Goal: Task Accomplishment & Management: Manage account settings

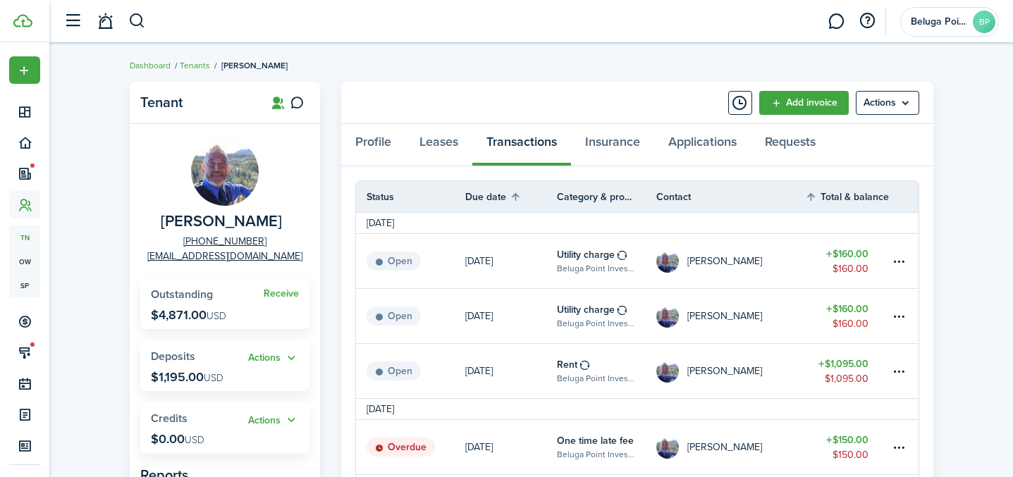
click at [510, 73] on breadcrumb "Dashboard Tenants [PERSON_NAME]" at bounding box center [532, 58] width 804 height 32
click at [106, 24] on link at bounding box center [105, 22] width 27 height 36
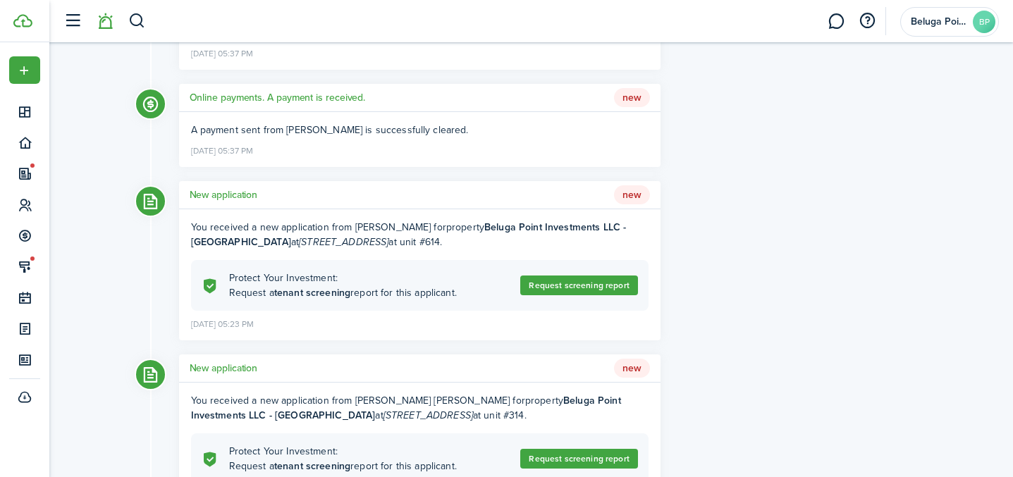
scroll to position [487, 0]
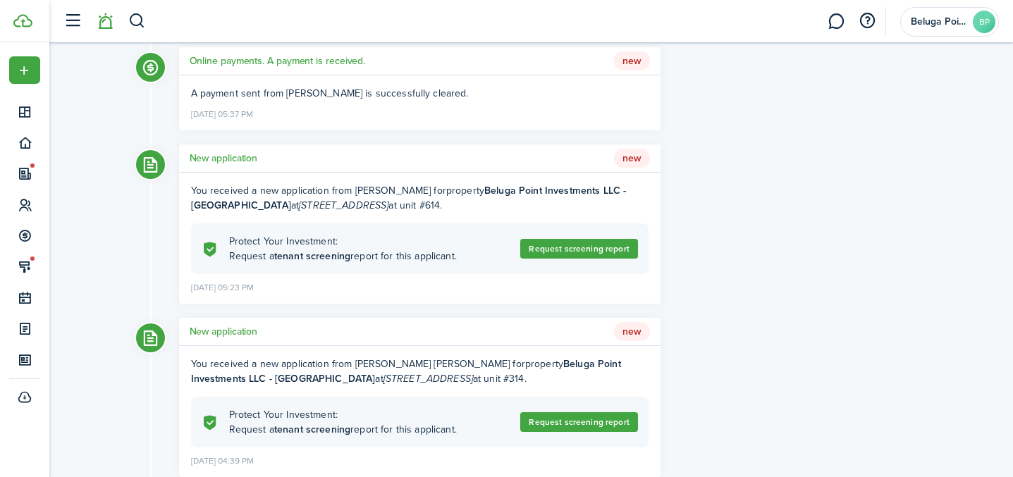
click at [225, 161] on h5 "New application" at bounding box center [224, 158] width 68 height 15
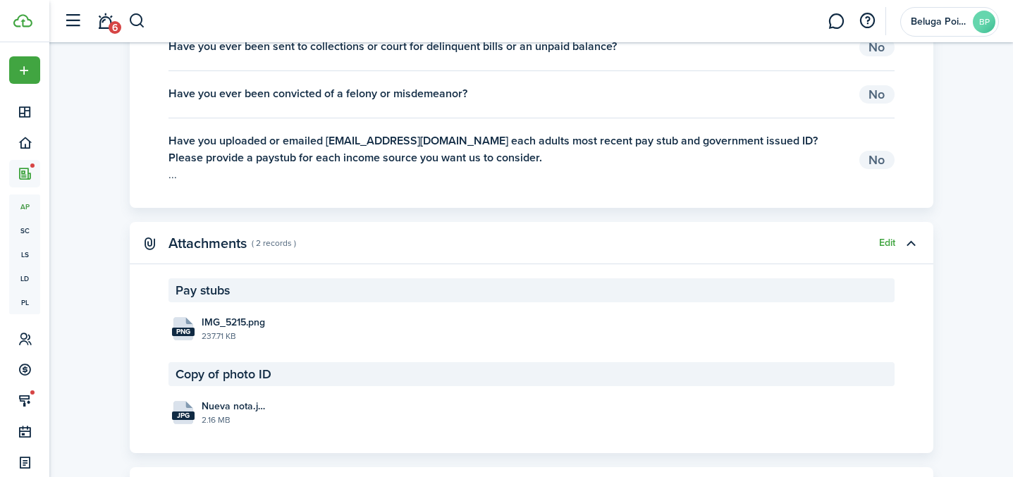
scroll to position [2037, 0]
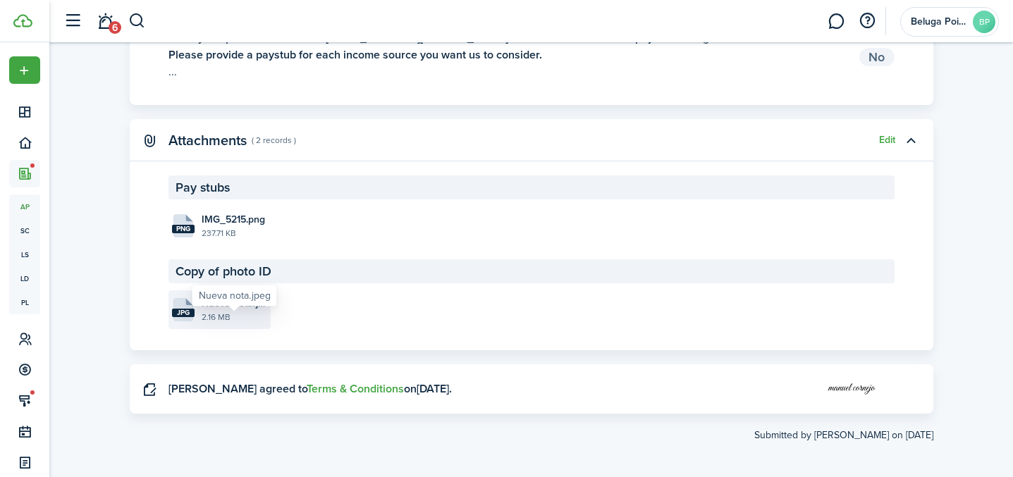
click at [207, 311] on span "Nueva nota.jpeg" at bounding box center [235, 303] width 66 height 15
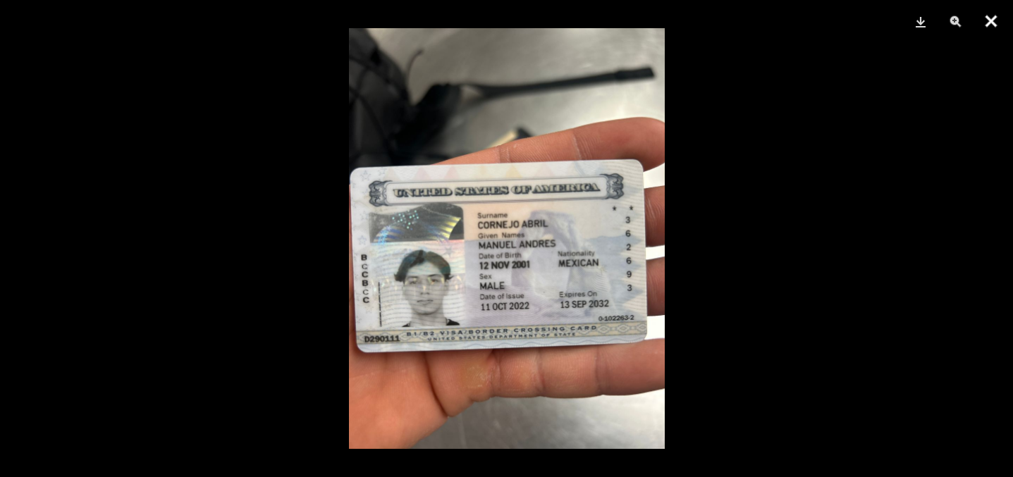
click at [991, 19] on button "Close" at bounding box center [990, 21] width 35 height 42
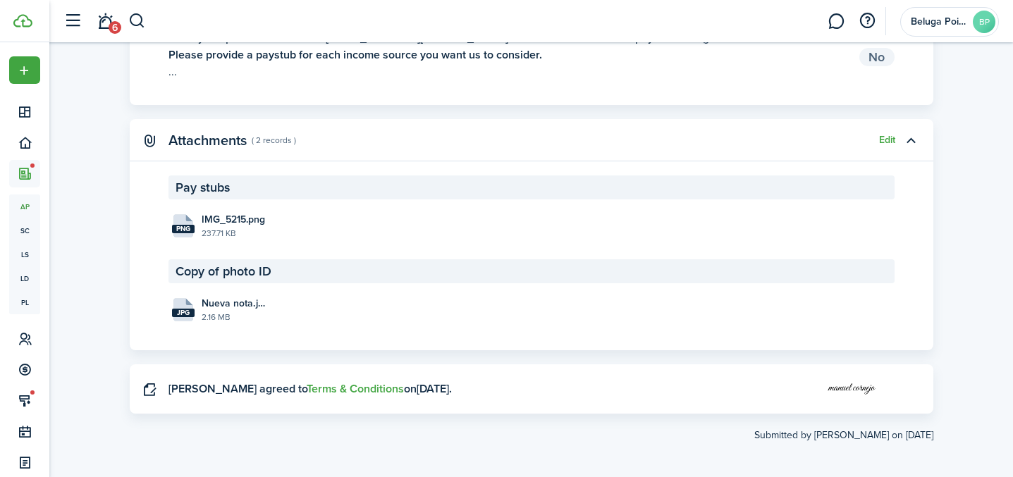
click at [112, 21] on span "6" at bounding box center [115, 27] width 13 height 13
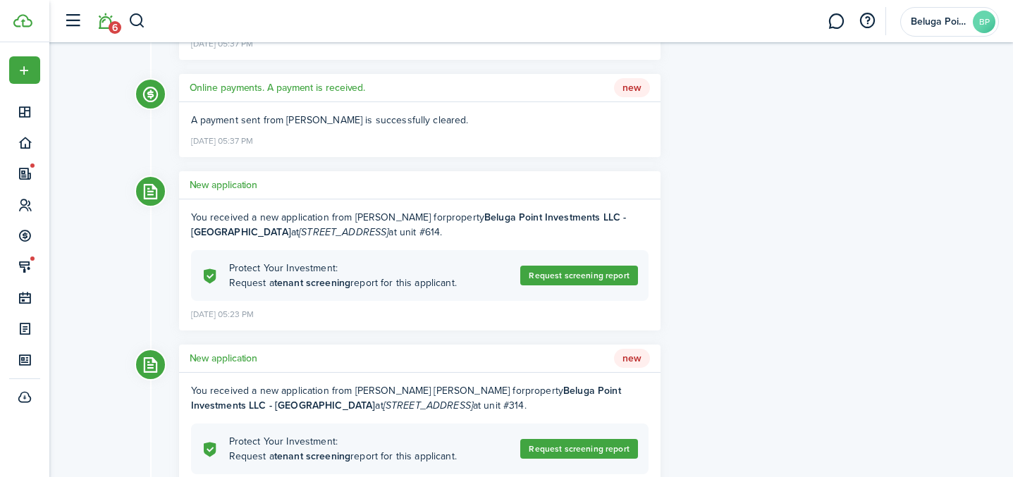
scroll to position [491, 0]
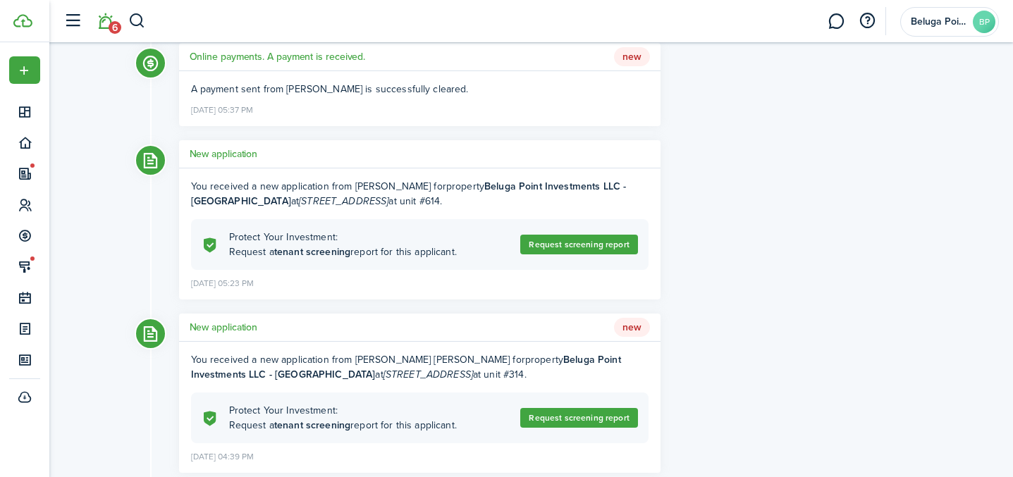
click at [219, 150] on h5 "New application" at bounding box center [224, 154] width 68 height 15
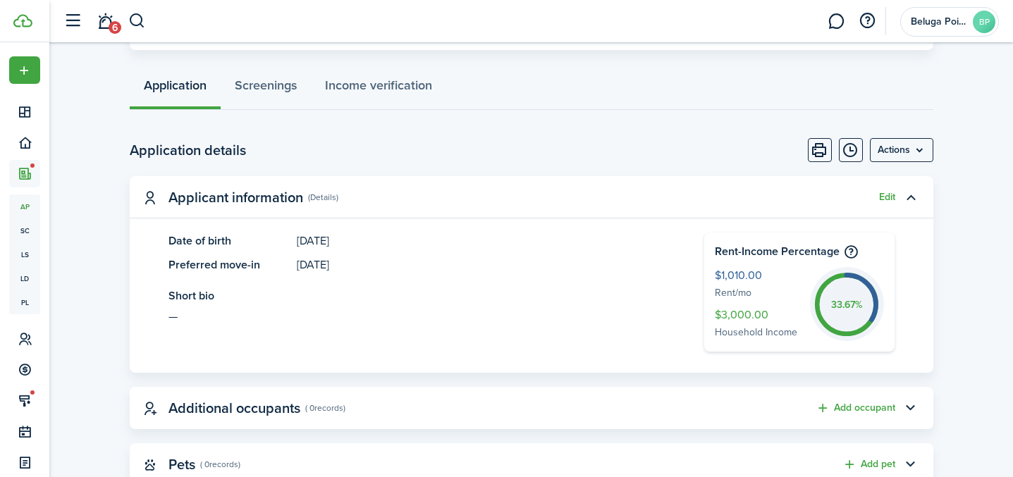
scroll to position [282, 0]
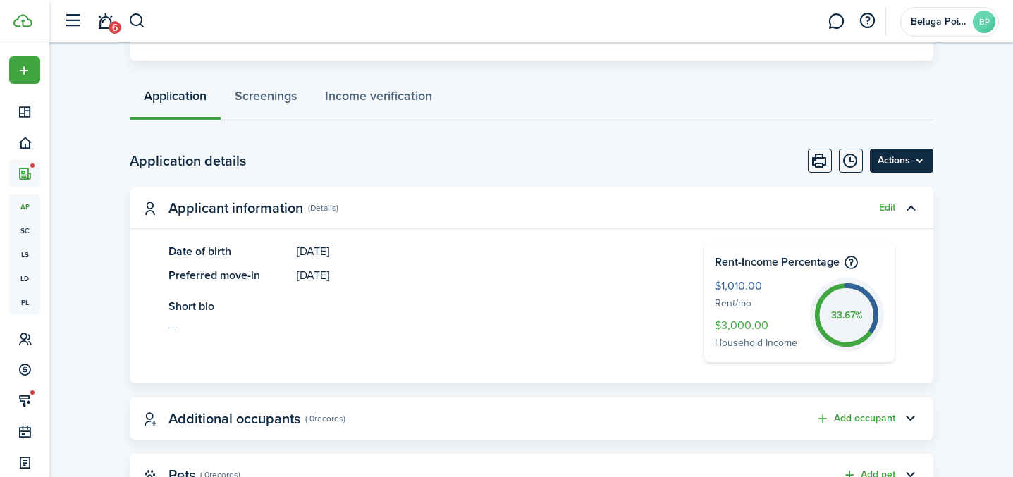
click at [915, 156] on menu-btn "Actions" at bounding box center [901, 161] width 63 height 24
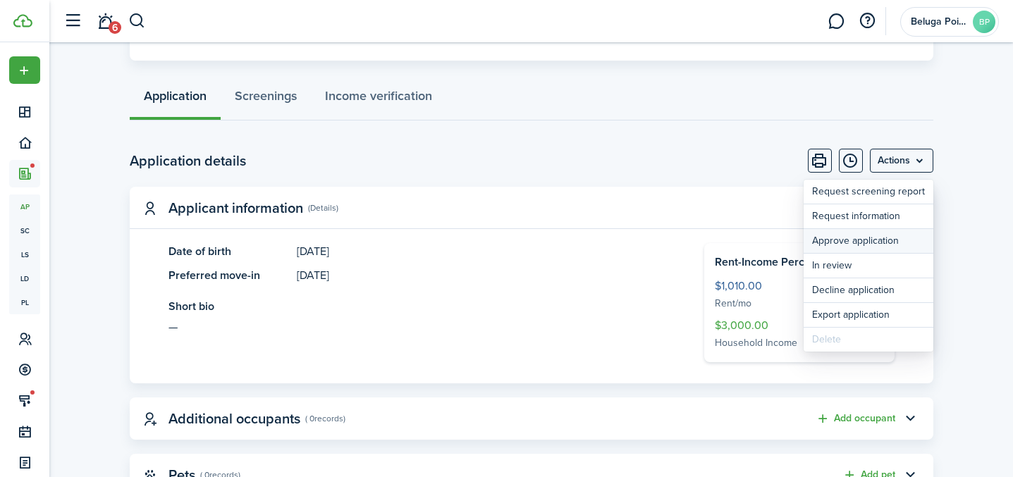
click at [853, 247] on button "Approve application" at bounding box center [869, 241] width 130 height 24
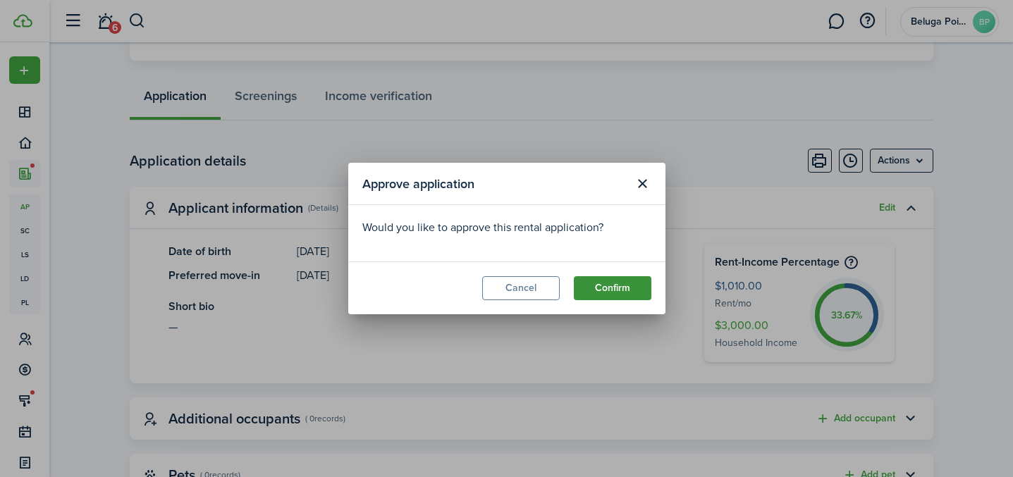
click at [628, 296] on button "Confirm" at bounding box center [613, 288] width 78 height 24
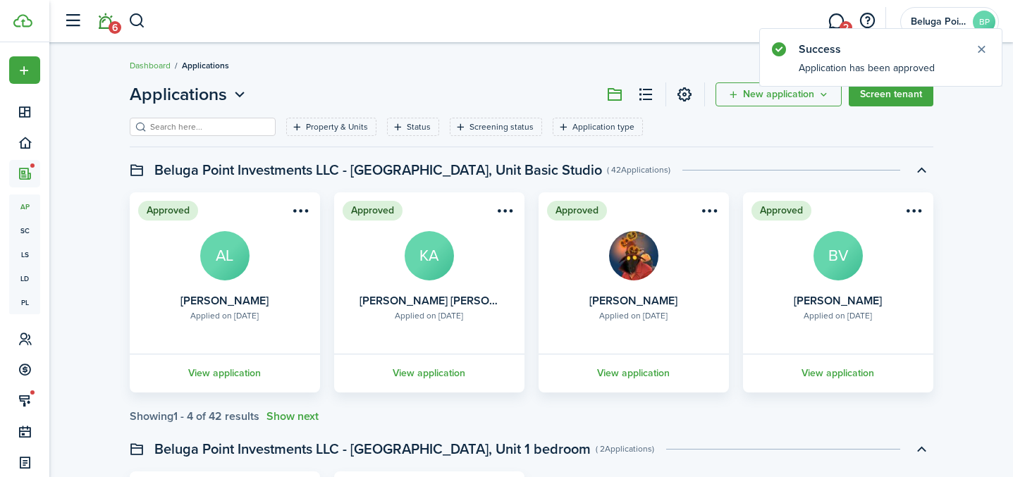
click at [106, 30] on link "6" at bounding box center [105, 22] width 27 height 36
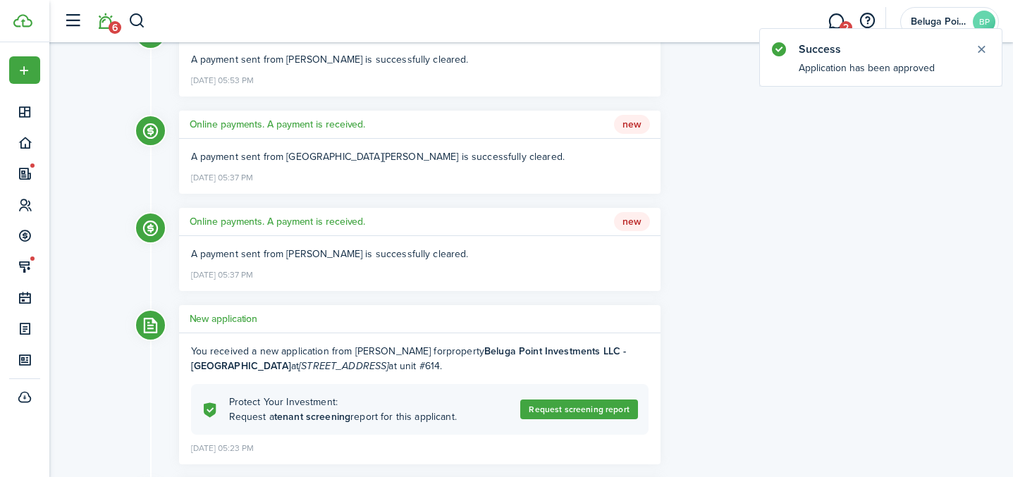
scroll to position [488, 0]
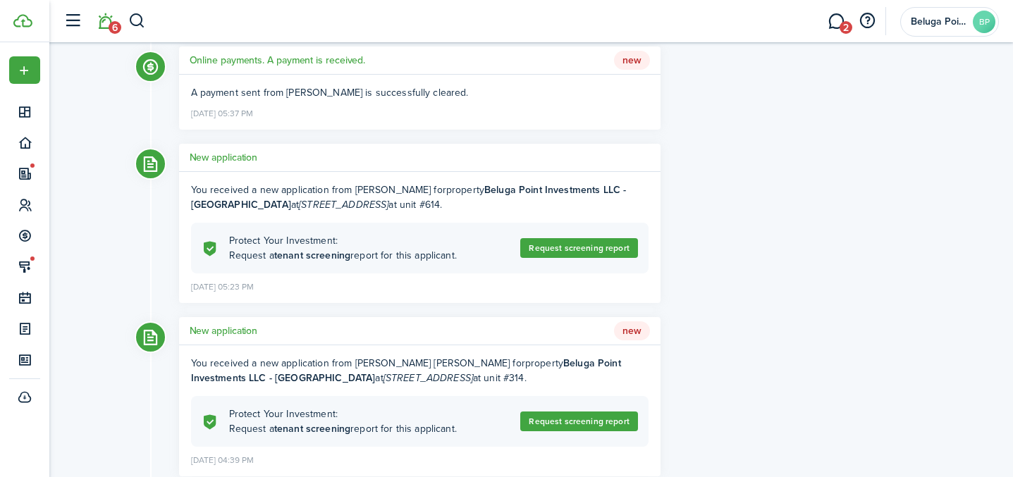
click at [241, 328] on h5 "New application" at bounding box center [224, 331] width 68 height 15
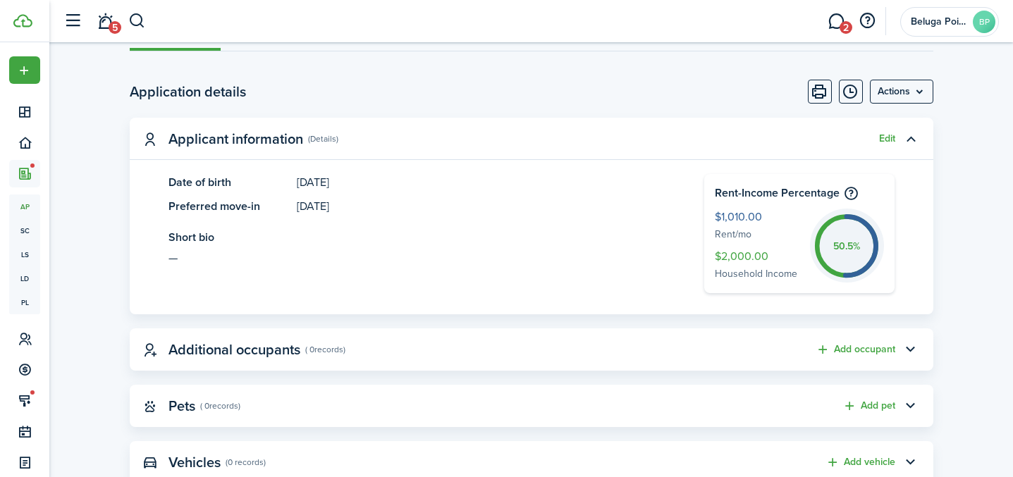
scroll to position [371, 0]
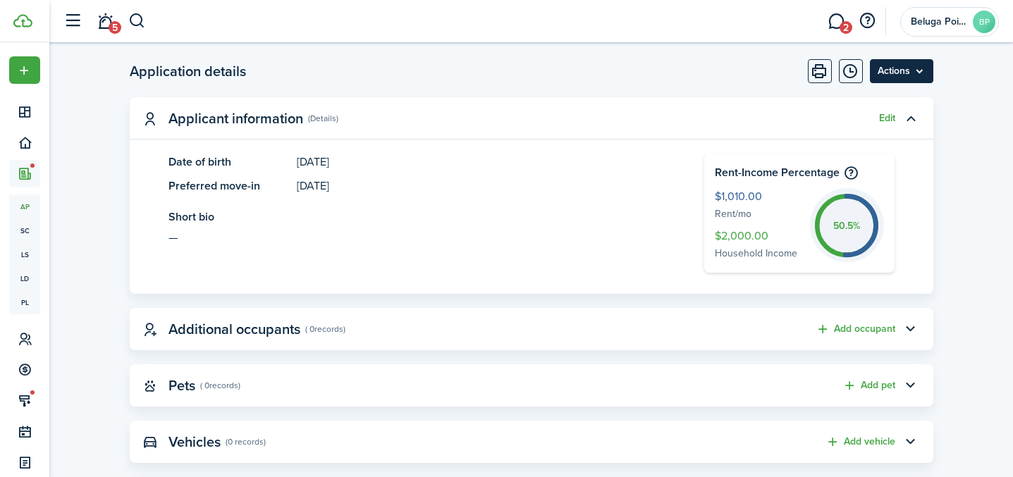
click at [896, 68] on menu-btn "Actions" at bounding box center [901, 71] width 63 height 24
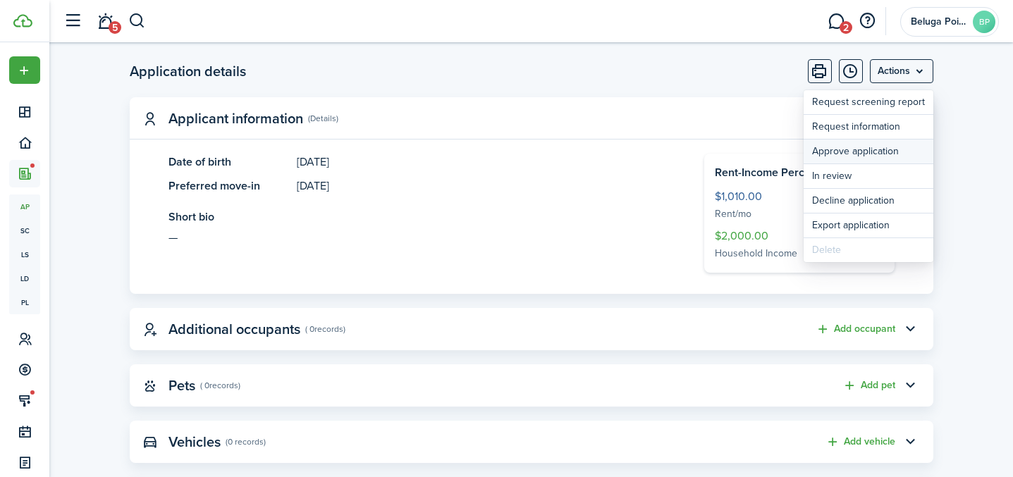
click at [844, 152] on button "Approve application" at bounding box center [869, 152] width 130 height 24
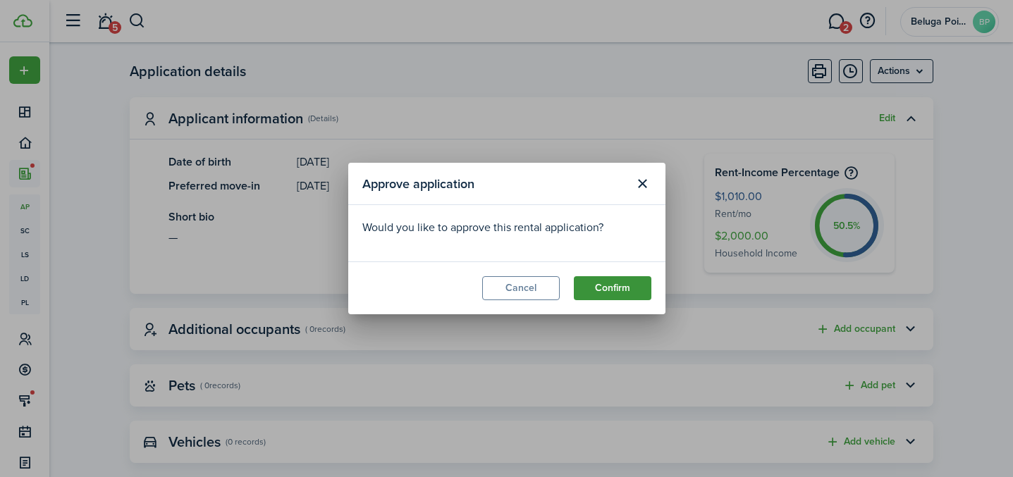
click at [623, 286] on button "Confirm" at bounding box center [613, 288] width 78 height 24
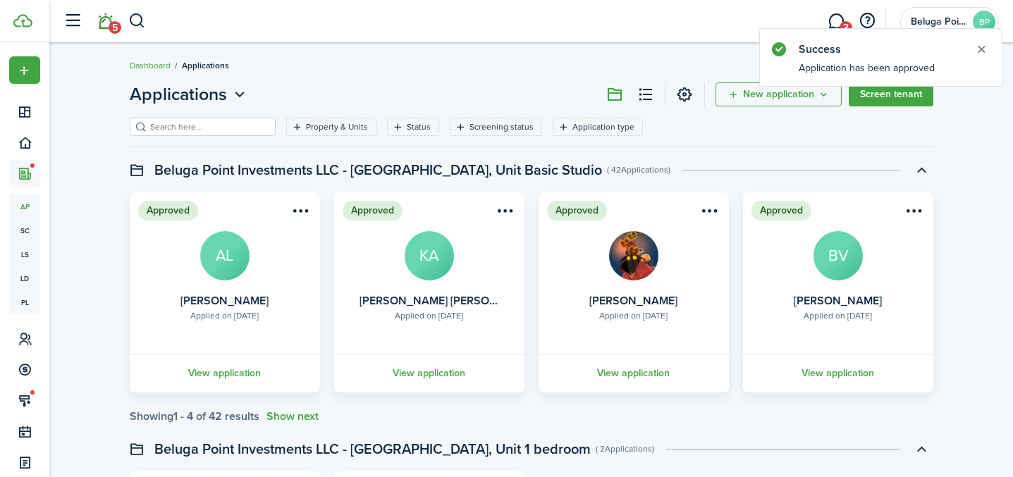
click at [113, 28] on span "5" at bounding box center [115, 27] width 13 height 13
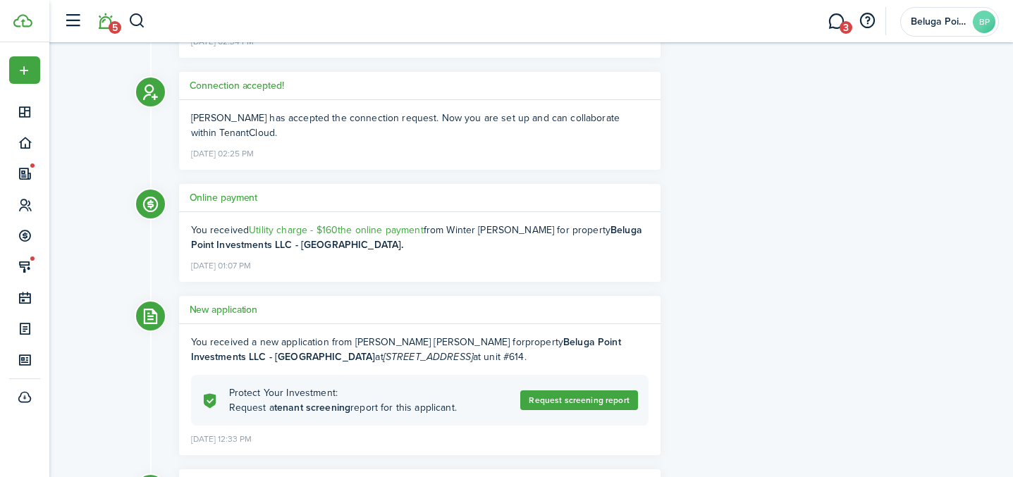
scroll to position [1207, 0]
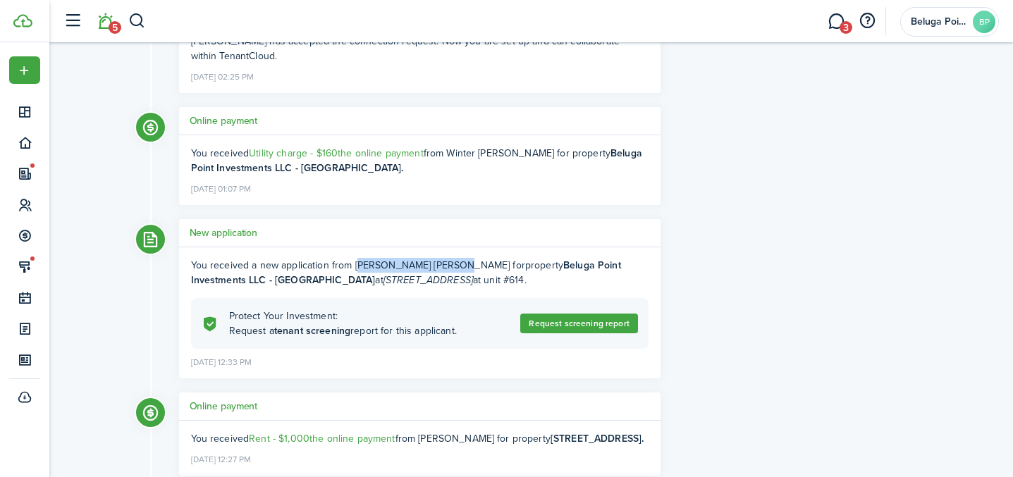
drag, startPoint x: 448, startPoint y: 266, endPoint x: 353, endPoint y: 268, distance: 94.5
click at [353, 266] on div "You received a new application from [PERSON_NAME] [PERSON_NAME] for property Be…" at bounding box center [419, 273] width 457 height 30
copy div "[PERSON_NAME] [PERSON_NAME]"
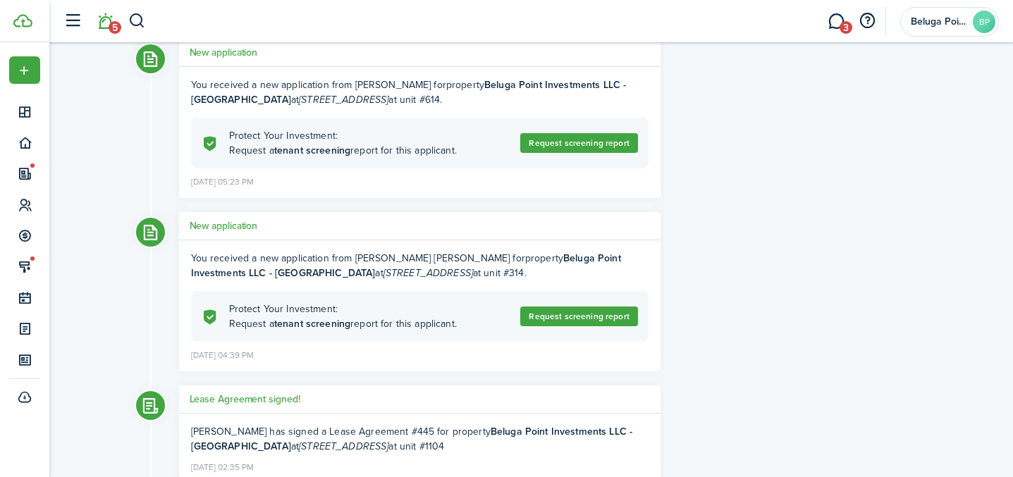
scroll to position [589, 0]
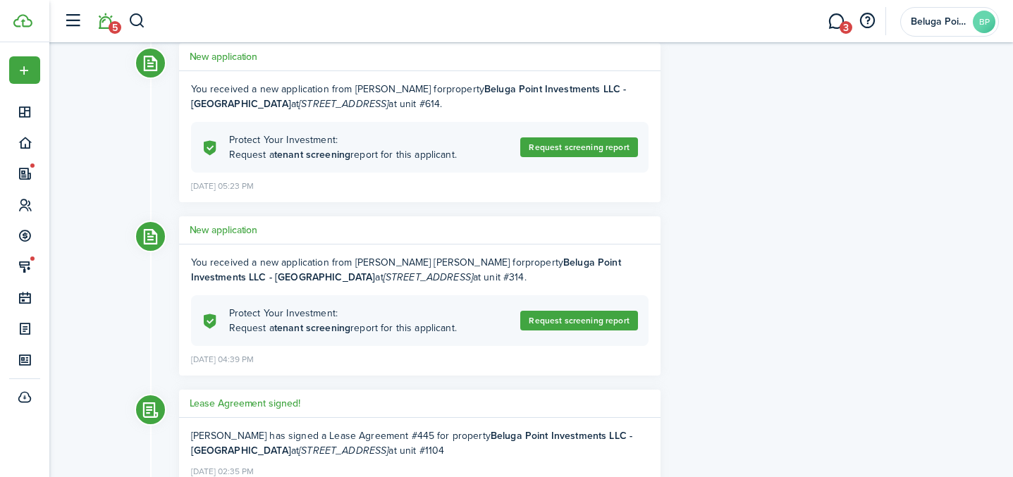
drag, startPoint x: 354, startPoint y: 90, endPoint x: 454, endPoint y: 90, distance: 100.1
click at [454, 90] on div "You received a new application from [PERSON_NAME] for property Beluga Point Inv…" at bounding box center [419, 97] width 457 height 30
copy div "[PERSON_NAME]"
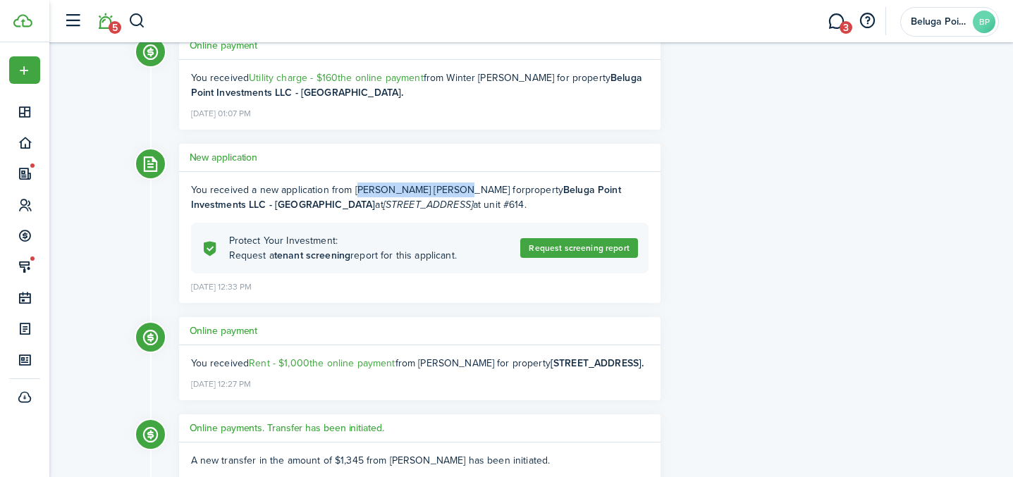
scroll to position [1283, 0]
click at [238, 156] on h5 "New application" at bounding box center [224, 157] width 68 height 15
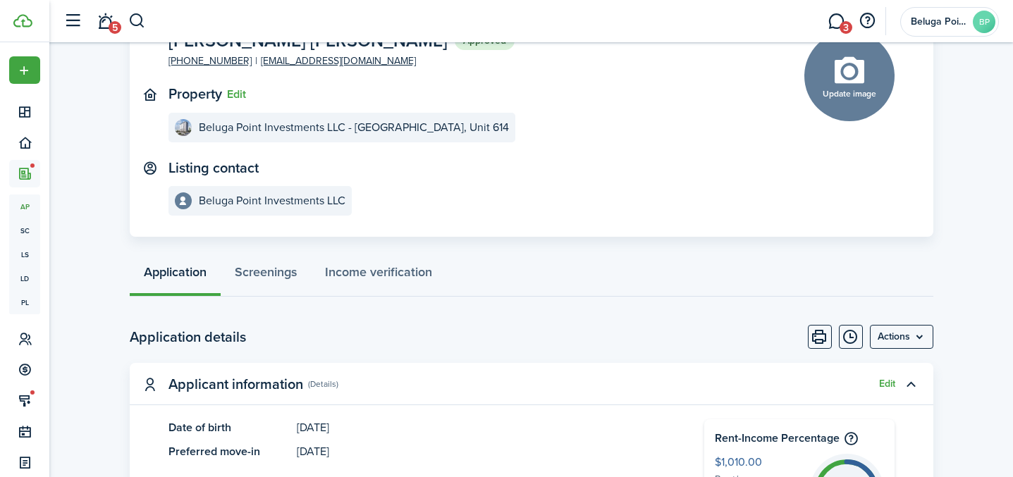
scroll to position [106, 0]
click at [909, 341] on menu-btn "Actions" at bounding box center [901, 336] width 63 height 24
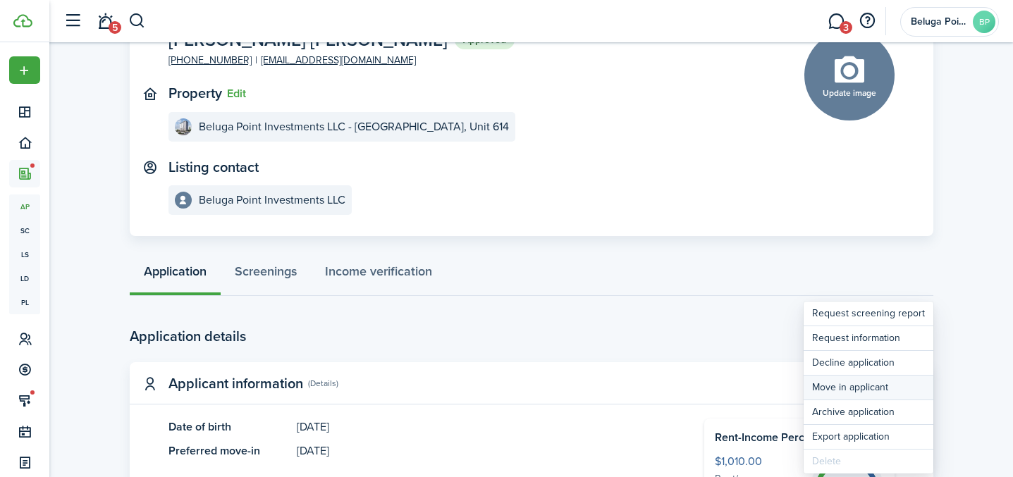
click at [839, 391] on button "Move in applicant" at bounding box center [869, 388] width 130 height 24
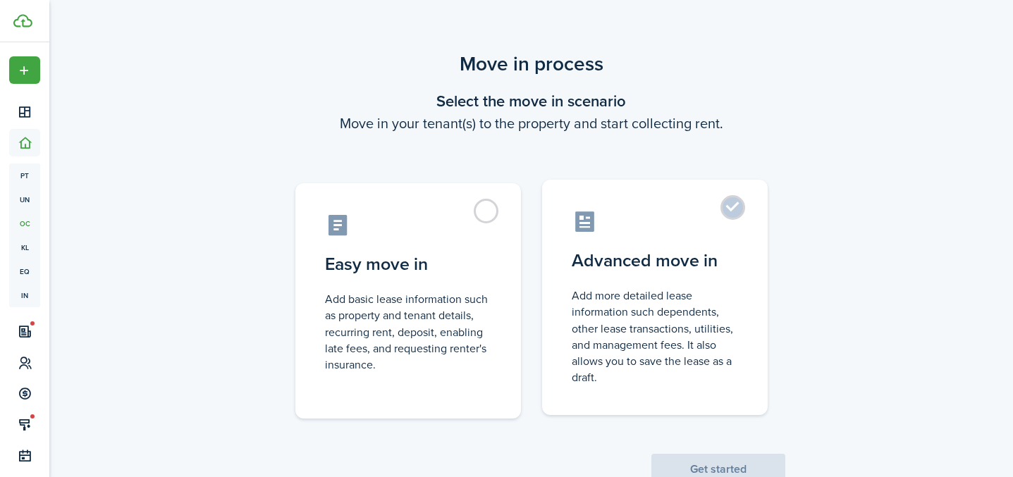
click at [720, 231] on control-radio-card-icon at bounding box center [655, 221] width 166 height 25
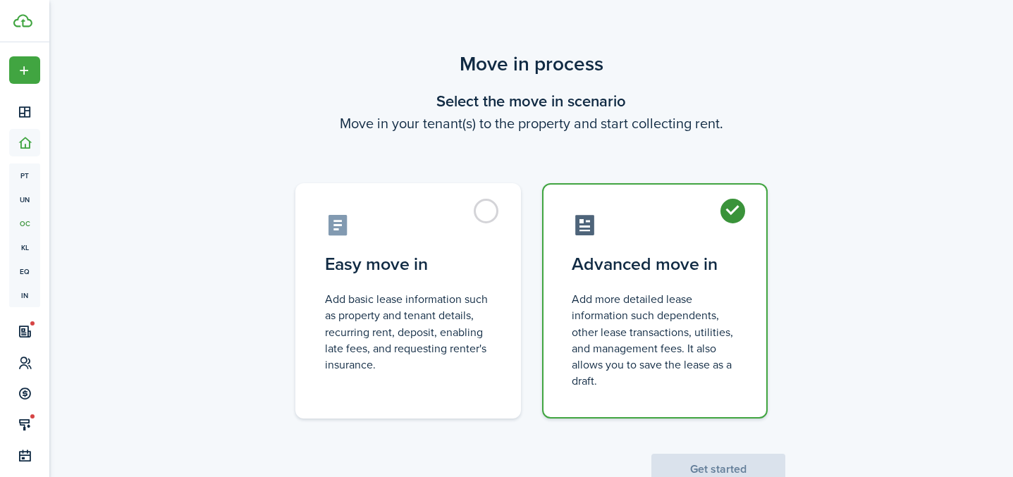
radio input "true"
click at [696, 462] on button "Get started" at bounding box center [718, 469] width 134 height 31
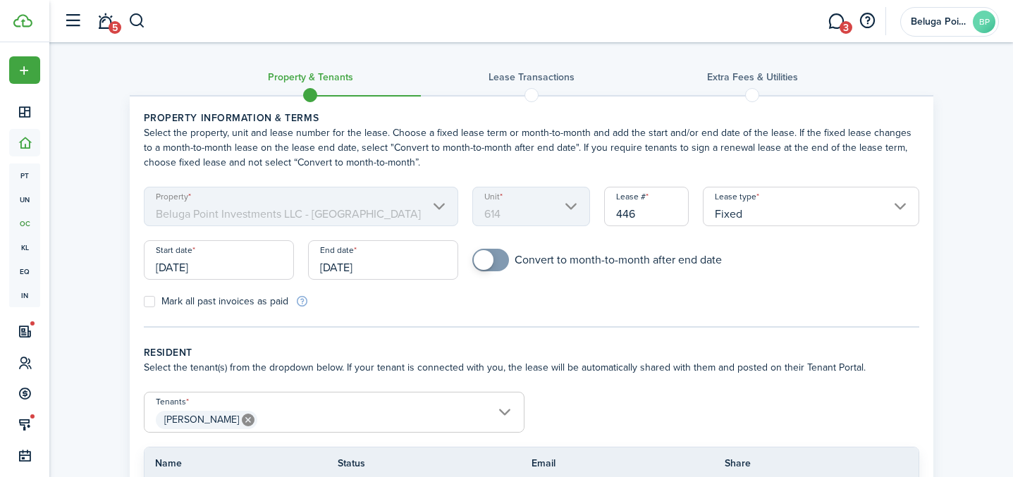
click at [233, 266] on input "[DATE]" at bounding box center [219, 259] width 150 height 39
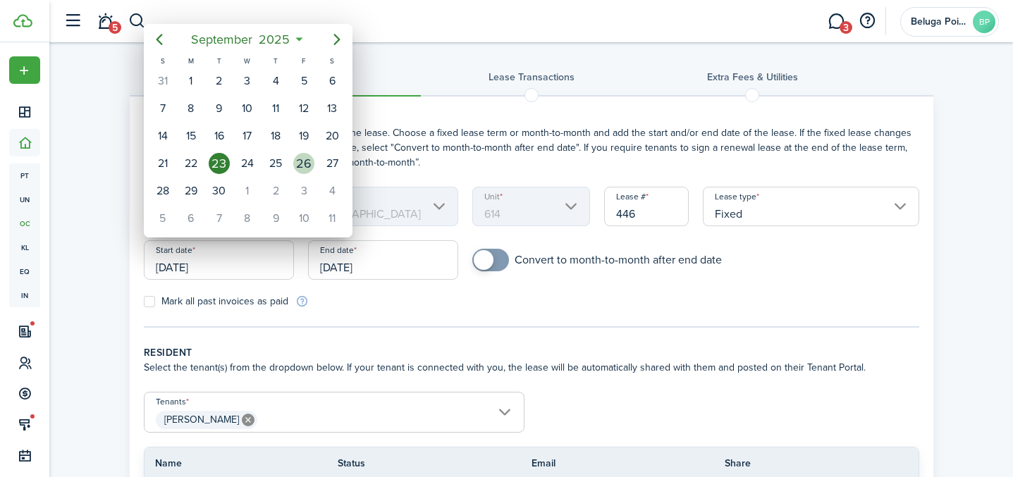
click at [307, 163] on div "26" at bounding box center [303, 163] width 21 height 21
type input "[DATE]"
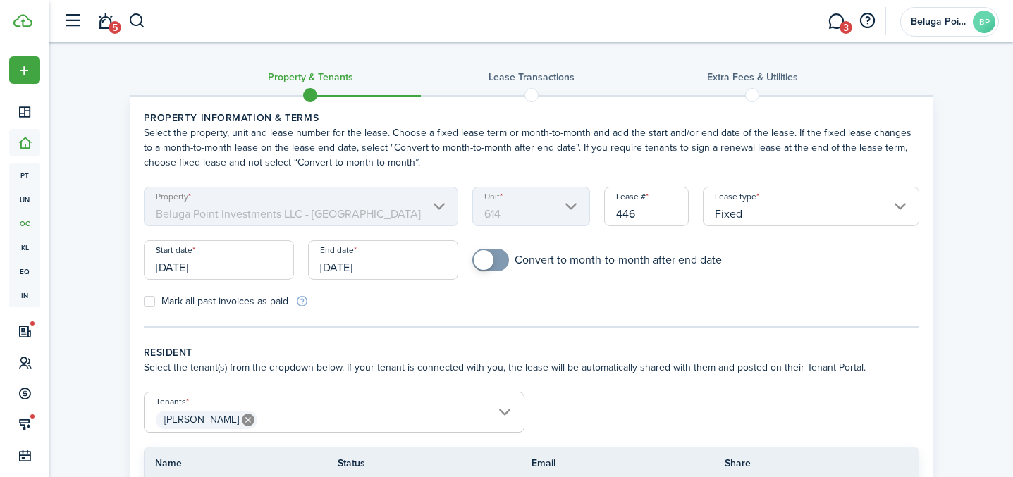
click at [375, 264] on input "[DATE]" at bounding box center [383, 259] width 150 height 39
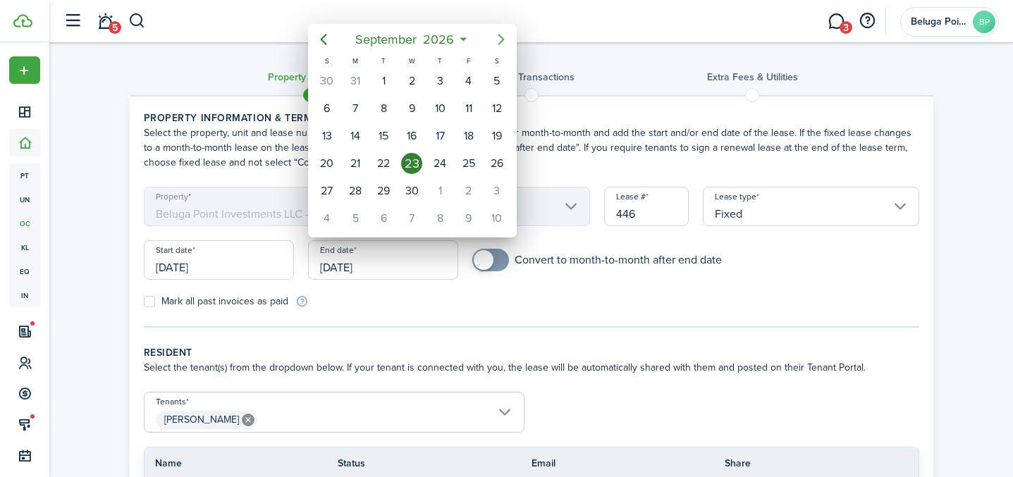
click at [496, 35] on icon "Next page" at bounding box center [501, 39] width 17 height 17
click at [430, 35] on span "2026" at bounding box center [430, 39] width 37 height 25
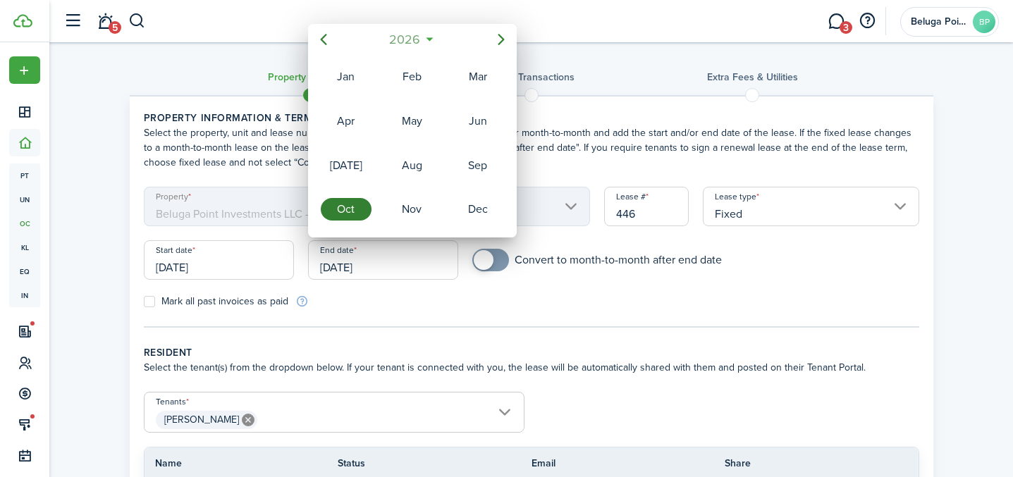
click at [417, 35] on span "2026" at bounding box center [404, 39] width 37 height 25
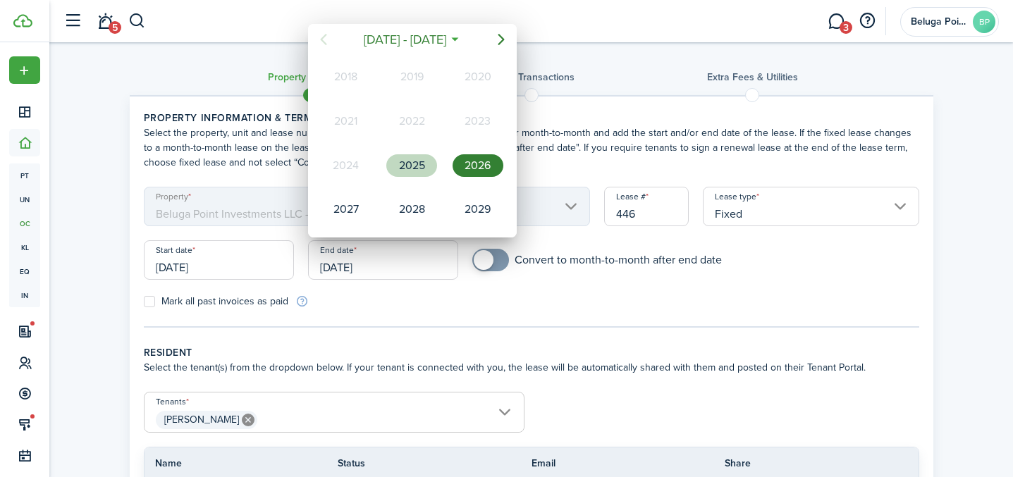
click at [414, 166] on div "2025" at bounding box center [411, 165] width 51 height 23
click at [359, 205] on div "Oct" at bounding box center [346, 209] width 51 height 23
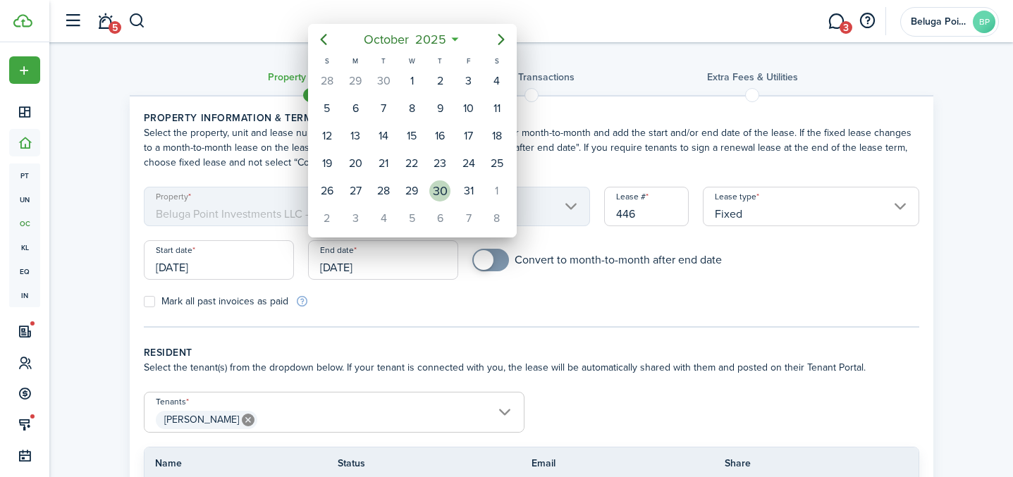
click at [443, 192] on div "30" at bounding box center [439, 190] width 21 height 21
type input "[DATE]"
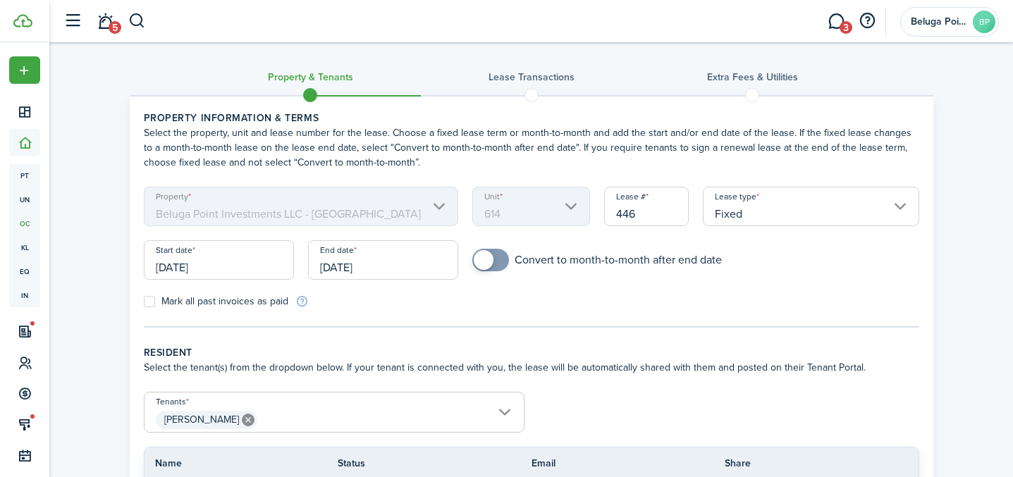
checkbox input "true"
click at [491, 263] on span at bounding box center [484, 260] width 20 height 20
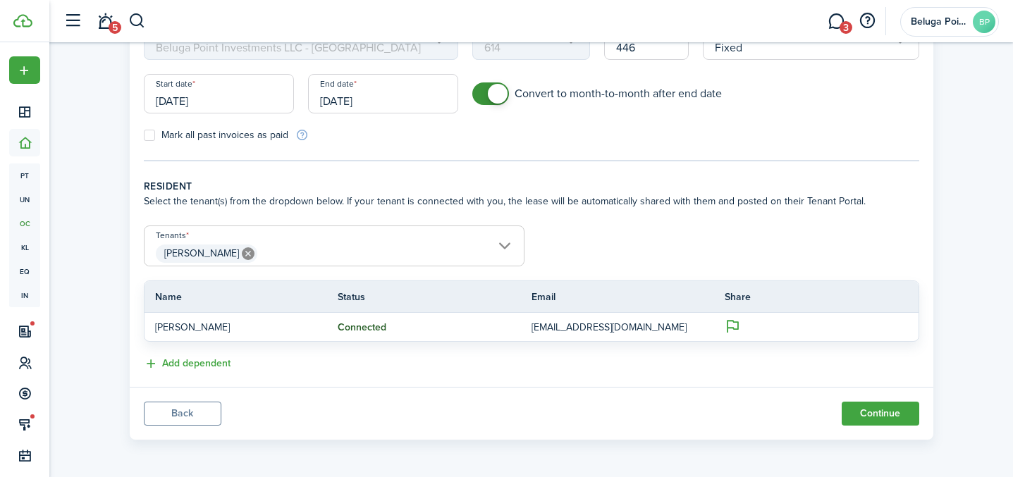
scroll to position [168, 0]
click at [510, 249] on span "[PERSON_NAME]" at bounding box center [334, 252] width 379 height 24
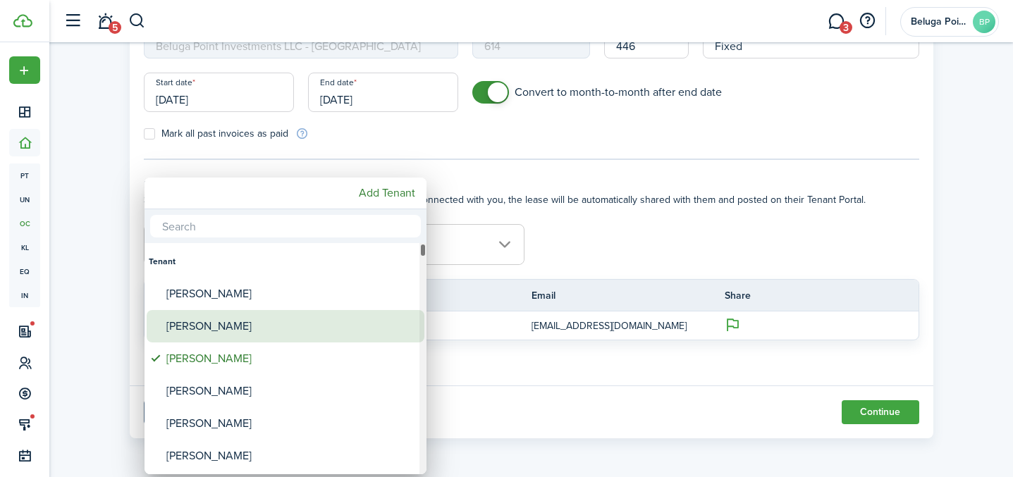
click at [263, 325] on div "[PERSON_NAME]" at bounding box center [291, 326] width 250 height 32
type input "[PERSON_NAME], [PERSON_NAME]"
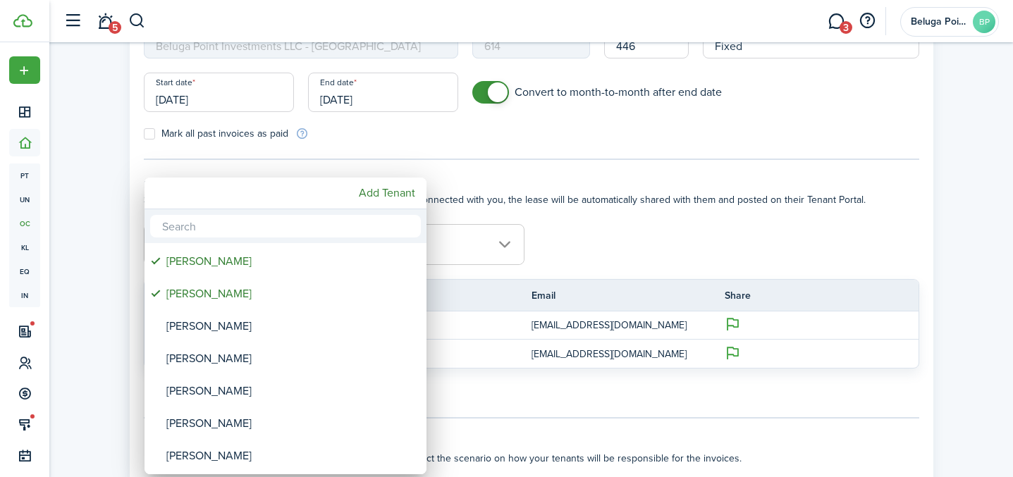
click at [493, 392] on div at bounding box center [506, 238] width 1238 height 703
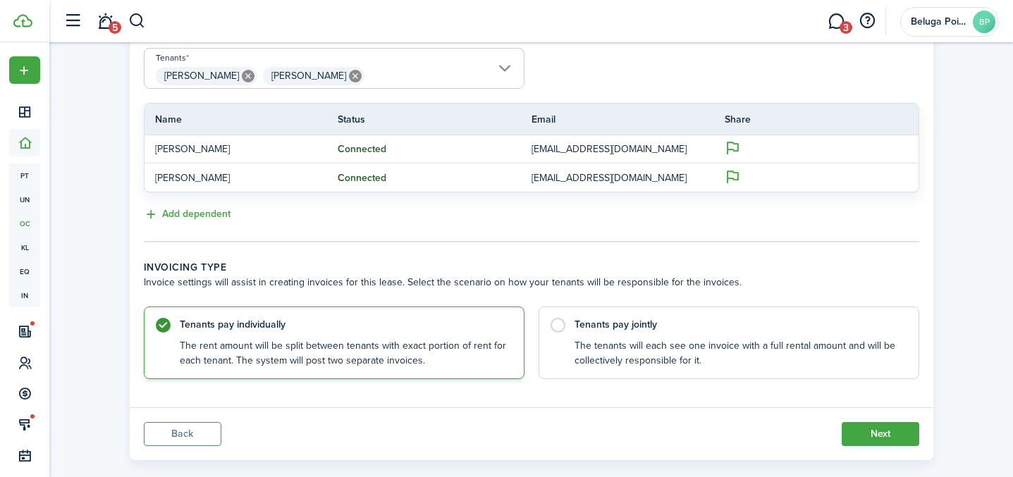
scroll to position [345, 0]
click at [596, 324] on control-radio-card-title "Tenants pay jointly" at bounding box center [739, 320] width 330 height 14
radio input "false"
radio input "true"
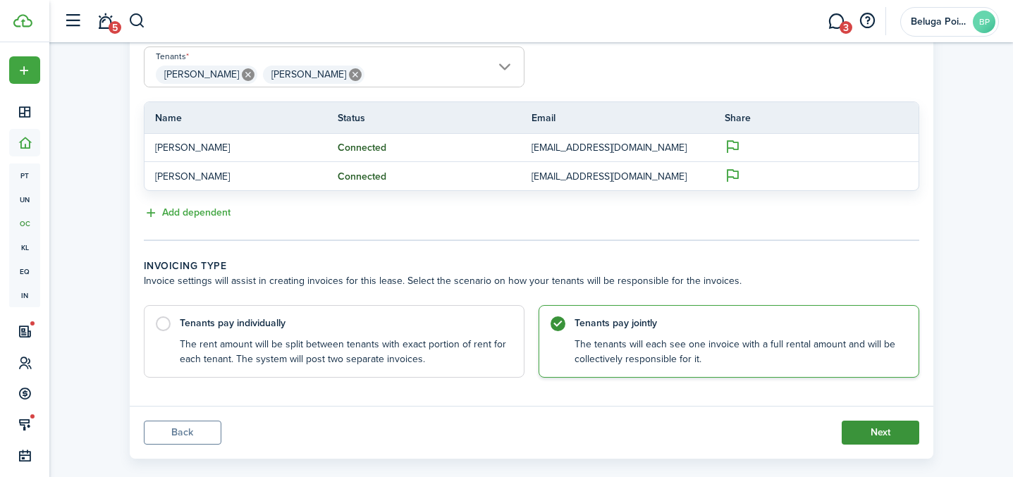
click at [891, 433] on button "Next" at bounding box center [881, 433] width 78 height 24
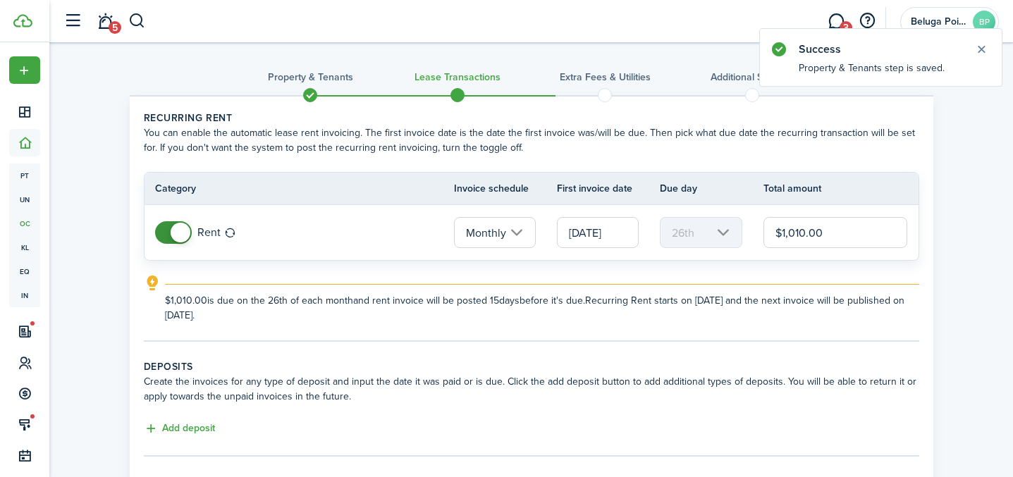
click at [609, 239] on input "[DATE]" at bounding box center [598, 232] width 82 height 31
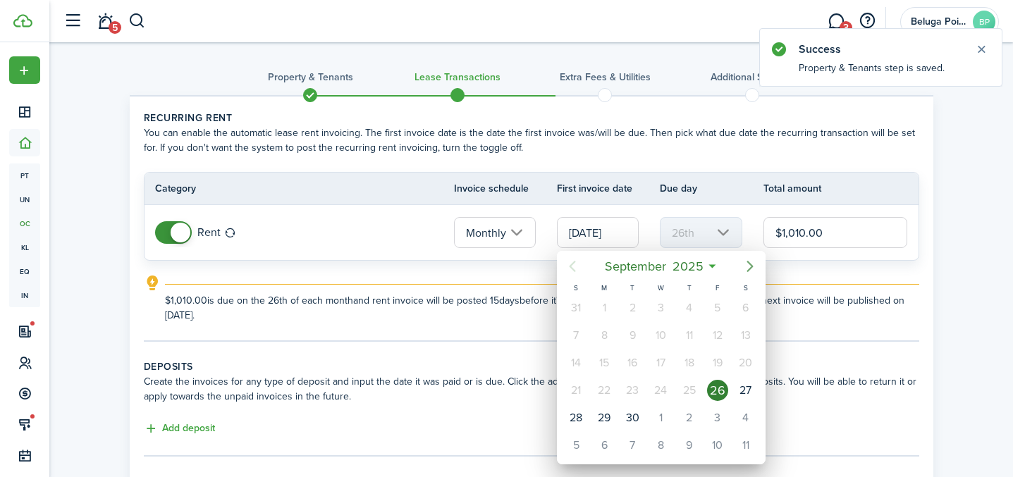
click at [744, 269] on icon "Next page" at bounding box center [750, 266] width 17 height 17
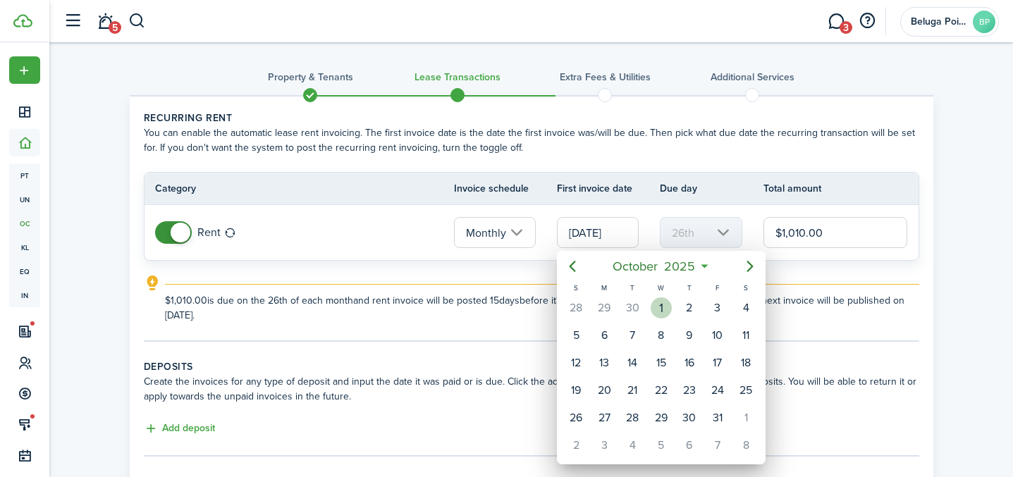
drag, startPoint x: 668, startPoint y: 311, endPoint x: 659, endPoint y: 311, distance: 9.2
click at [668, 312] on div "1" at bounding box center [661, 307] width 21 height 21
type input "[DATE]"
type input "1st"
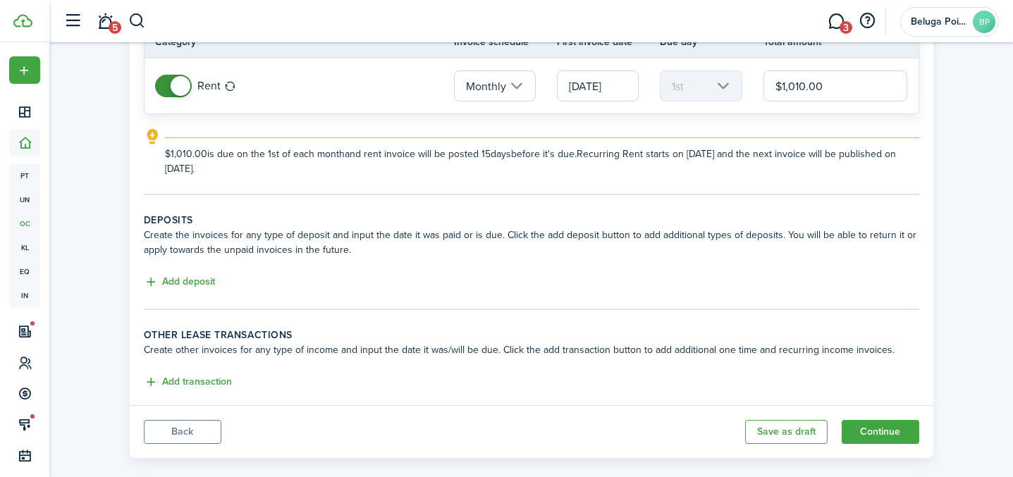
scroll to position [166, 0]
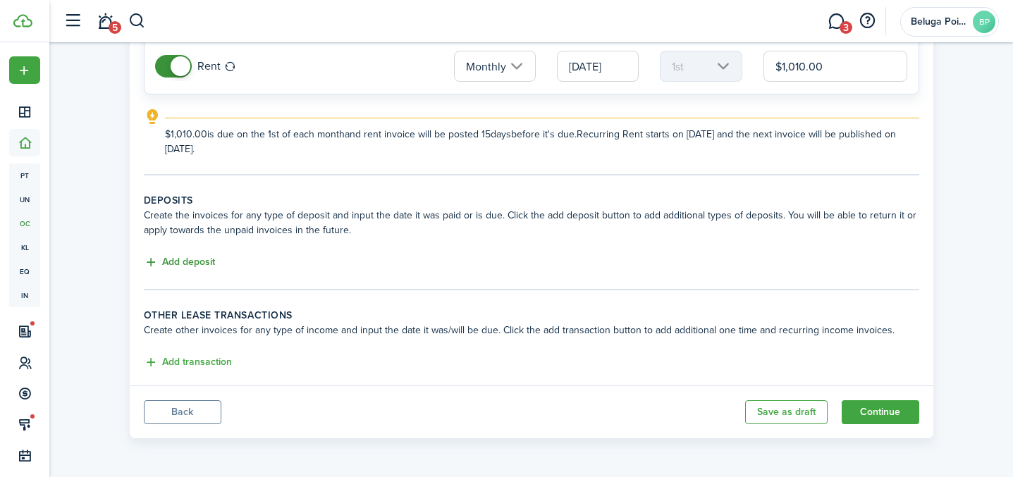
click at [186, 265] on button "Add deposit" at bounding box center [179, 262] width 71 height 16
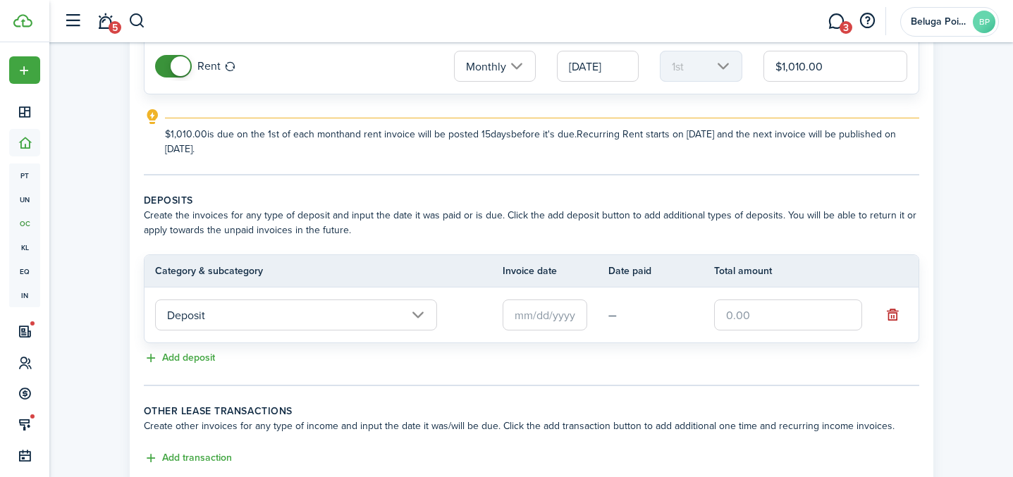
click at [558, 319] on input "text" at bounding box center [545, 315] width 85 height 31
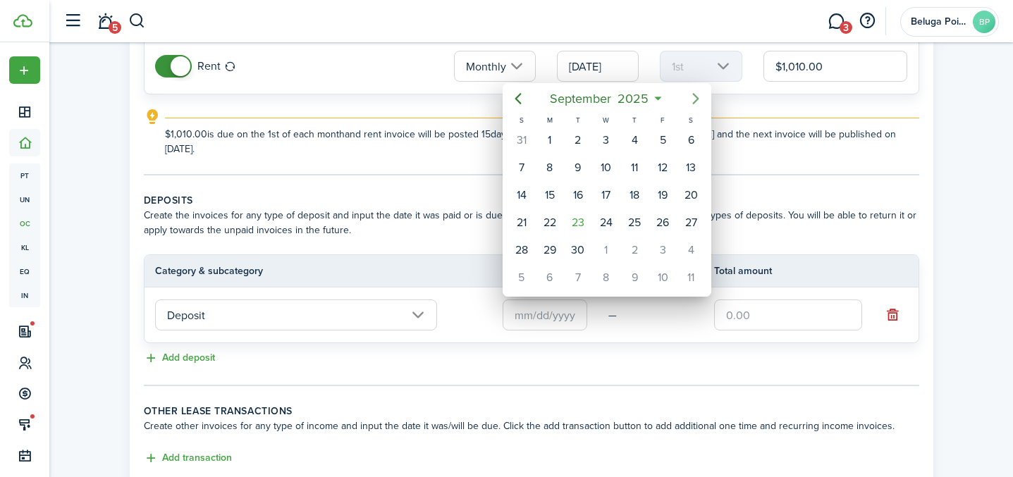
click at [699, 98] on icon "Next page" at bounding box center [695, 98] width 17 height 17
click at [602, 150] on div "[DATE]" at bounding box center [606, 140] width 28 height 27
type input "[DATE]"
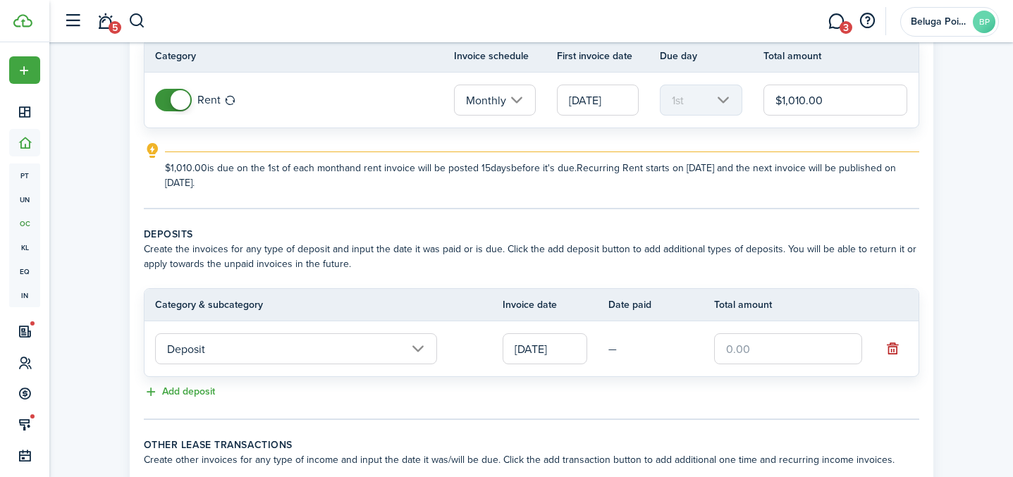
scroll to position [162, 0]
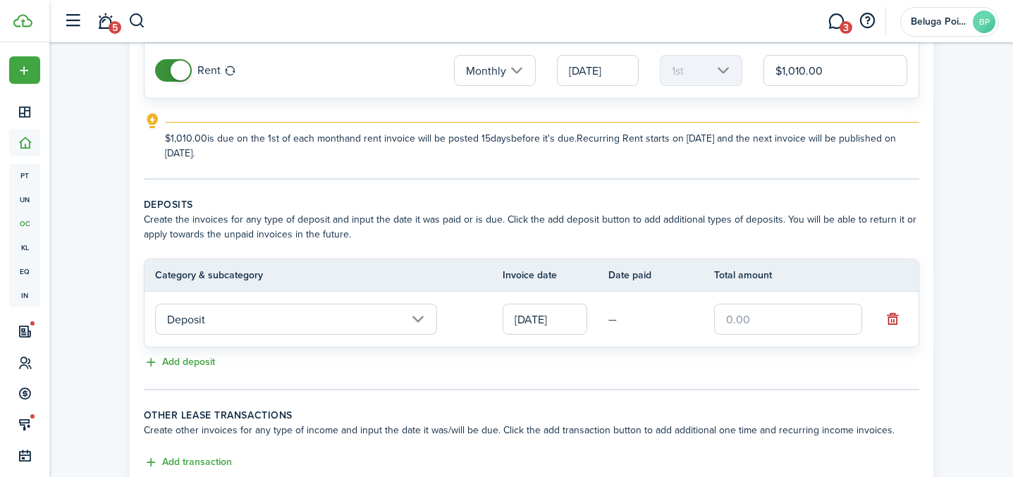
click at [768, 322] on input "text" at bounding box center [788, 319] width 148 height 31
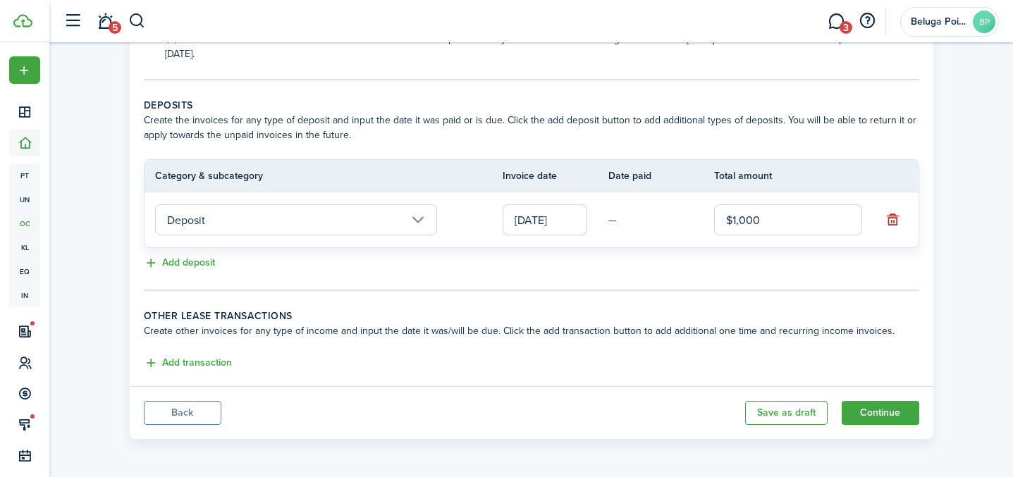
scroll to position [262, 0]
type input "$1,000.00"
click at [192, 359] on button "Add transaction" at bounding box center [188, 363] width 88 height 16
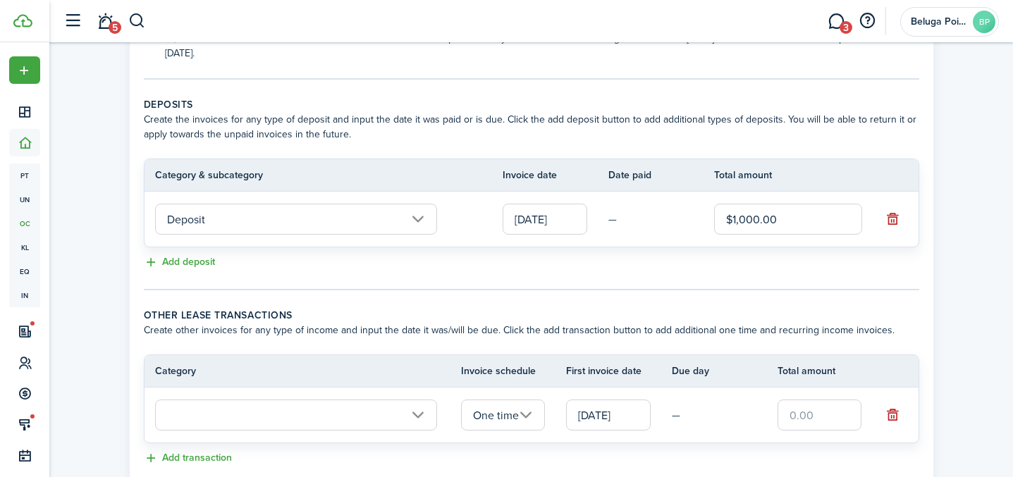
click at [483, 417] on input "One time" at bounding box center [503, 415] width 85 height 31
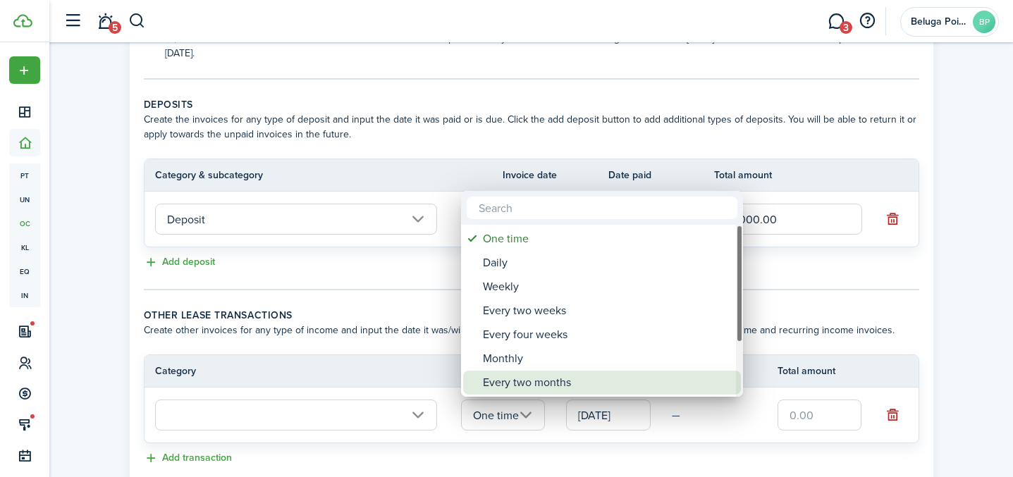
click at [541, 371] on div "Every two months" at bounding box center [608, 383] width 250 height 24
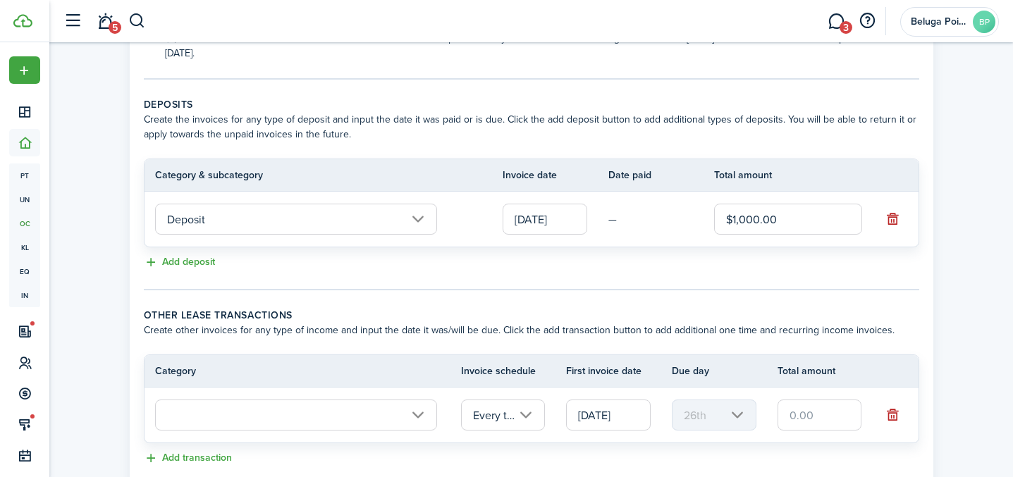
scroll to position [0, 41]
click at [500, 419] on input "Every two months" at bounding box center [503, 415] width 85 height 31
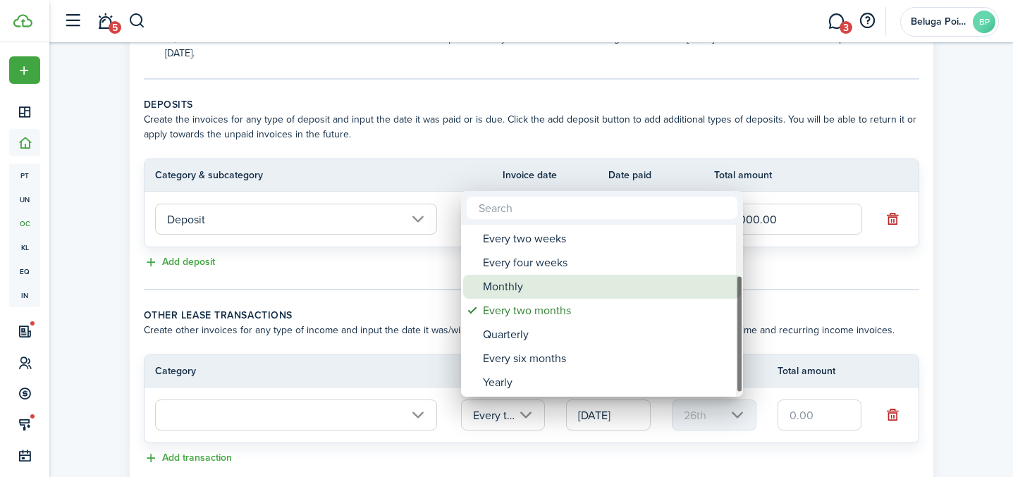
click at [542, 291] on div "Monthly" at bounding box center [608, 287] width 250 height 24
type input "Monthly"
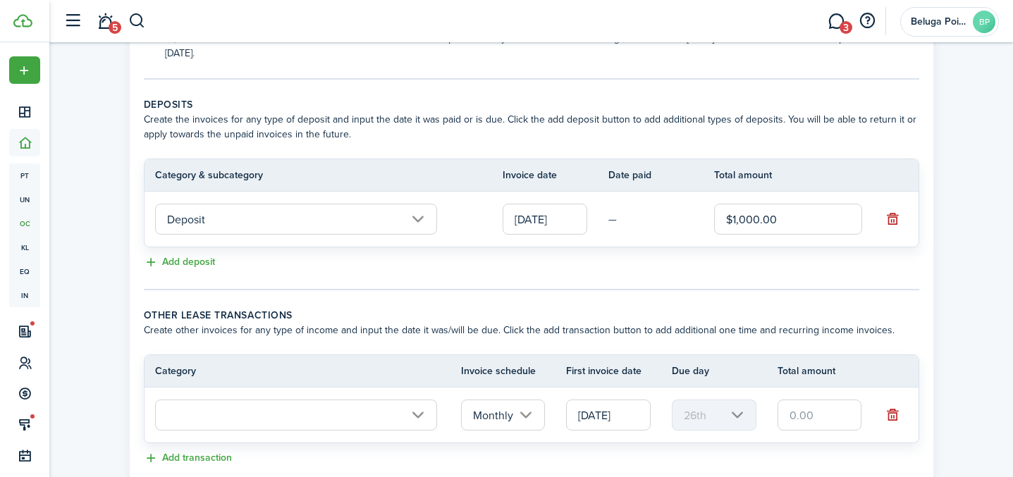
click at [341, 407] on input "text" at bounding box center [296, 415] width 282 height 31
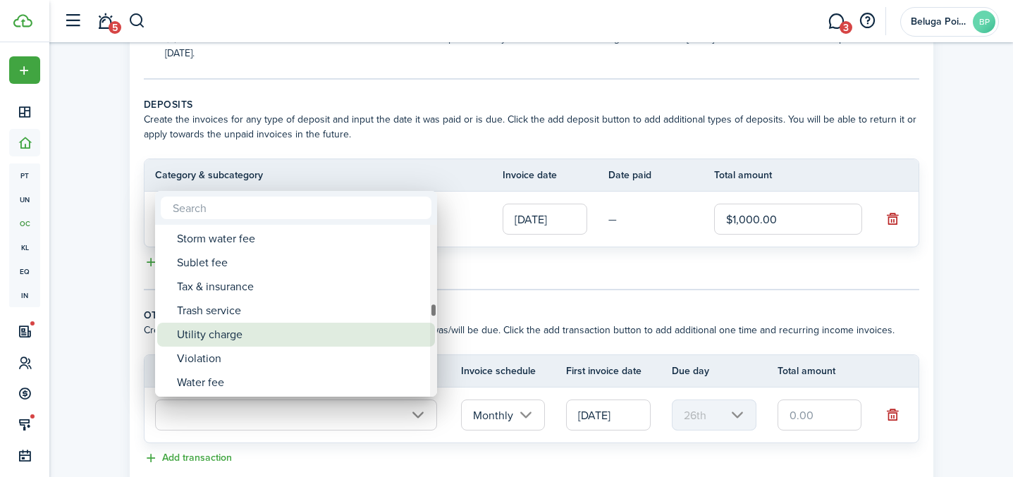
click at [285, 333] on div "Utility charge" at bounding box center [302, 335] width 250 height 24
type input "Tenant charges & fees / Utility charge"
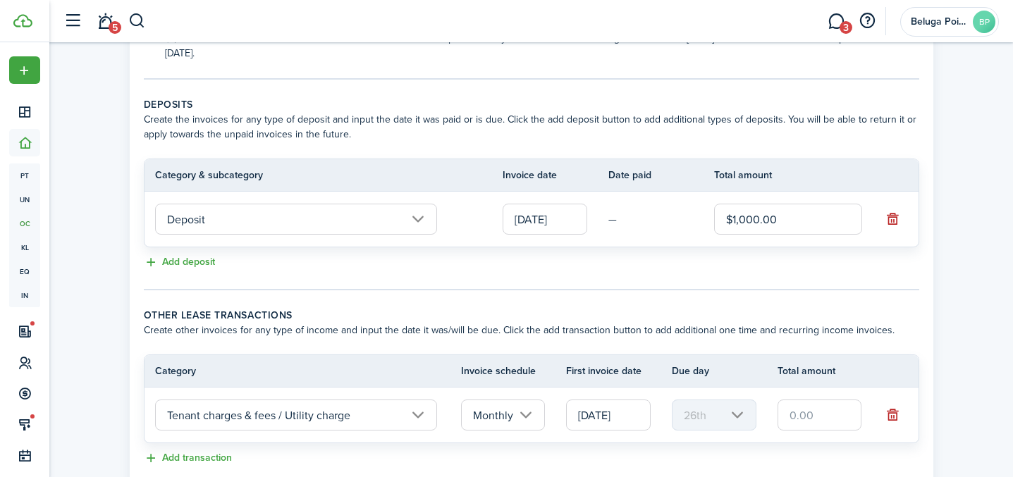
click at [808, 419] on input "text" at bounding box center [819, 415] width 85 height 31
type input "$160.00"
click at [602, 417] on input "[DATE]" at bounding box center [608, 415] width 85 height 31
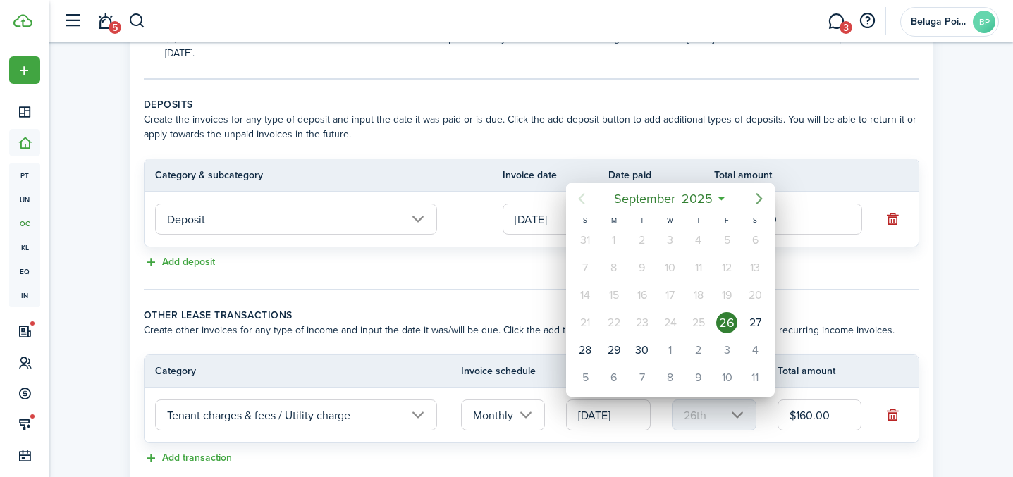
click at [763, 196] on icon "Next page" at bounding box center [759, 198] width 17 height 17
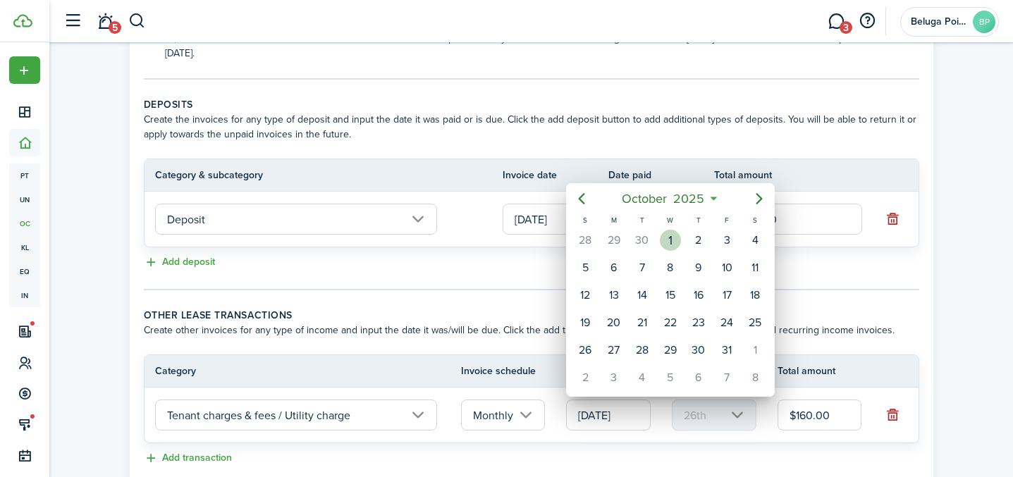
click at [669, 239] on div "1" at bounding box center [670, 240] width 21 height 21
type input "[DATE]"
type input "1st"
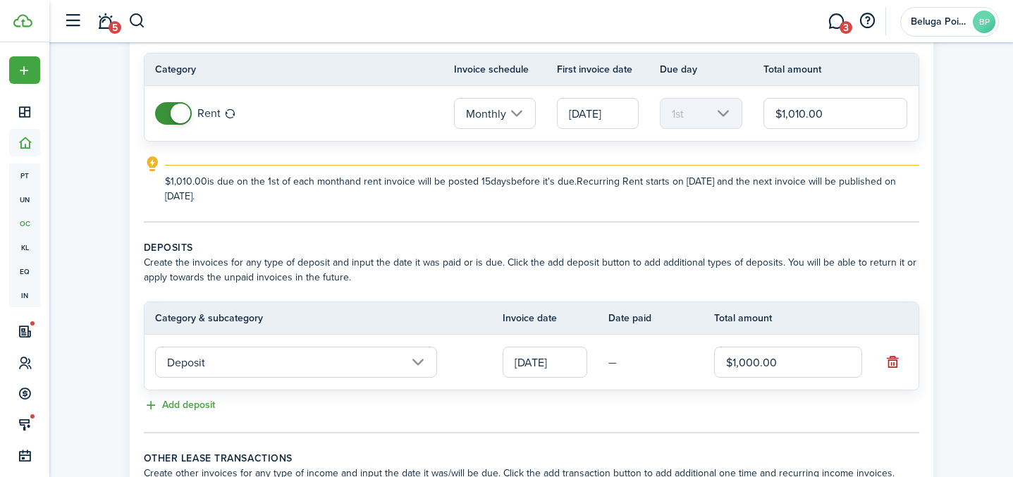
scroll to position [358, 0]
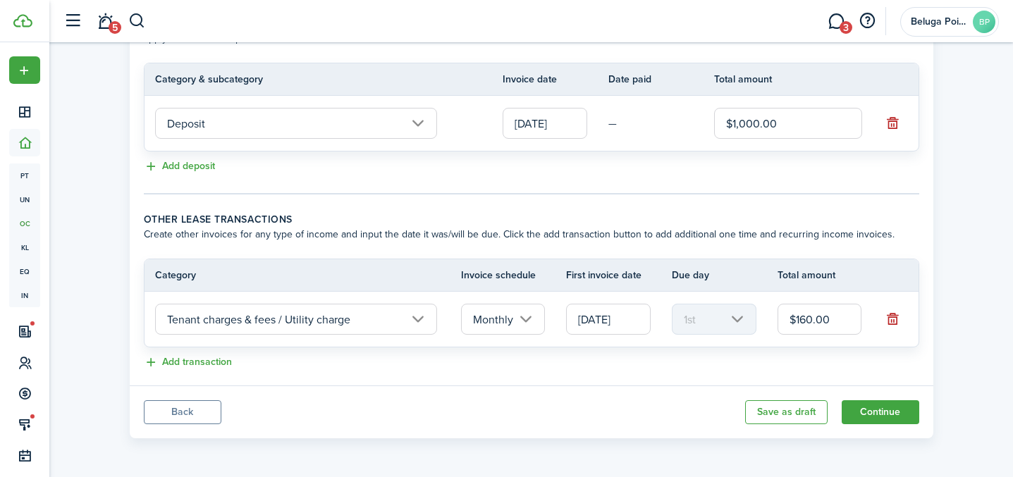
click at [821, 319] on input "$160.00" at bounding box center [819, 319] width 85 height 31
drag, startPoint x: 840, startPoint y: 318, endPoint x: 777, endPoint y: 317, distance: 62.7
click at [777, 318] on input "$160.00" at bounding box center [819, 319] width 85 height 31
type input "$190.00"
click at [866, 410] on button "Continue" at bounding box center [881, 412] width 78 height 24
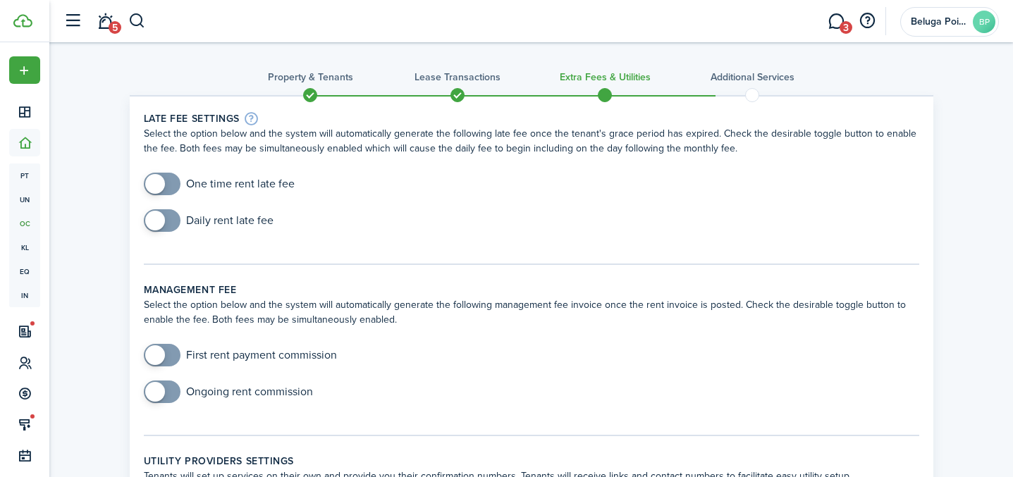
checkbox input "true"
click at [168, 188] on span at bounding box center [162, 184] width 14 height 23
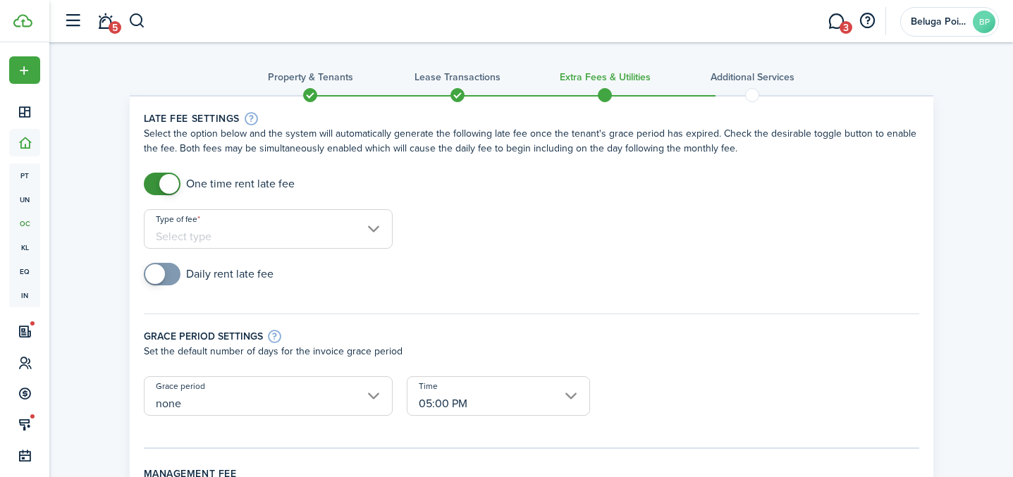
click at [252, 230] on input "Type of fee" at bounding box center [268, 228] width 249 height 39
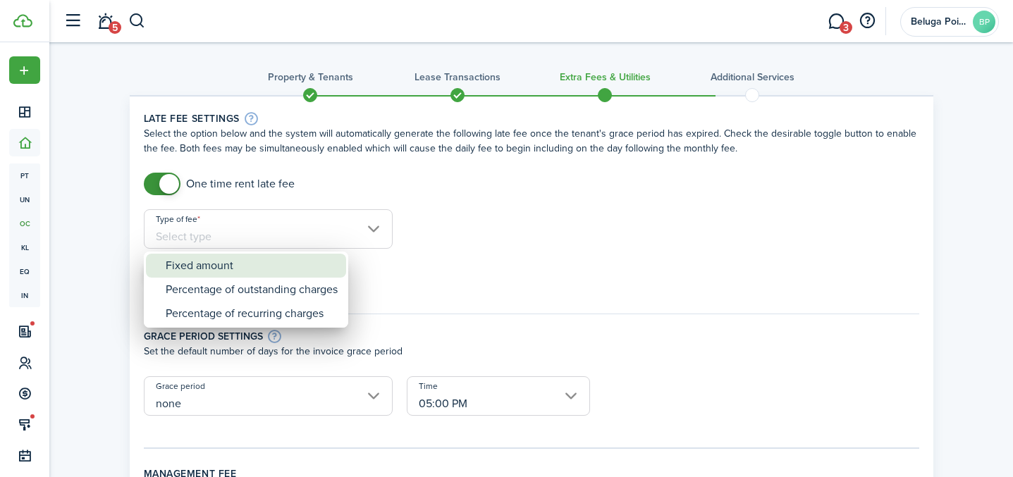
click at [265, 262] on div "Fixed amount" at bounding box center [252, 266] width 172 height 24
type input "Fixed amount"
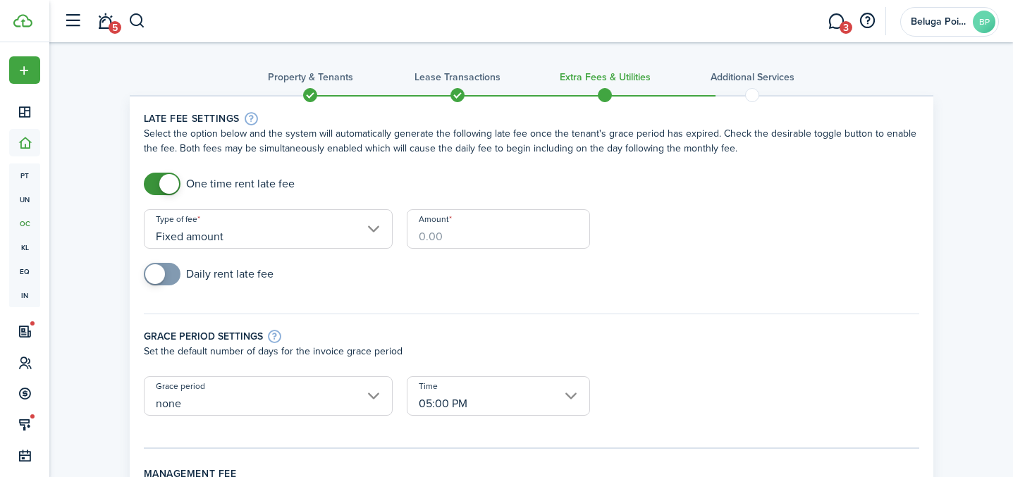
click at [453, 237] on input "Amount" at bounding box center [498, 228] width 183 height 39
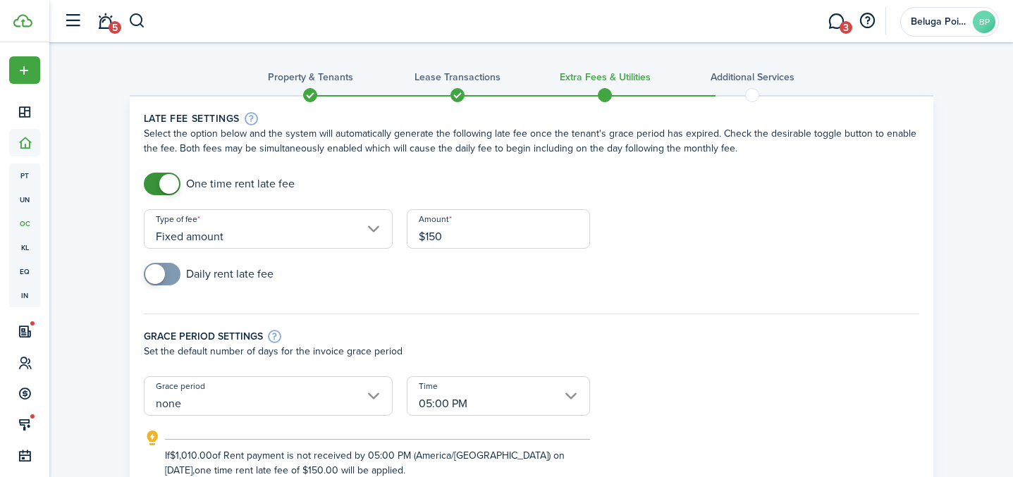
click at [235, 394] on input "none" at bounding box center [268, 395] width 249 height 39
type input "$150.00"
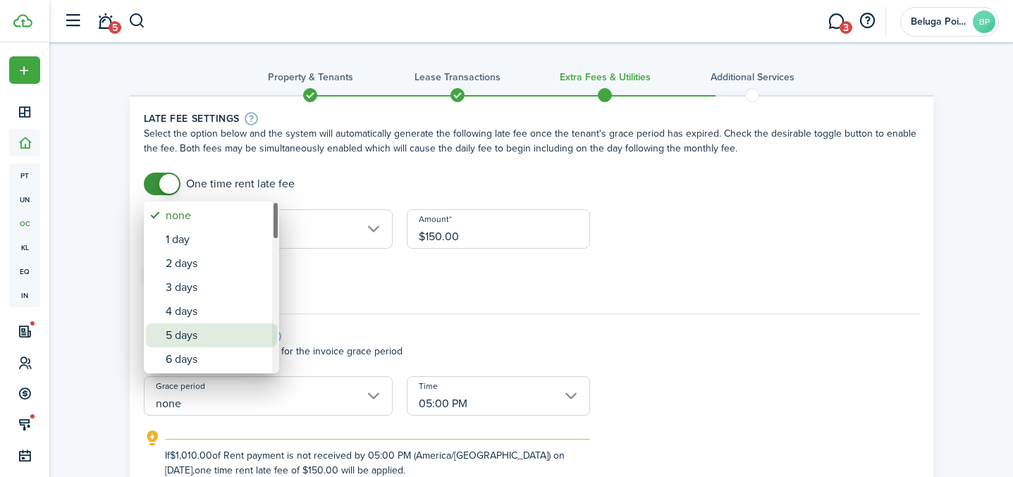
click at [230, 326] on div "5 days" at bounding box center [217, 336] width 103 height 24
type input "5 days"
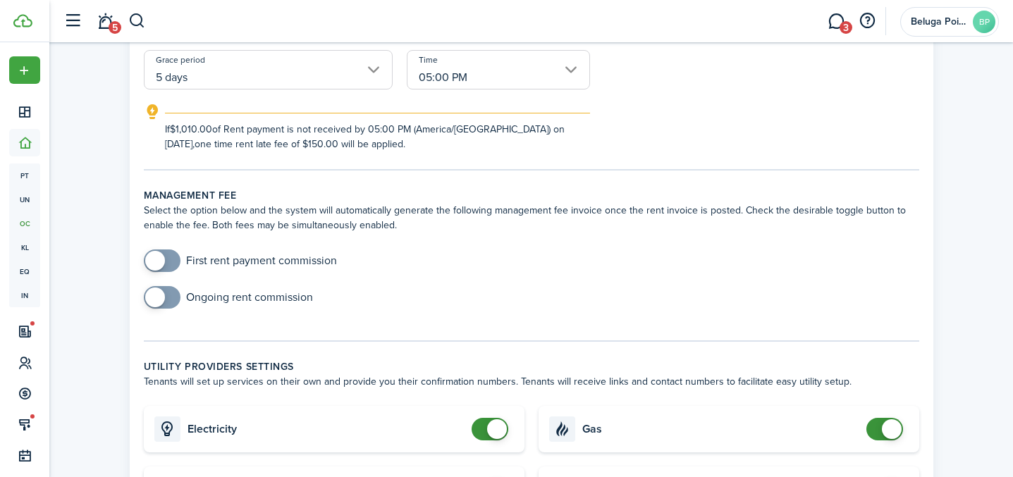
scroll to position [346, 0]
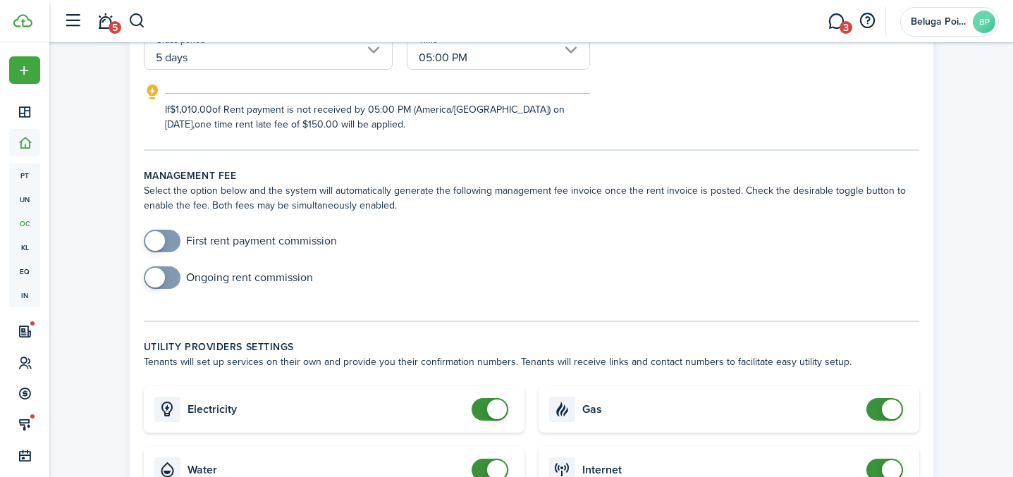
checkbox input "false"
click at [483, 410] on span at bounding box center [490, 409] width 14 height 23
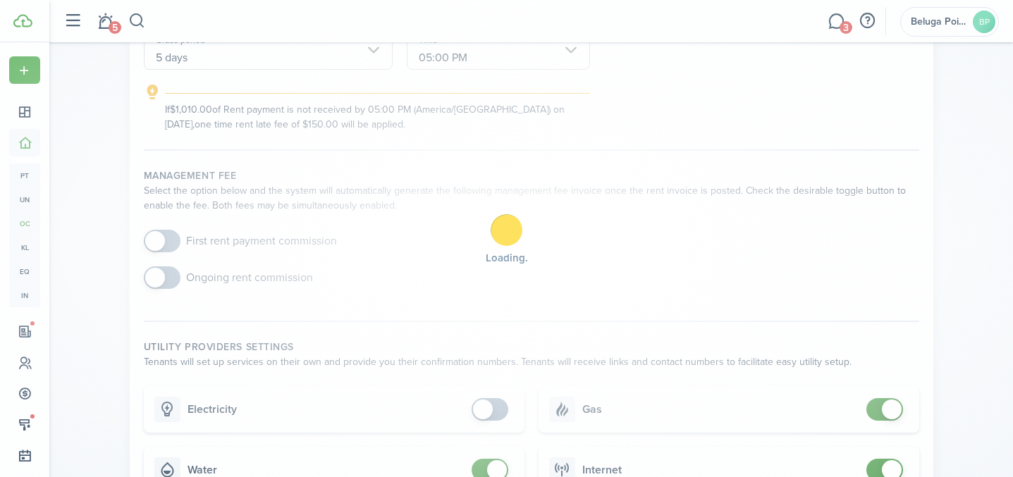
click at [890, 404] on div "Loading" at bounding box center [506, 238] width 1013 height 477
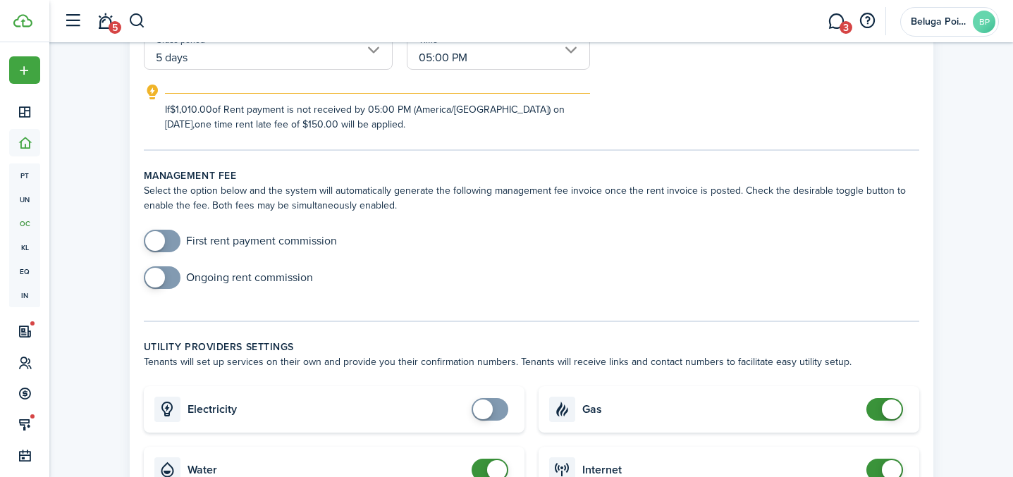
checkbox input "false"
click at [878, 407] on span at bounding box center [885, 409] width 14 height 23
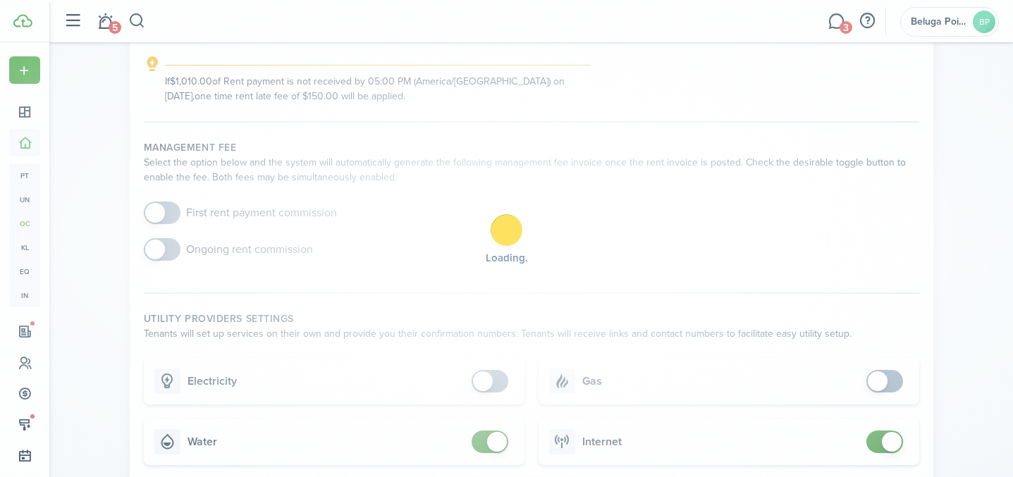
scroll to position [462, 0]
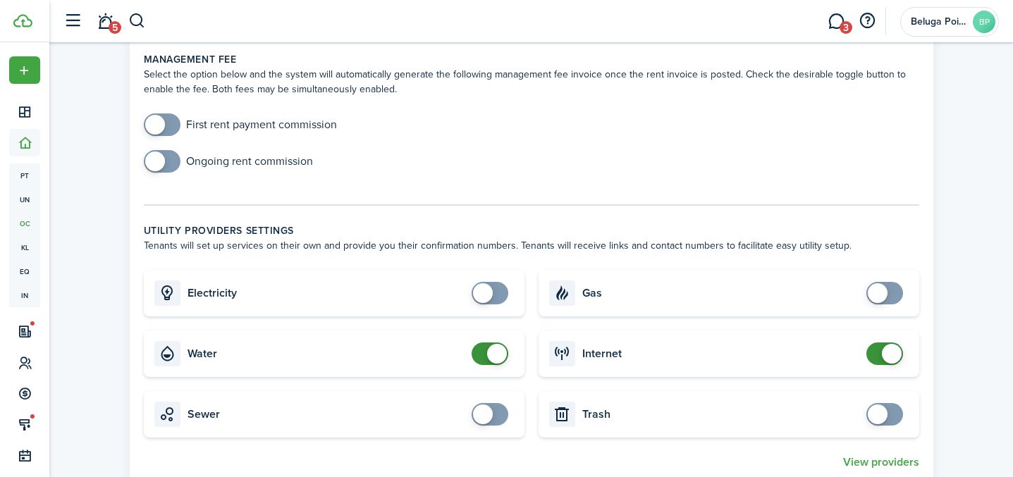
checkbox input "false"
click at [483, 348] on span at bounding box center [490, 354] width 14 height 23
checkbox input "false"
click at [878, 352] on span at bounding box center [885, 354] width 14 height 23
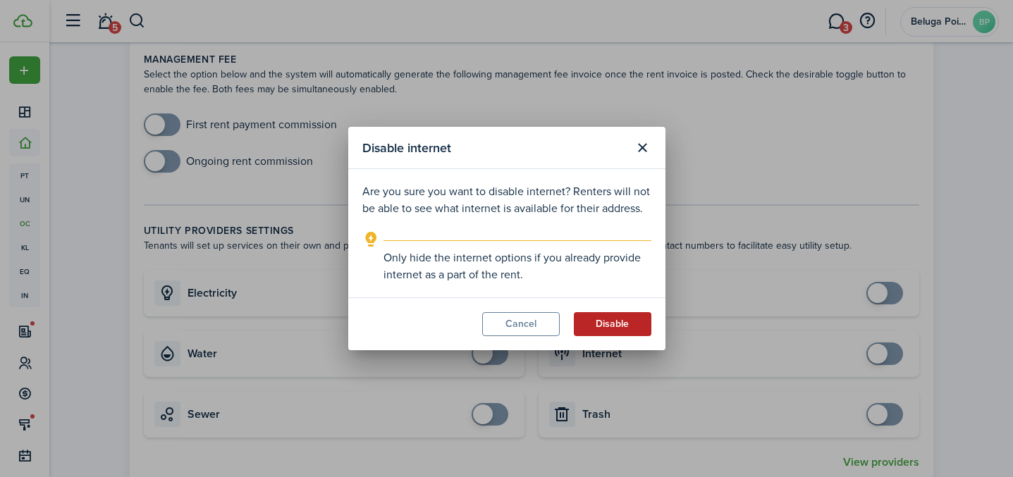
click at [632, 330] on button "Disable" at bounding box center [613, 324] width 78 height 24
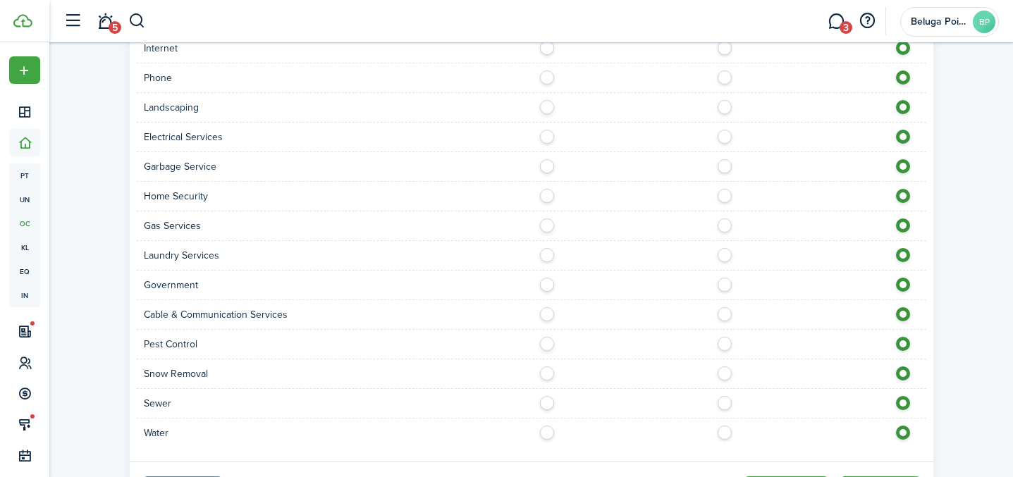
scroll to position [1248, 0]
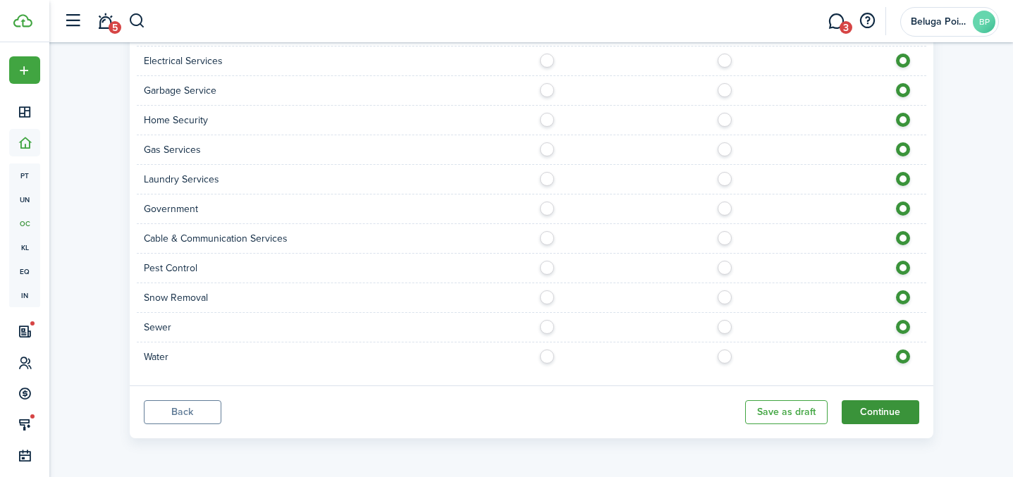
click at [885, 408] on button "Continue" at bounding box center [881, 412] width 78 height 24
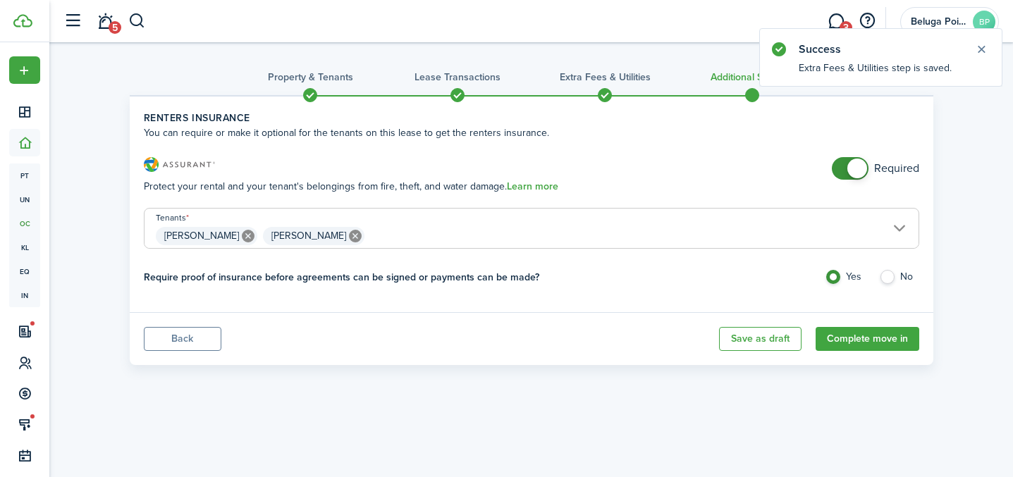
checkbox input "false"
click at [843, 176] on span at bounding box center [850, 168] width 14 height 23
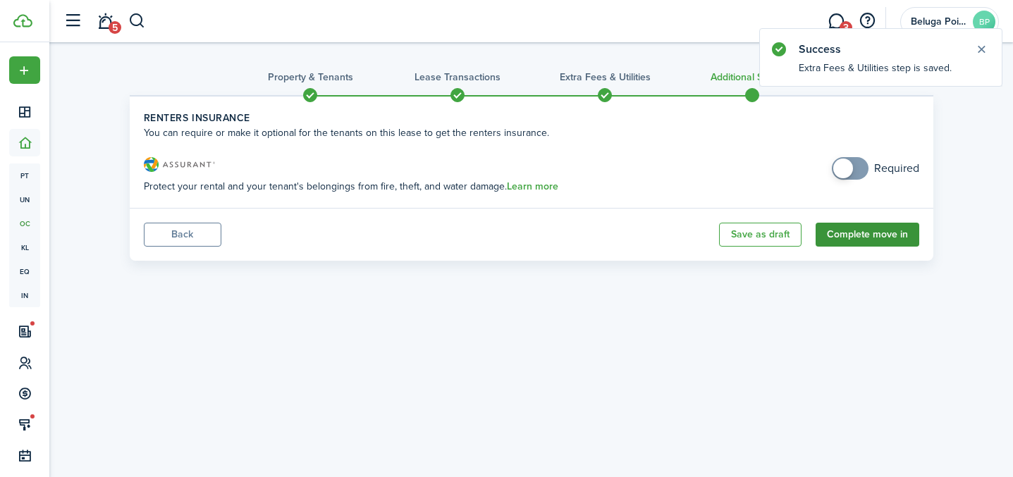
click at [863, 240] on button "Complete move in" at bounding box center [868, 235] width 104 height 24
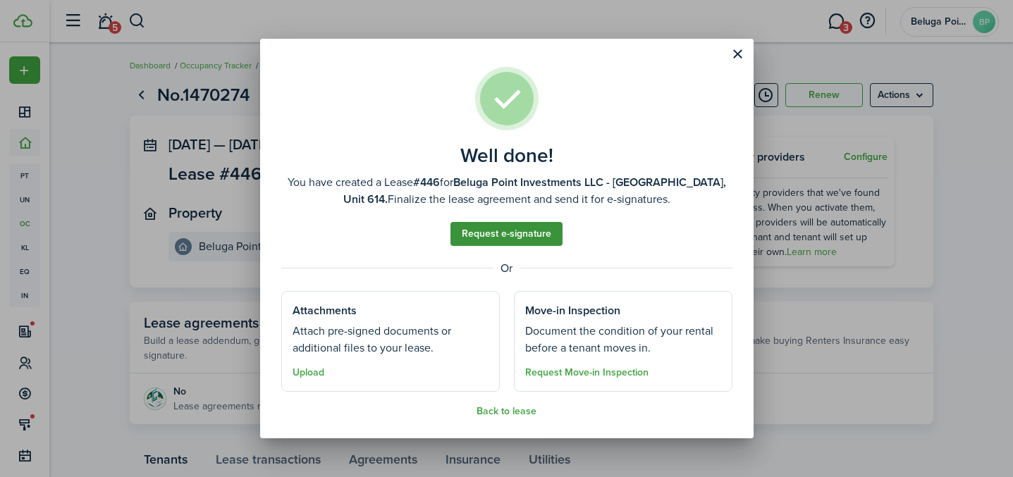
click at [513, 233] on link "Request e-signature" at bounding box center [506, 234] width 112 height 24
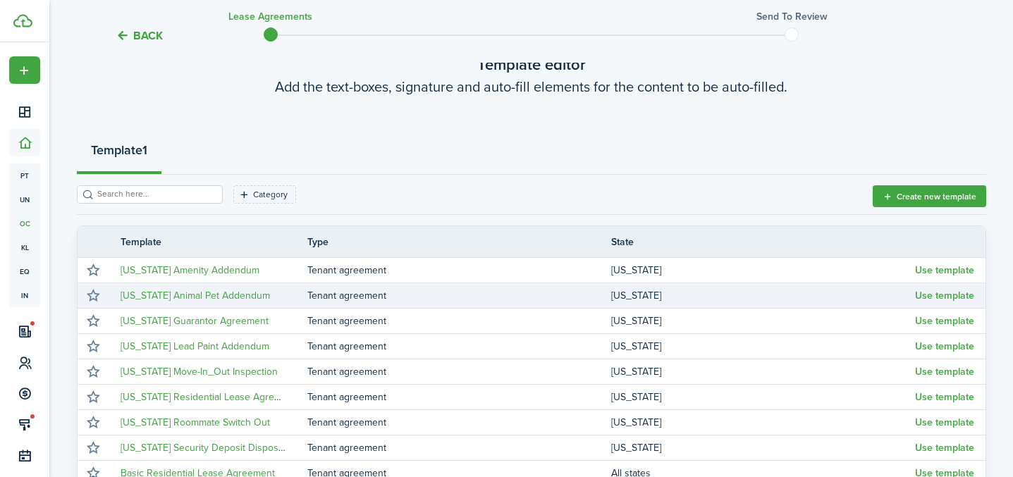
scroll to position [117, 0]
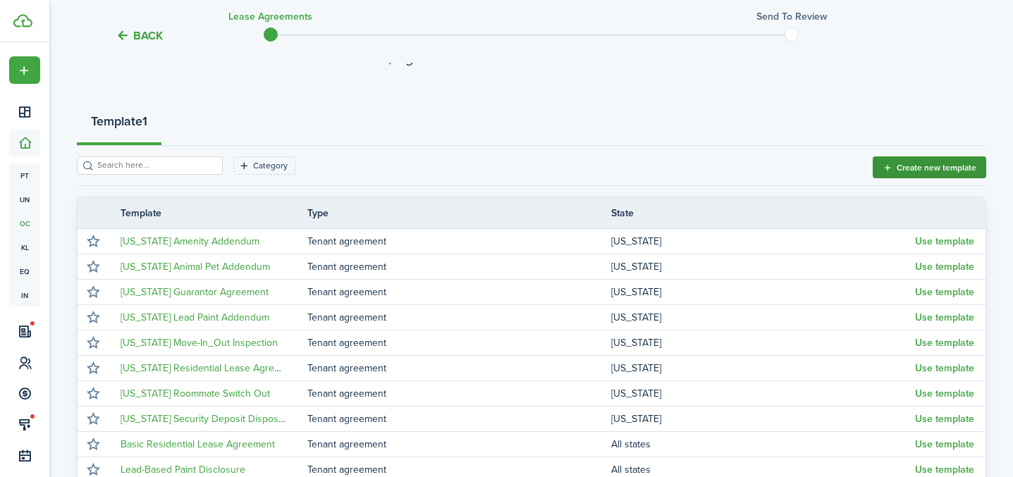
click at [932, 161] on button "Create new template" at bounding box center [929, 167] width 113 height 22
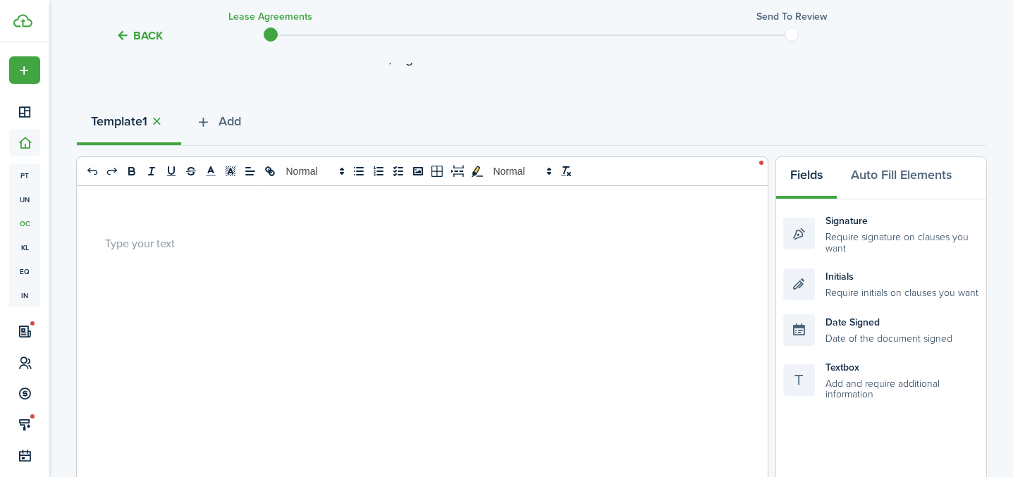
click at [233, 257] on div at bounding box center [417, 462] width 680 height 553
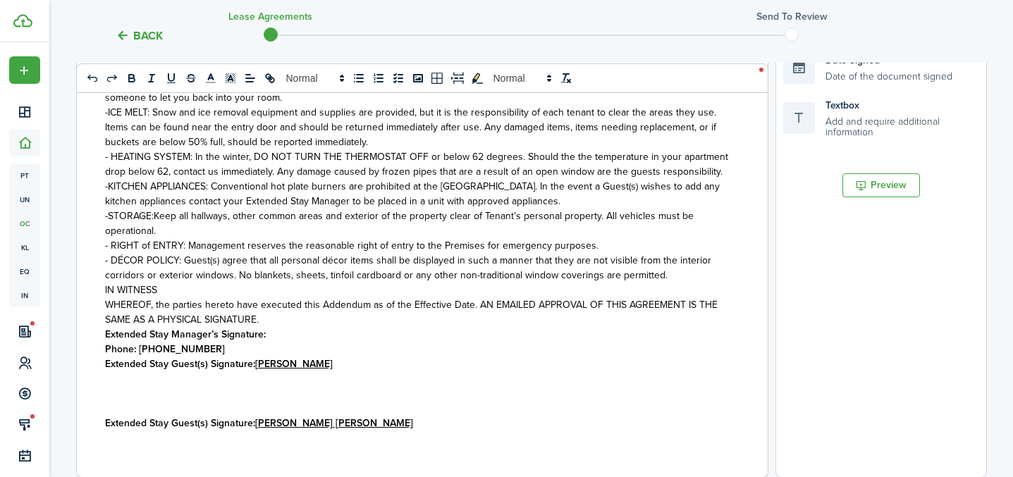
scroll to position [1590, 0]
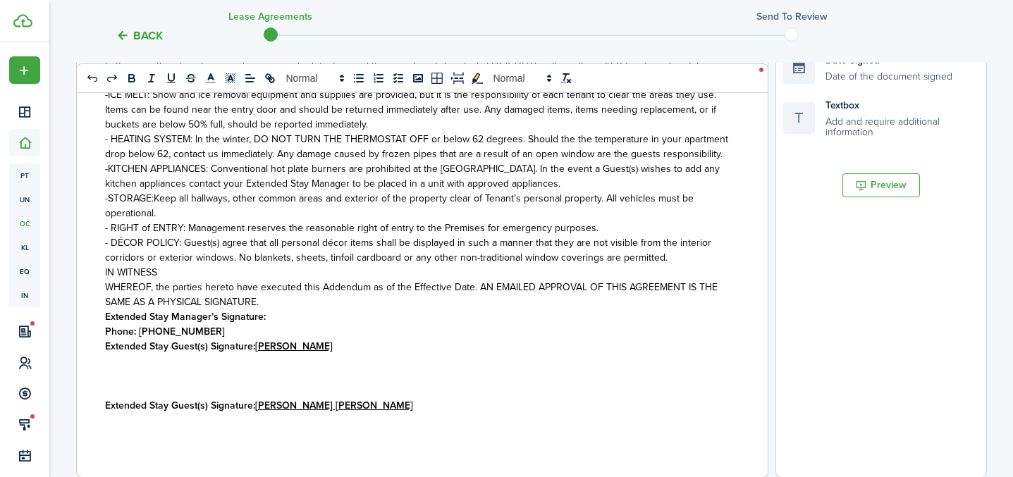
drag, startPoint x: 208, startPoint y: 331, endPoint x: 334, endPoint y: 336, distance: 126.3
click at [208, 331] on p "Phone: [PHONE_NUMBER]" at bounding box center [417, 331] width 624 height 15
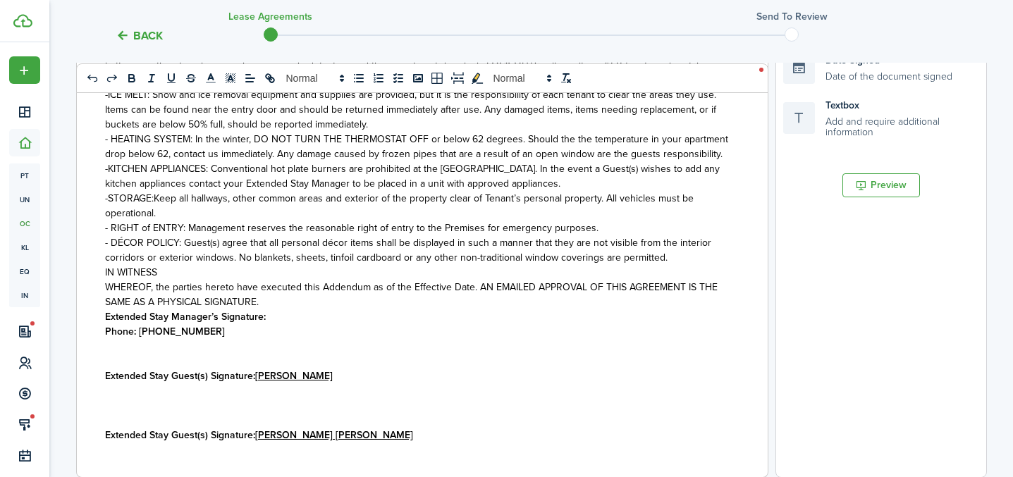
click at [272, 300] on p "WHEREOF, the parties hereto have executed this Addendum as of the Effective Dat…" at bounding box center [417, 295] width 624 height 30
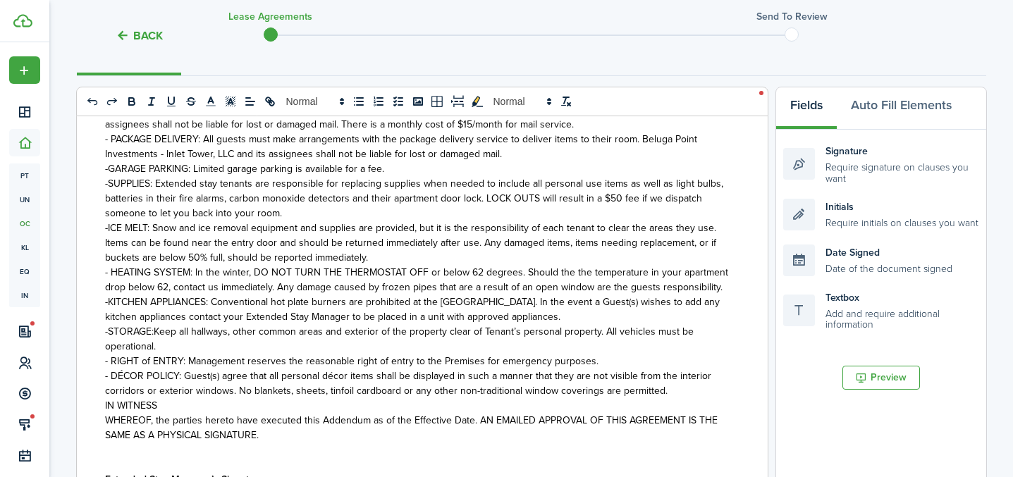
scroll to position [367, 0]
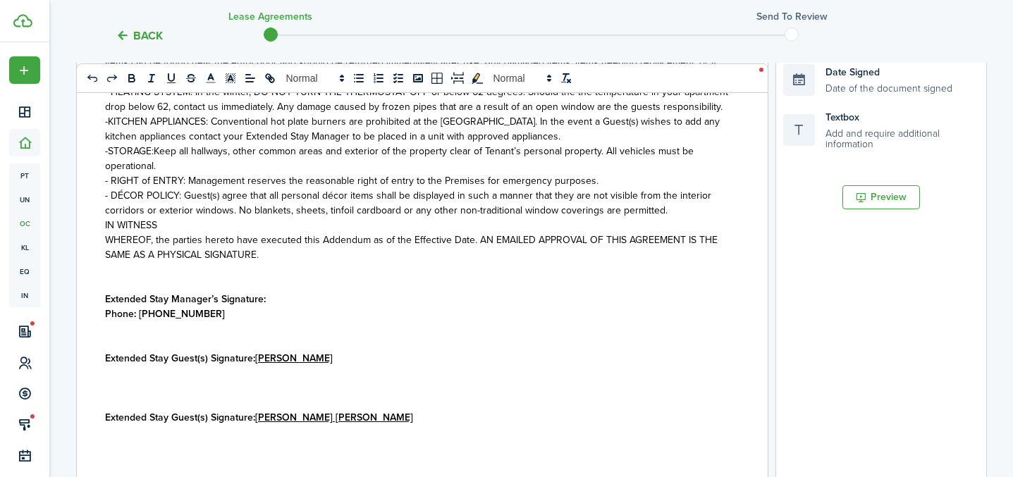
click at [285, 307] on p "Phone: [PHONE_NUMBER]" at bounding box center [417, 314] width 624 height 15
click at [282, 299] on p "Extended Stay Manager’s Signature:" at bounding box center [417, 299] width 624 height 15
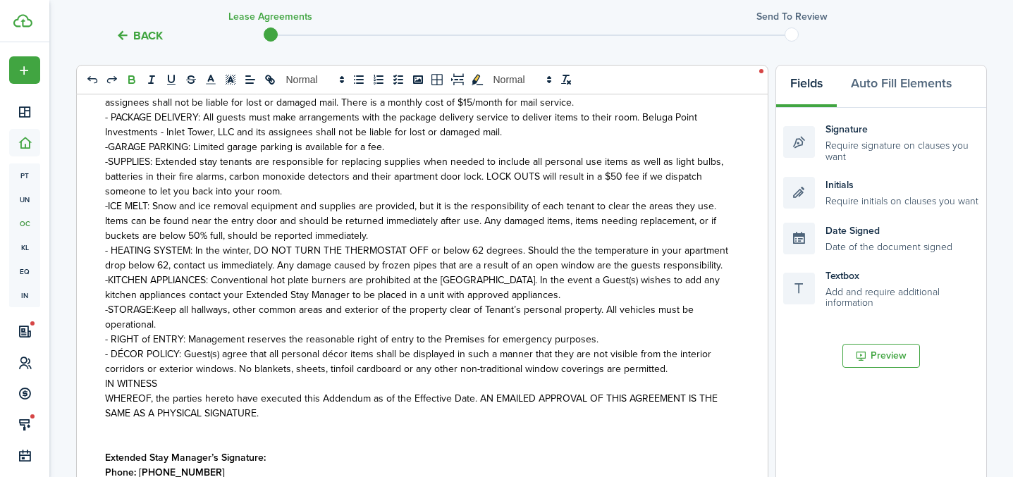
scroll to position [209, 0]
click at [844, 140] on div "Signature Require signature on clauses you want" at bounding box center [881, 141] width 196 height 41
click at [843, 141] on div "Signature Require signature on clauses you want" at bounding box center [881, 141] width 196 height 41
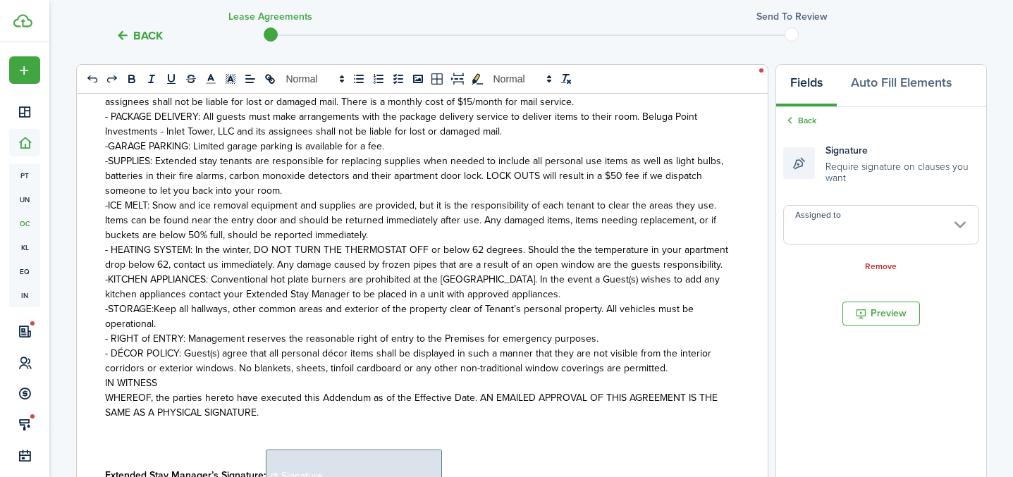
click at [445, 466] on p "Extended Stay Manager’s Signature: ﻿ Signature ﻿" at bounding box center [417, 476] width 624 height 53
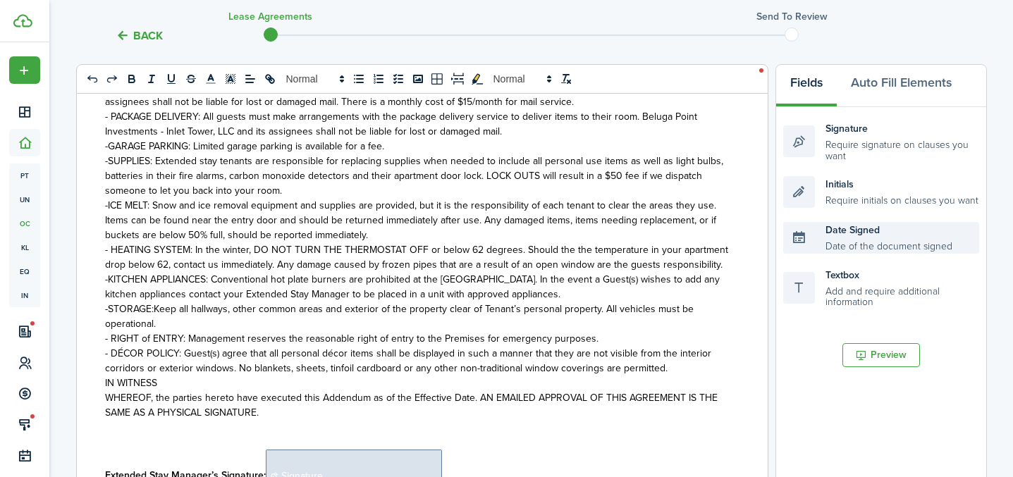
click at [854, 232] on div "Date Signed Date of the document signed" at bounding box center [881, 238] width 196 height 32
click at [854, 233] on div "Date Signed Date of the document signed" at bounding box center [881, 238] width 196 height 32
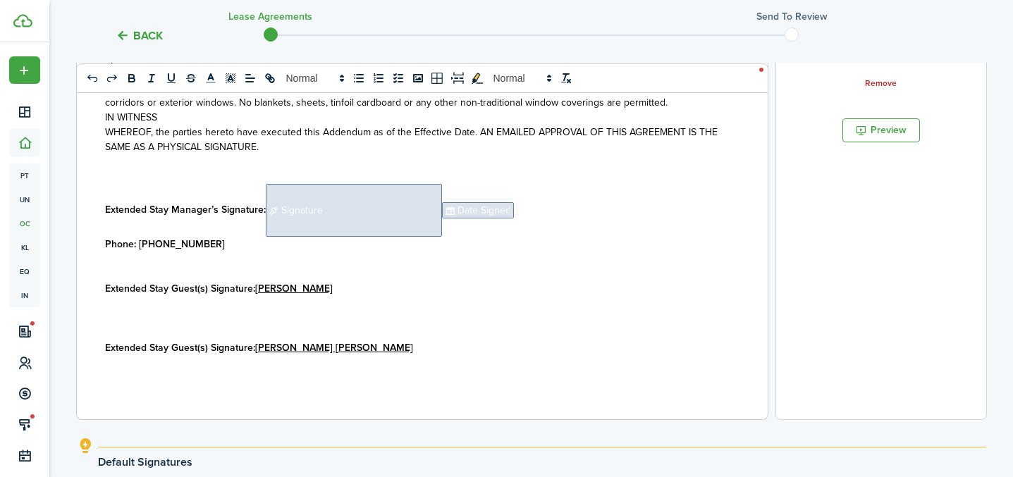
scroll to position [454, 0]
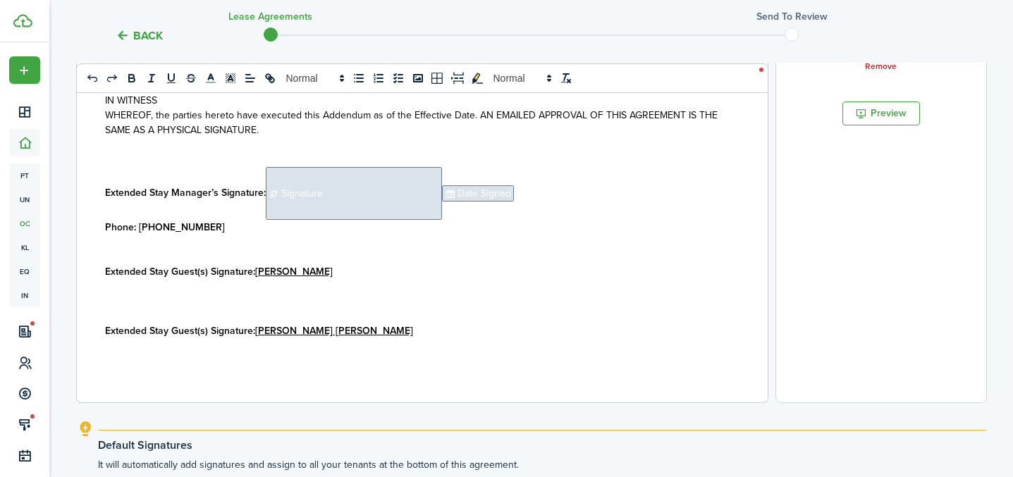
click at [374, 277] on p "Extended Stay Guest(s) Signature: [PERSON_NAME]" at bounding box center [417, 271] width 624 height 15
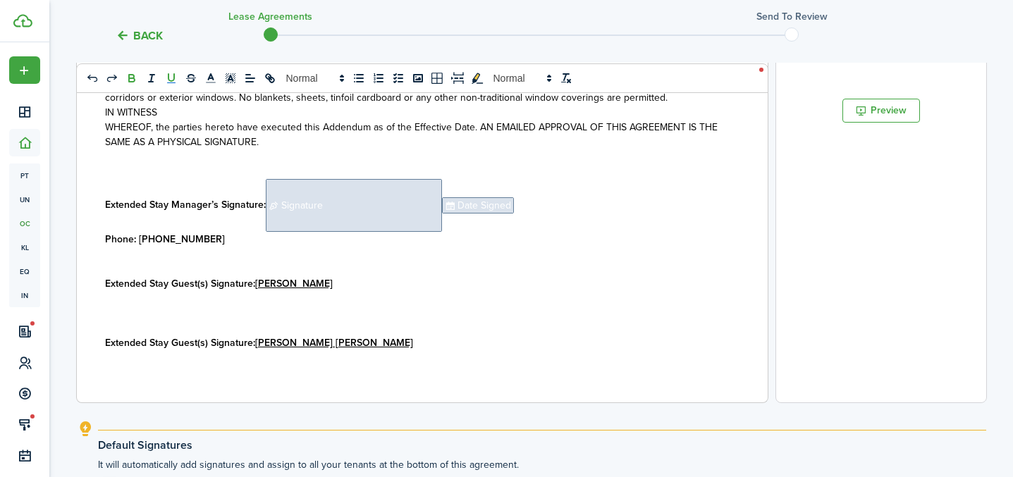
scroll to position [1658, 0]
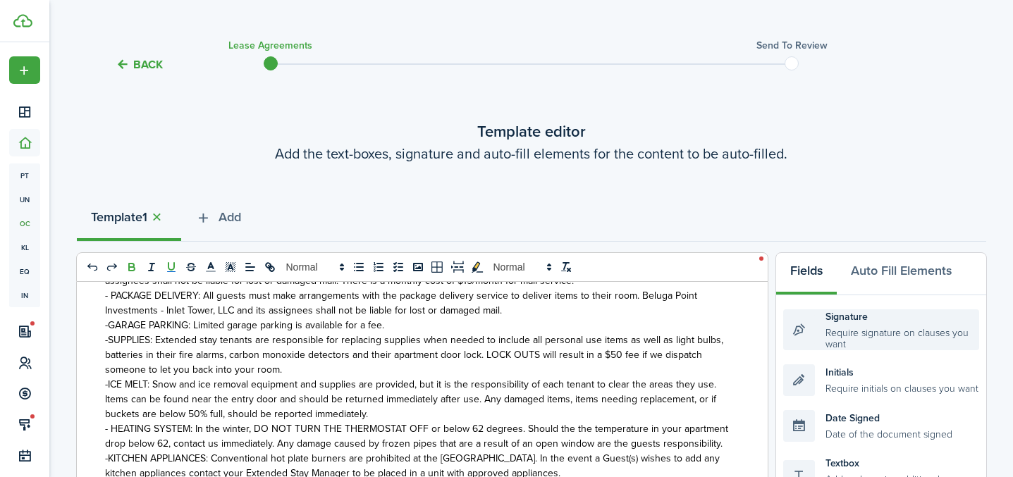
click at [820, 338] on div "Signature Require signature on clauses you want" at bounding box center [881, 329] width 196 height 41
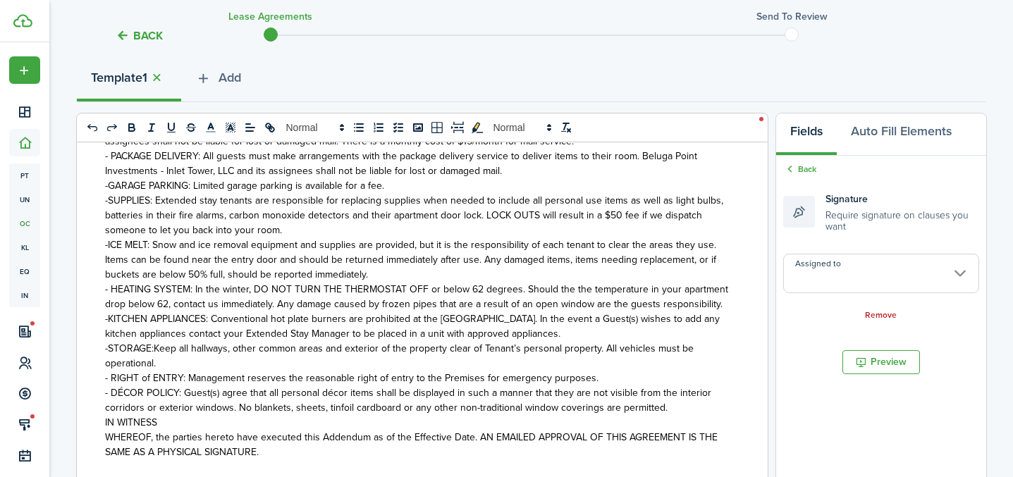
scroll to position [56, 0]
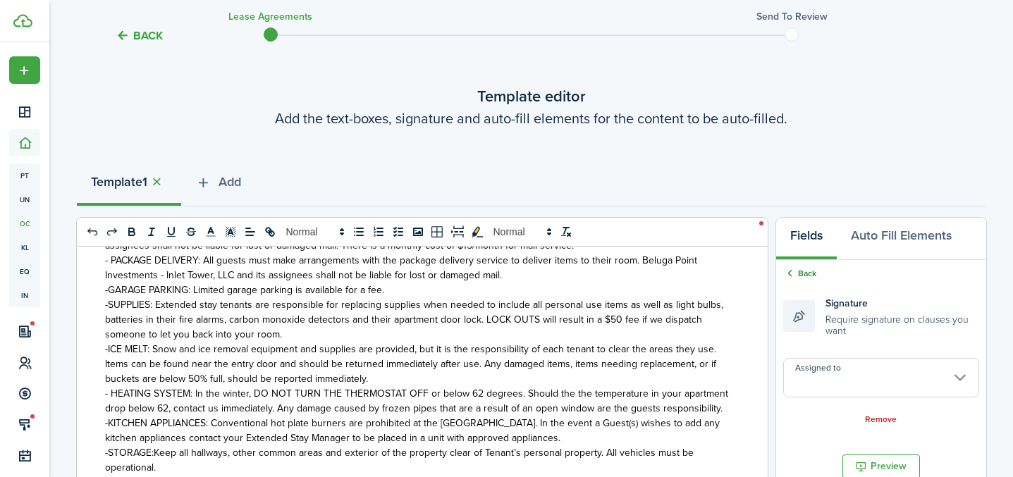
click at [801, 273] on link "Back" at bounding box center [799, 273] width 33 height 13
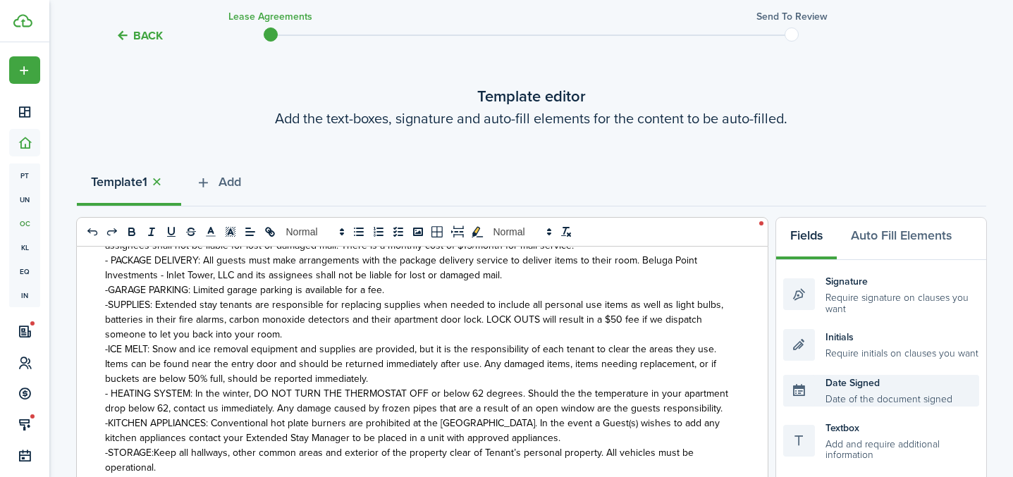
click at [848, 386] on div "Date Signed Date of the document signed" at bounding box center [881, 391] width 196 height 32
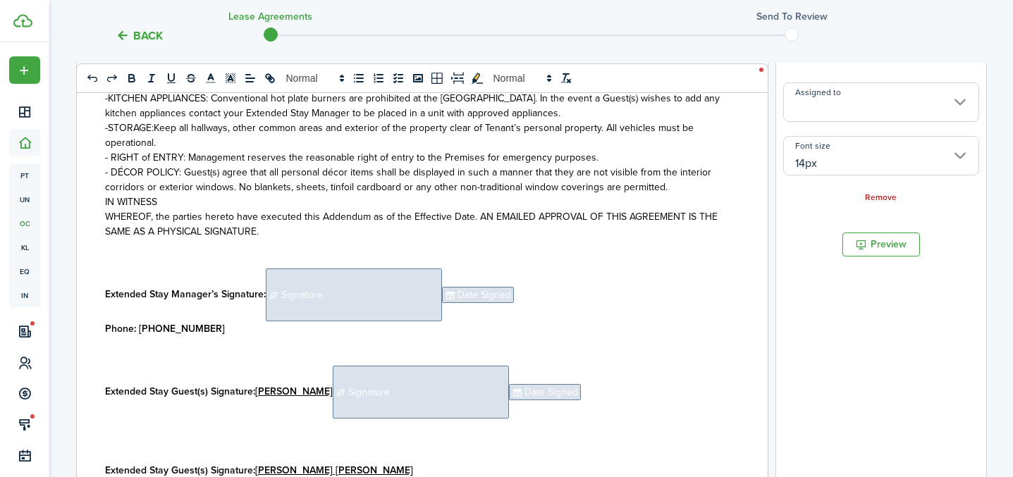
scroll to position [1725, 0]
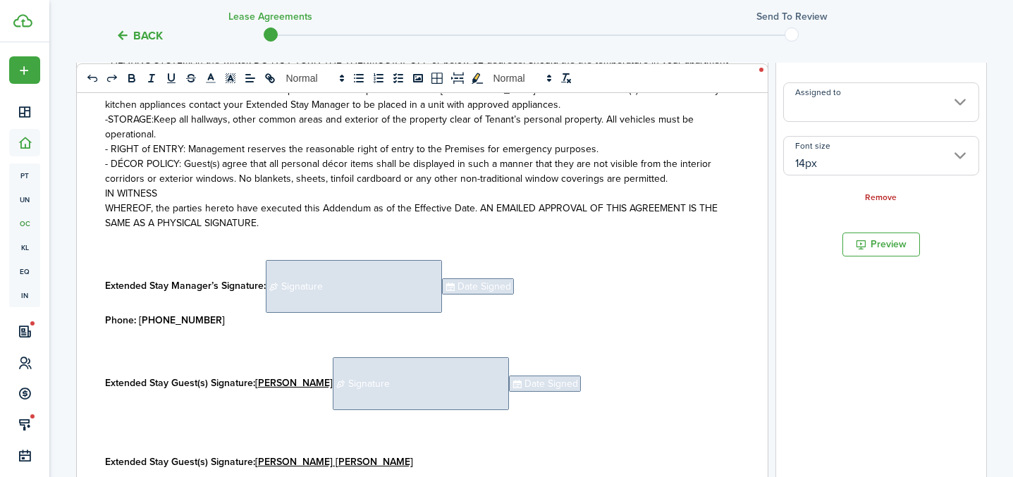
drag, startPoint x: 365, startPoint y: 466, endPoint x: 378, endPoint y: 460, distance: 13.9
click at [366, 467] on p "Extended Stay Guest(s) Signature: [PERSON_NAME] [PERSON_NAME]" at bounding box center [417, 462] width 624 height 15
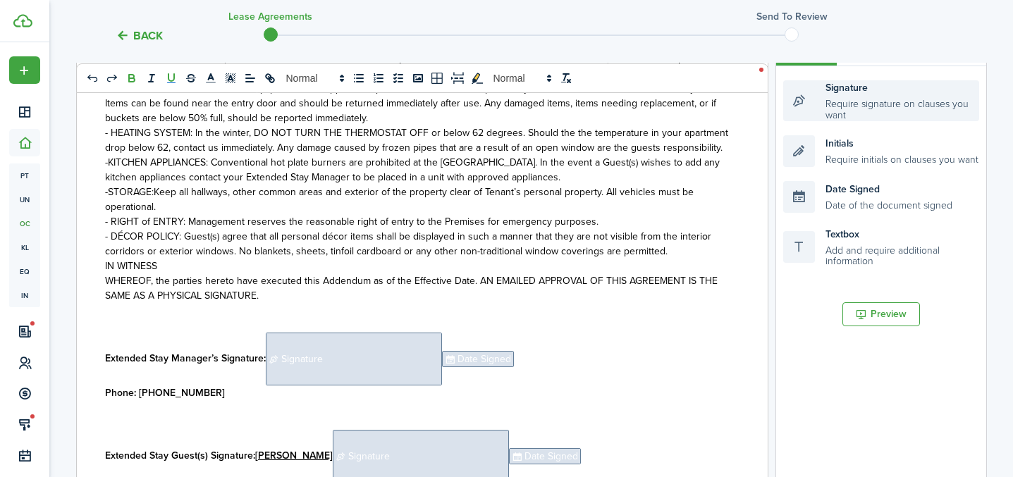
click at [835, 109] on div "Signature Require signature on clauses you want" at bounding box center [881, 100] width 196 height 41
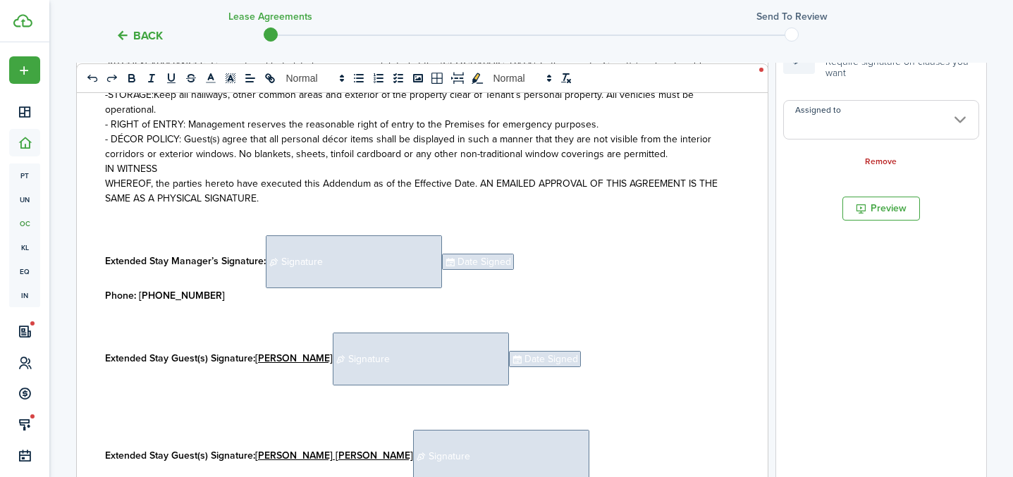
scroll to position [1763, 0]
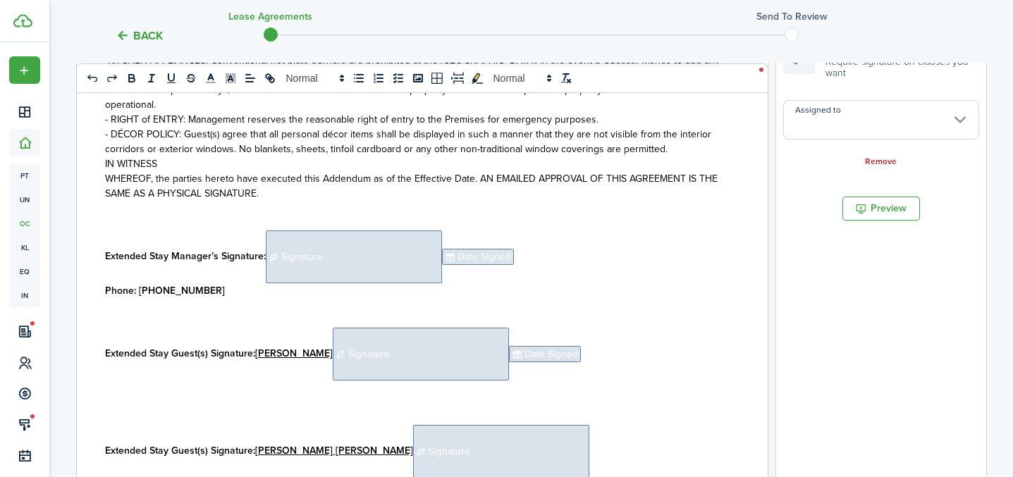
click at [536, 444] on p "Extended Stay Guest(s) Signature: [PERSON_NAME] [PERSON_NAME] ﻿ Signature ﻿" at bounding box center [417, 451] width 624 height 53
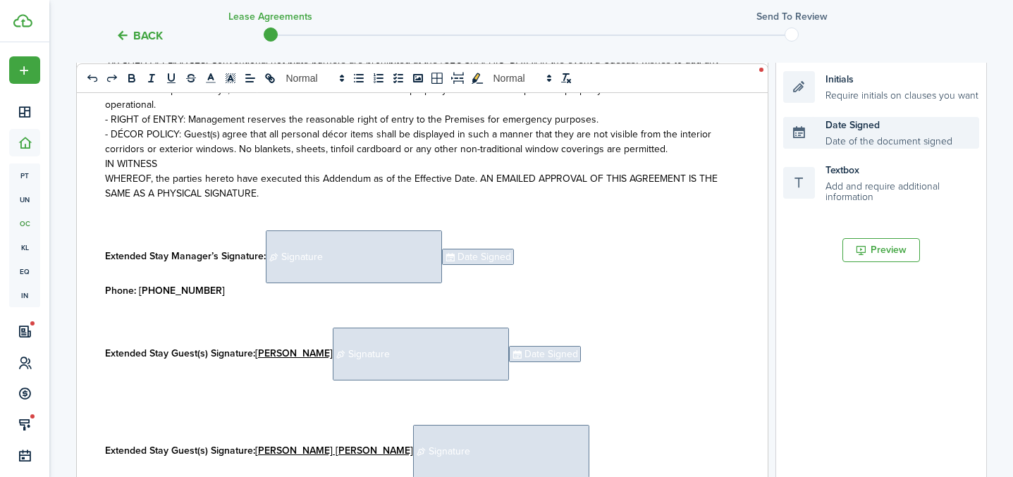
click at [850, 139] on div "Date Signed Date of the document signed" at bounding box center [881, 133] width 196 height 32
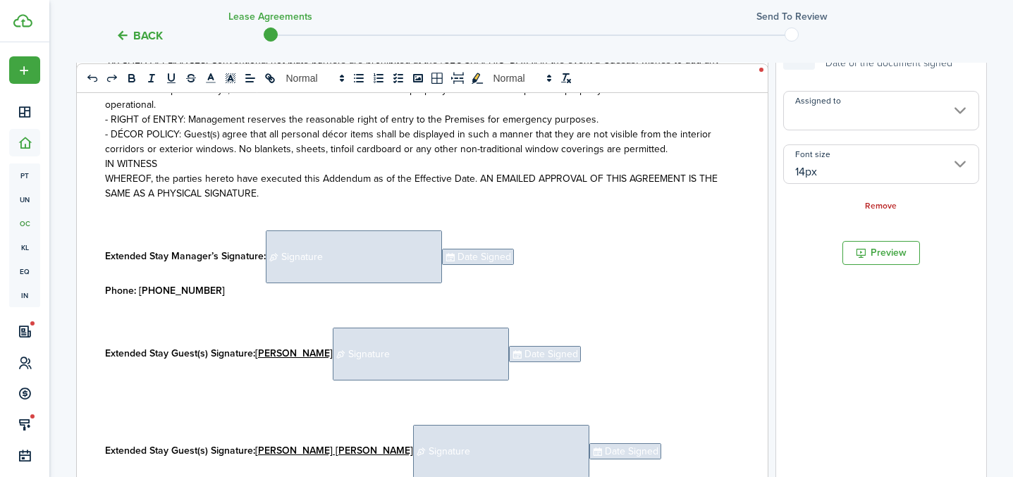
scroll to position [315, 0]
click at [489, 445] on span "Signature" at bounding box center [501, 450] width 176 height 53
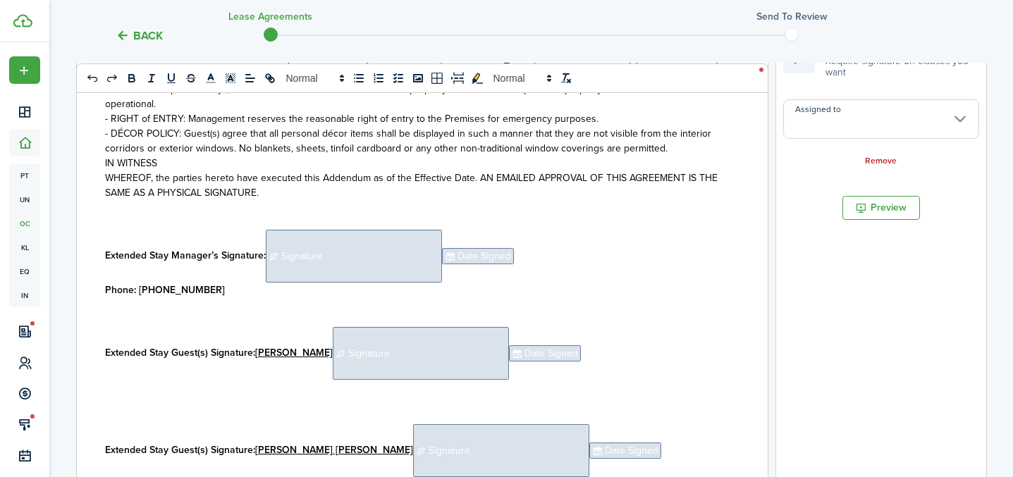
click at [839, 111] on input "Assigned to" at bounding box center [881, 118] width 196 height 39
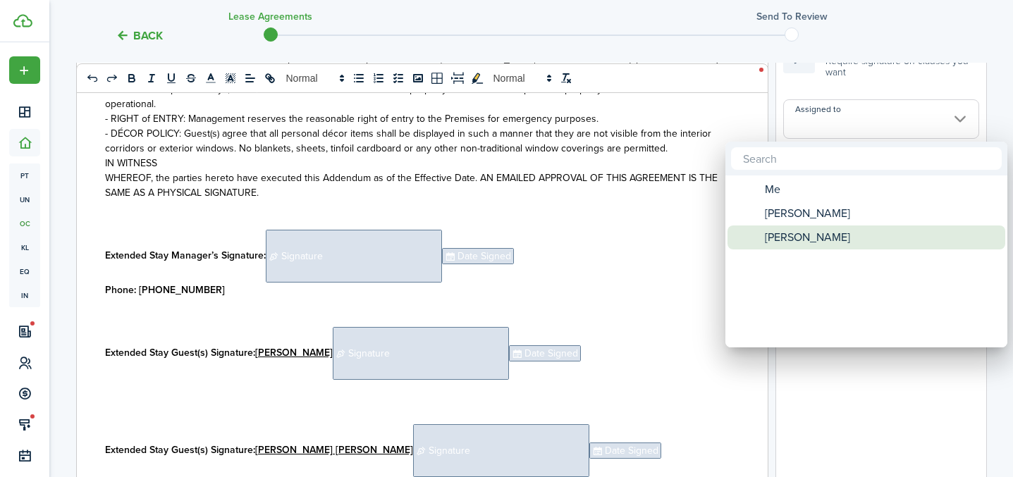
click at [800, 237] on span "[PERSON_NAME]" at bounding box center [807, 238] width 85 height 24
type input "[PERSON_NAME]"
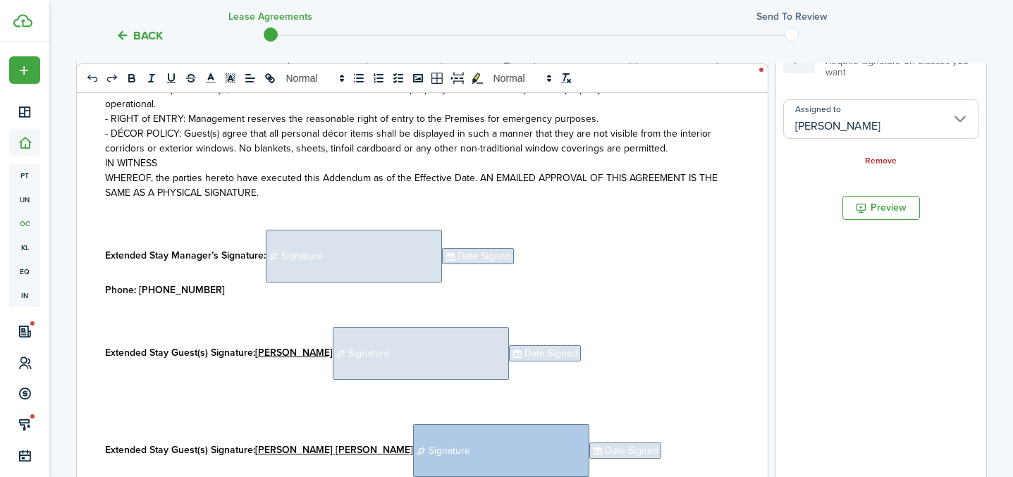
click at [589, 455] on span "Date Signed" at bounding box center [625, 451] width 72 height 16
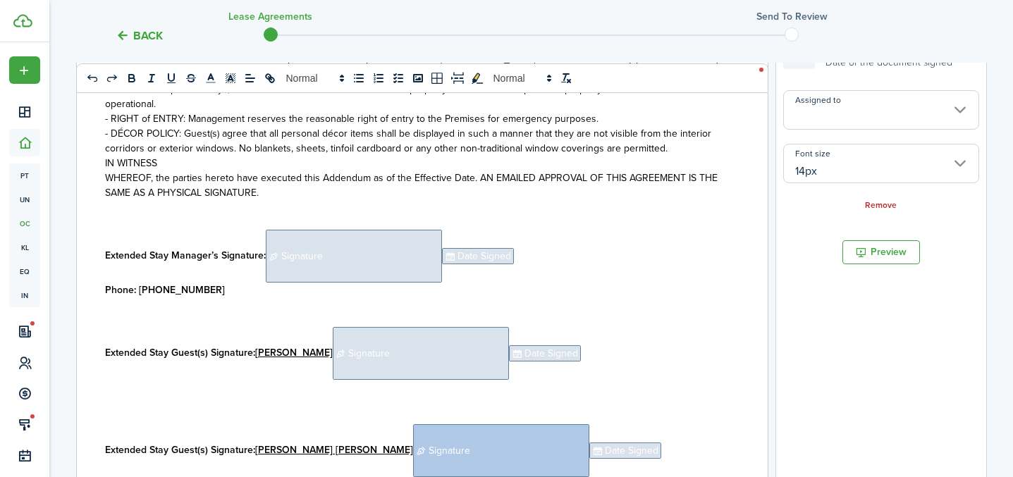
click at [897, 169] on input "14px" at bounding box center [881, 163] width 196 height 39
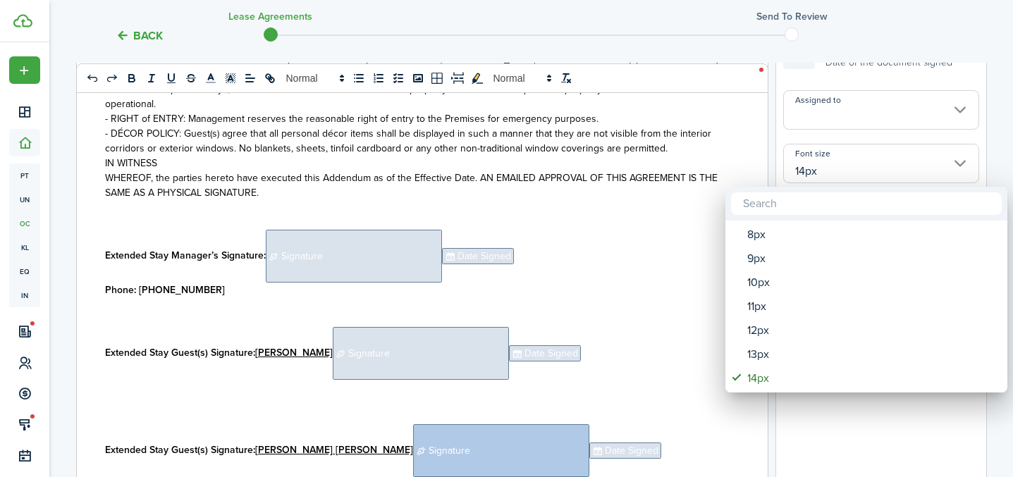
click at [868, 117] on div at bounding box center [506, 238] width 1238 height 703
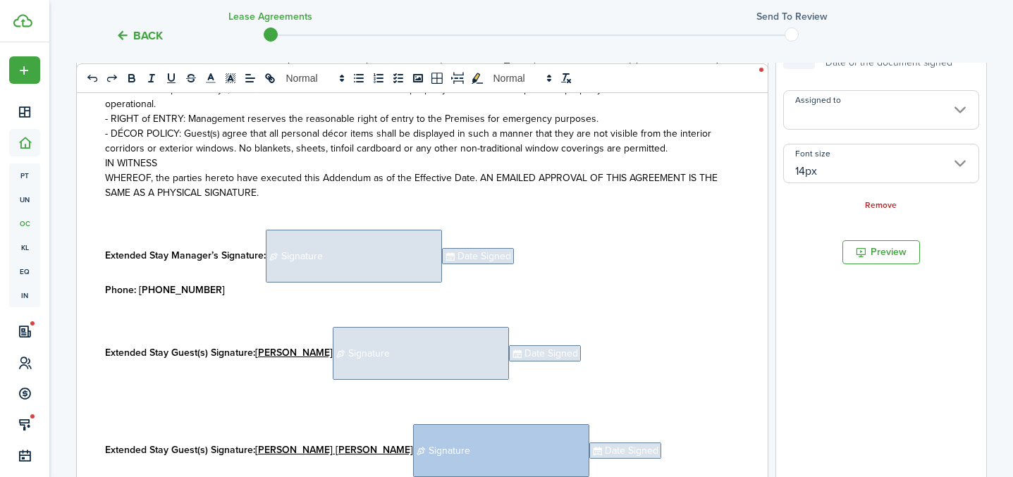
click at [861, 111] on input "Assigned to" at bounding box center [881, 109] width 196 height 39
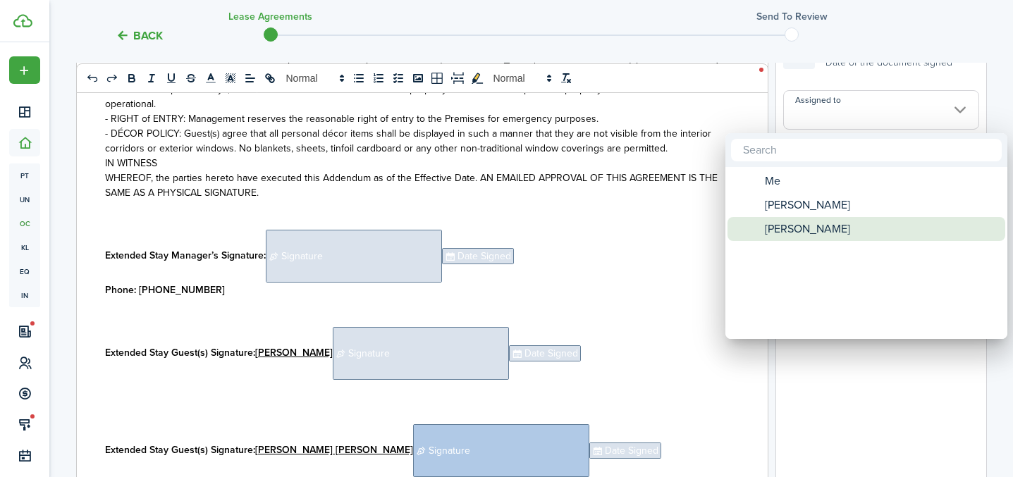
click at [802, 233] on span "[PERSON_NAME]" at bounding box center [807, 229] width 85 height 24
type input "[PERSON_NAME]"
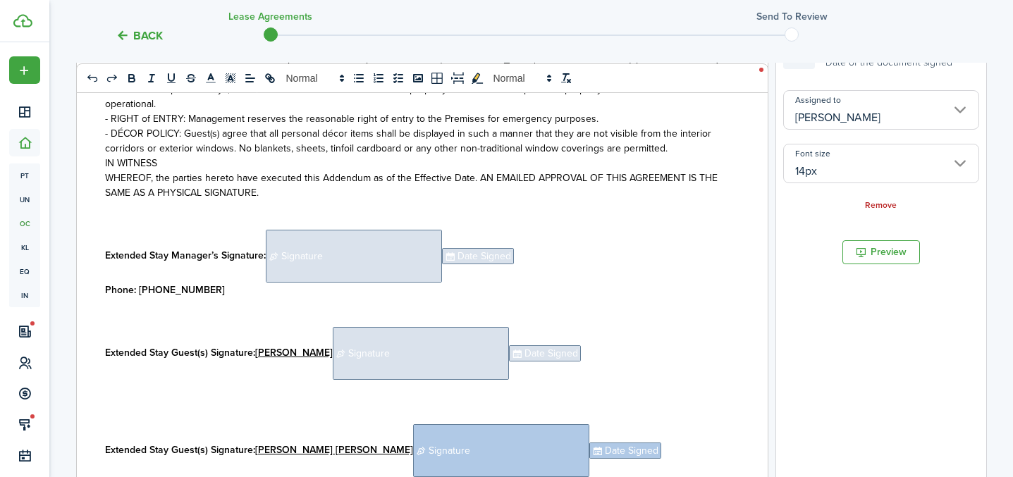
click at [477, 352] on span "Signature" at bounding box center [421, 353] width 176 height 53
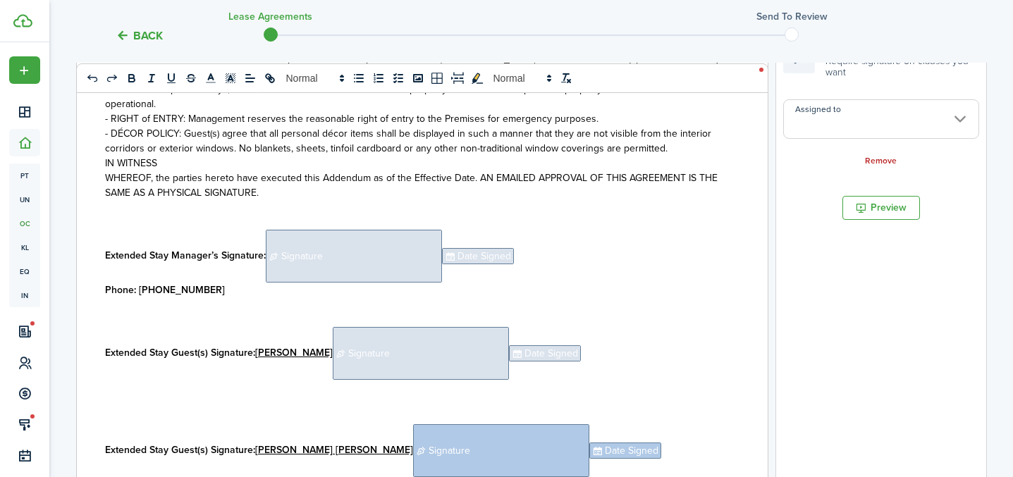
click at [861, 120] on input "Assigned to" at bounding box center [881, 118] width 196 height 39
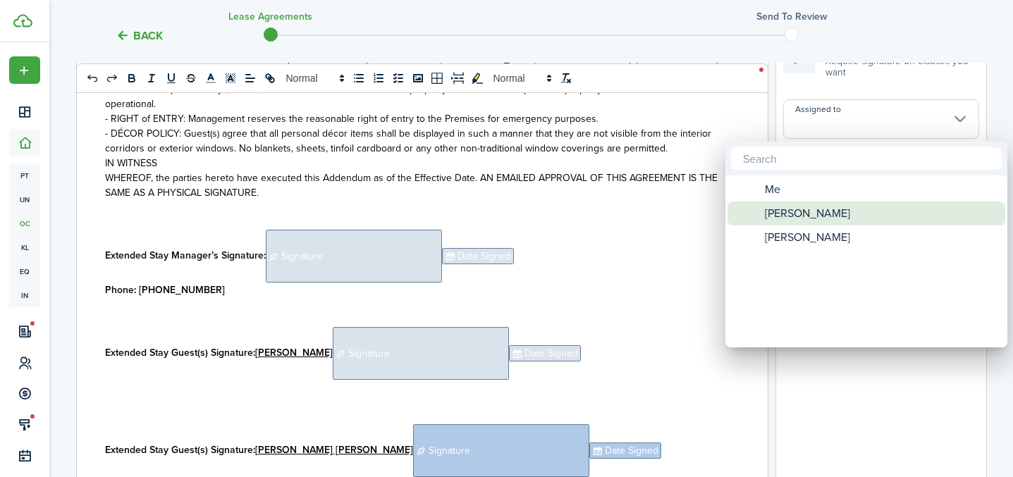
click at [794, 207] on span "[PERSON_NAME]" at bounding box center [807, 214] width 85 height 24
type input "[PERSON_NAME]"
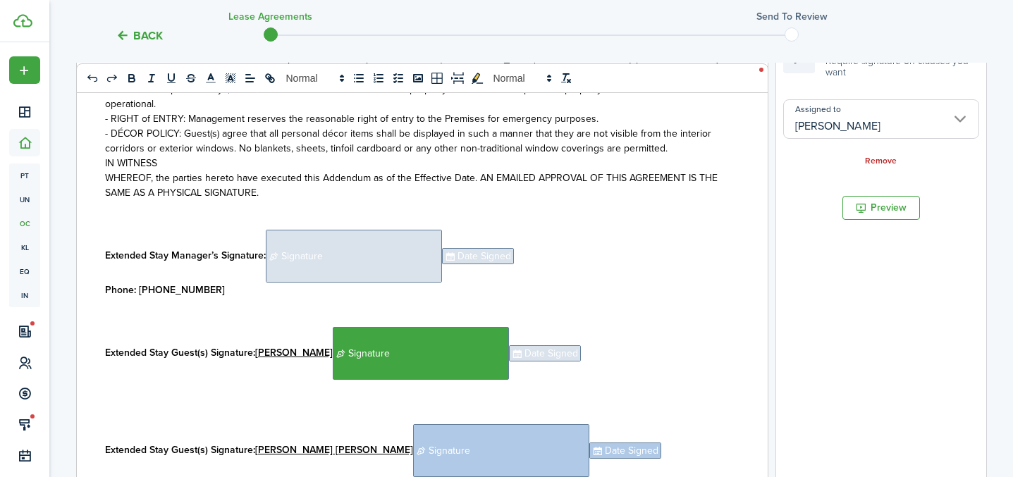
click at [574, 352] on span "Date Signed" at bounding box center [545, 353] width 72 height 16
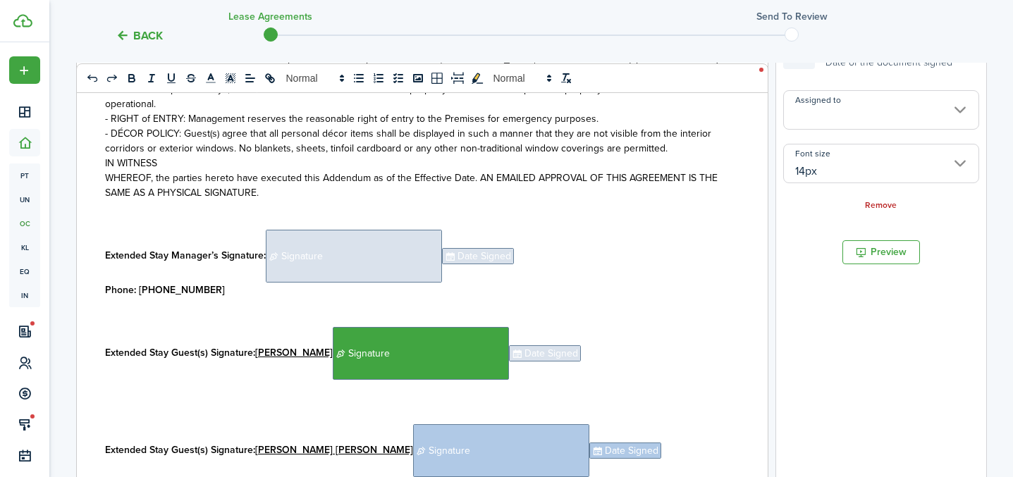
click at [871, 120] on input "Assigned to" at bounding box center [881, 109] width 196 height 39
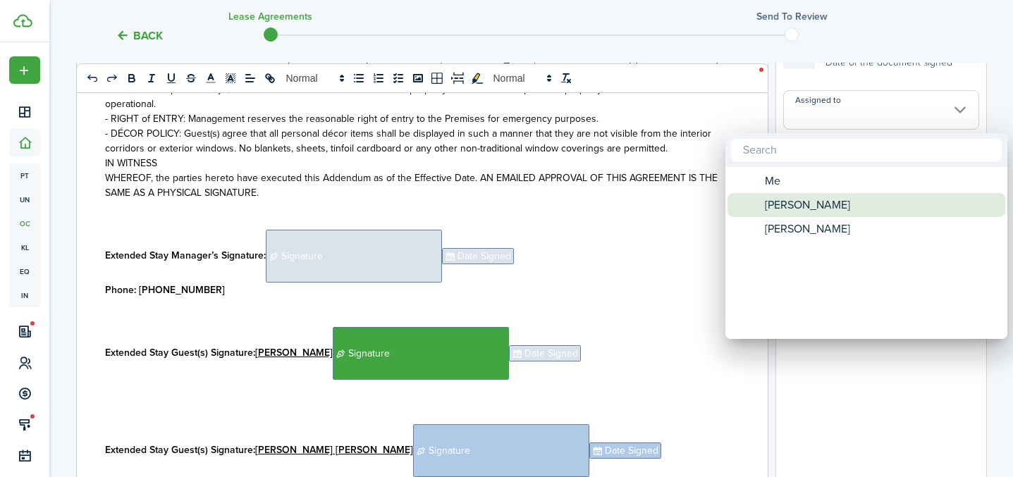
click at [796, 196] on span "[PERSON_NAME]" at bounding box center [807, 205] width 85 height 24
type input "[PERSON_NAME]"
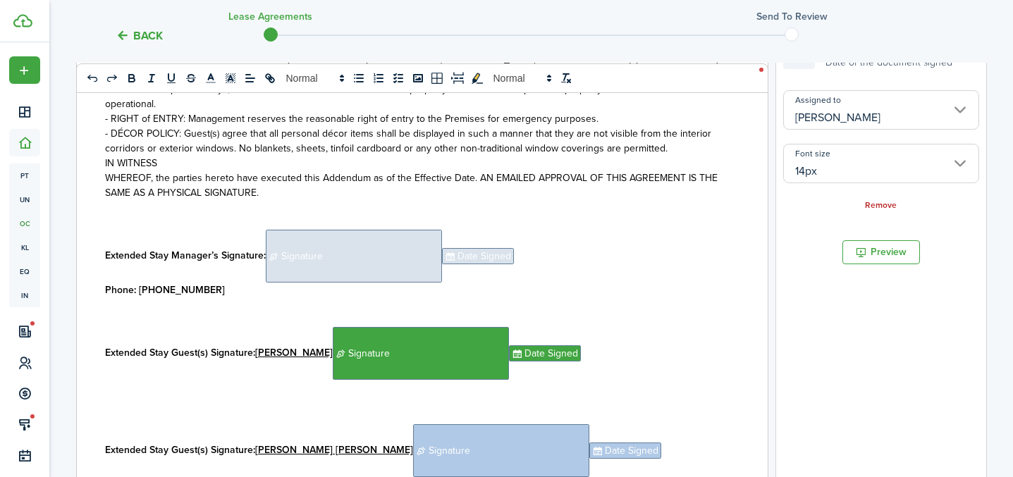
click at [383, 268] on span "Signature" at bounding box center [354, 256] width 176 height 53
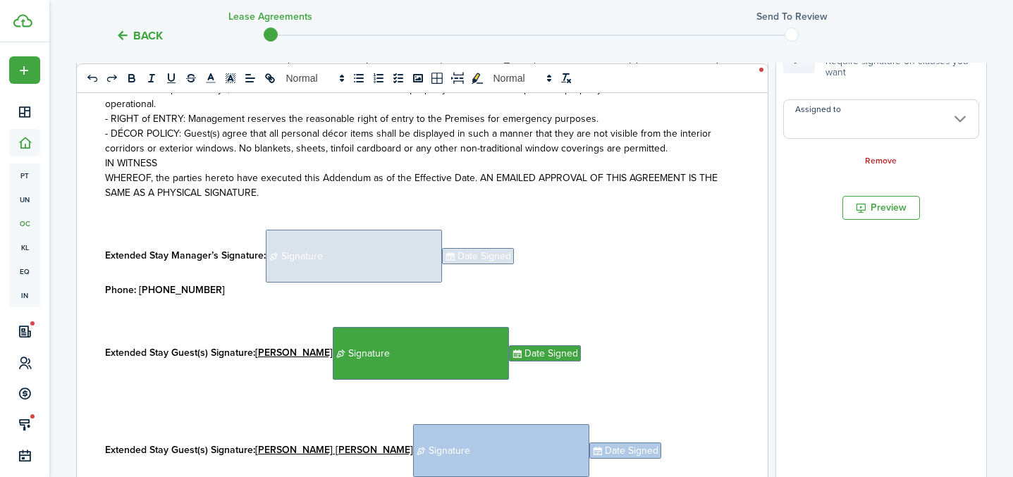
click at [812, 134] on input "Assigned to" at bounding box center [881, 118] width 196 height 39
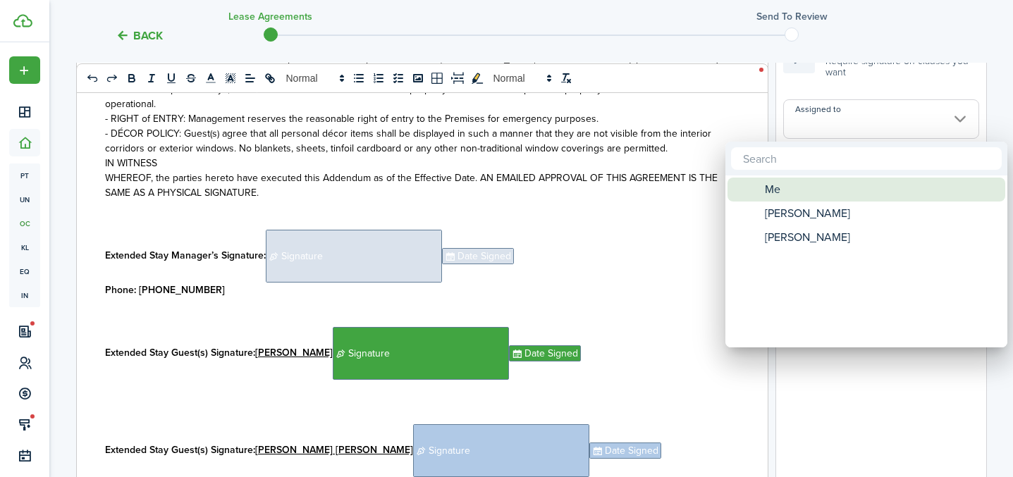
click at [794, 195] on div "Me" at bounding box center [872, 190] width 250 height 24
type input "Me"
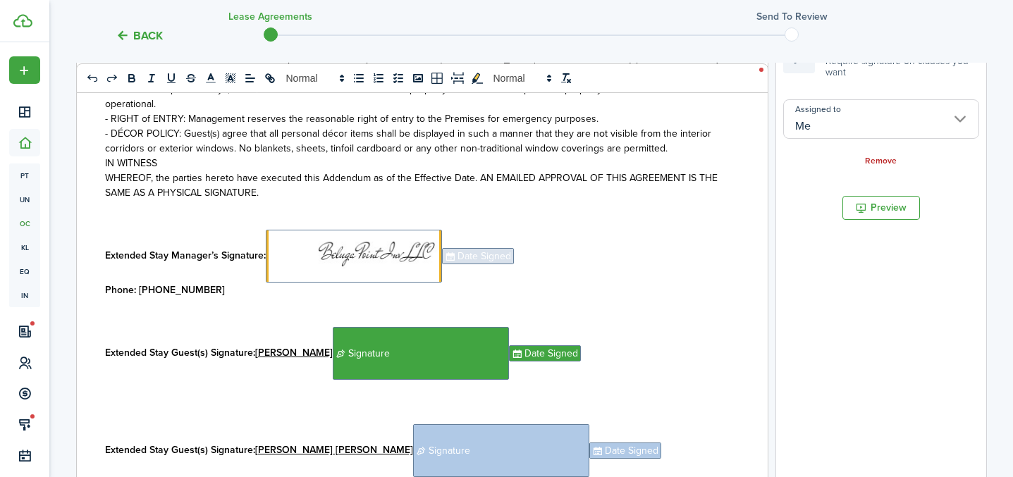
drag, startPoint x: 469, startPoint y: 254, endPoint x: 482, endPoint y: 255, distance: 12.8
click at [469, 254] on span "Date Signed" at bounding box center [478, 256] width 72 height 16
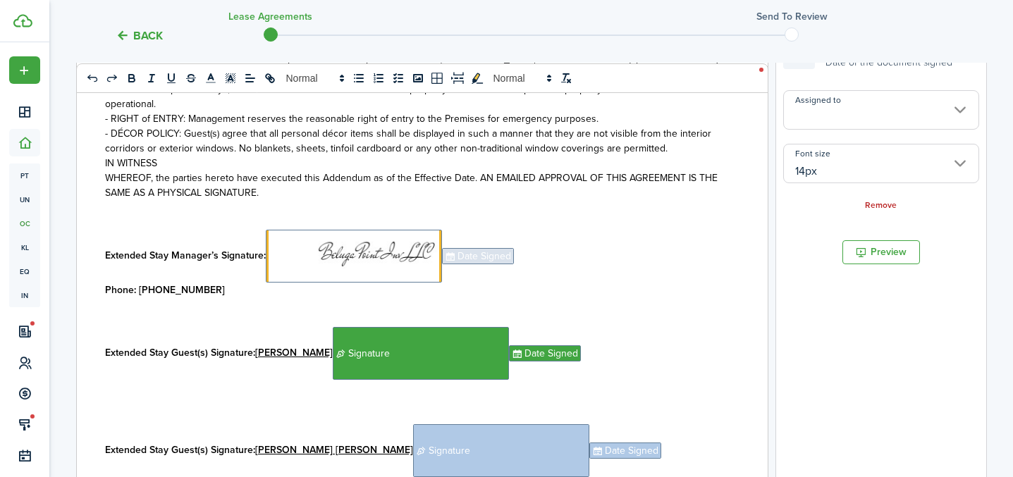
click at [852, 111] on input "Assigned to" at bounding box center [881, 109] width 196 height 39
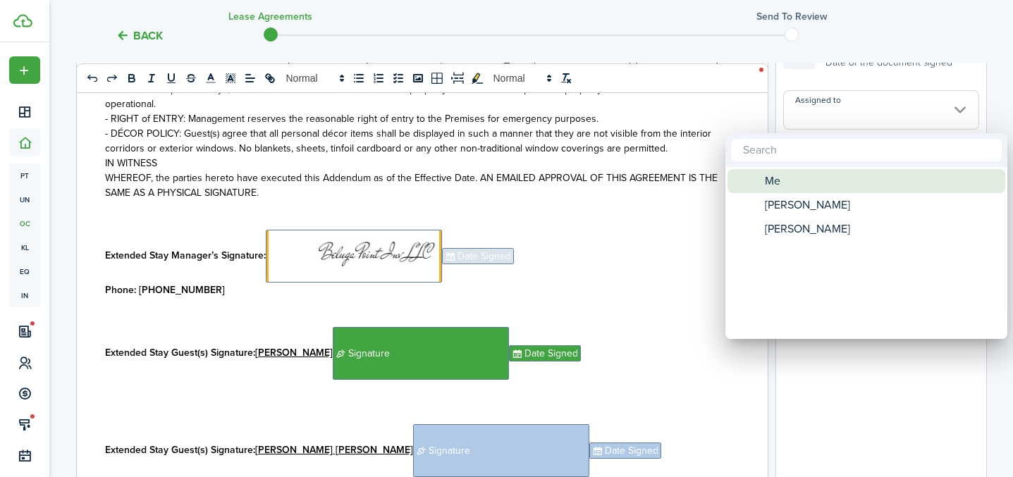
click at [802, 188] on div "Me" at bounding box center [872, 181] width 250 height 24
type input "Me"
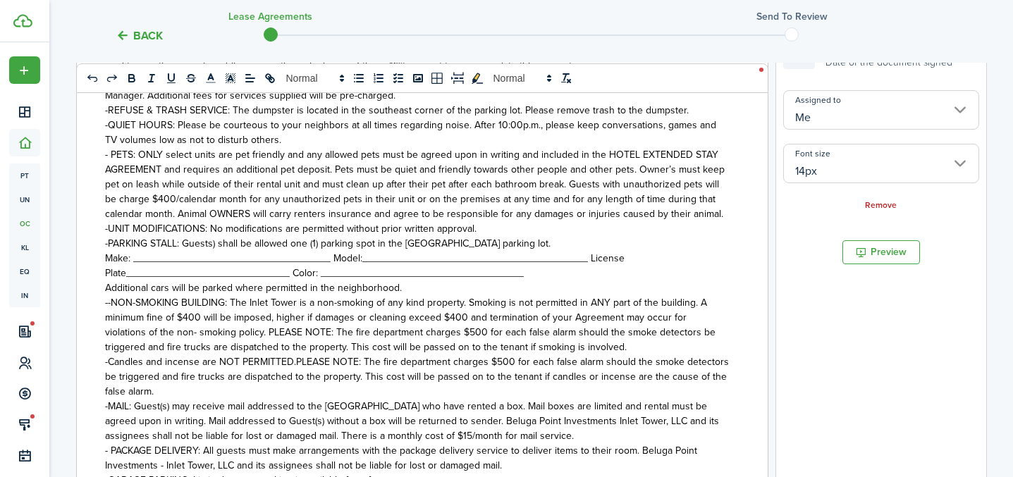
click at [524, 242] on div "EXTENDED STAY DISCOUNT AGREEMENT This Extended Stay Discount Agreement becomes …" at bounding box center [417, 264] width 680 height 553
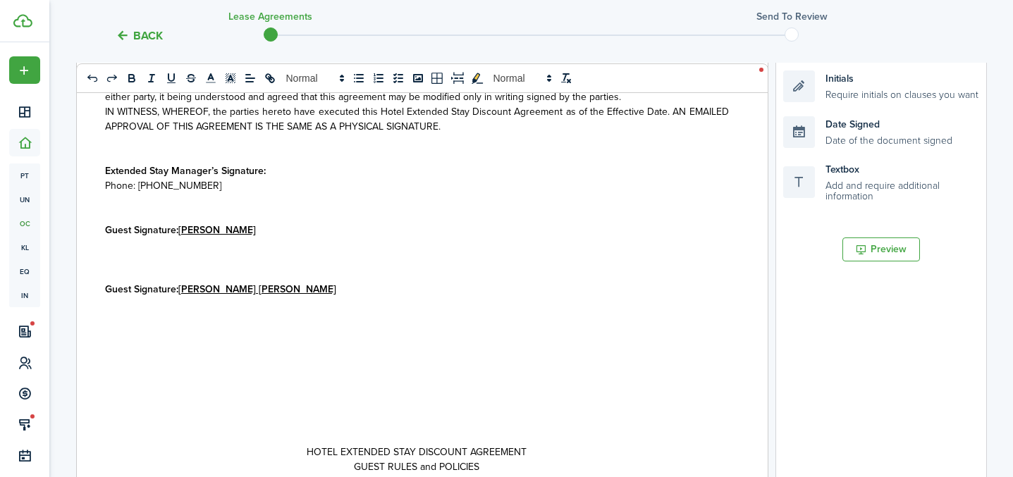
scroll to position [748, 0]
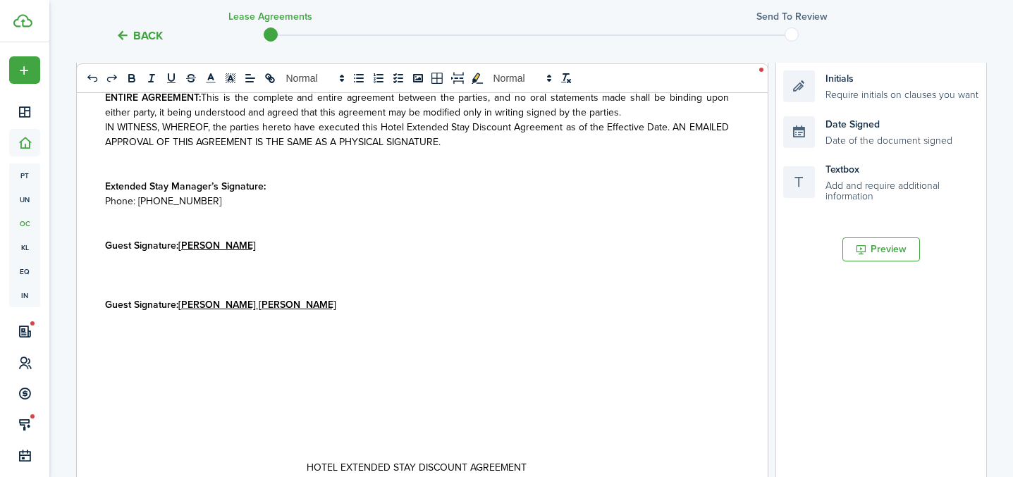
click at [285, 187] on p "Extended Stay Manager’s Signature:" at bounding box center [417, 186] width 624 height 15
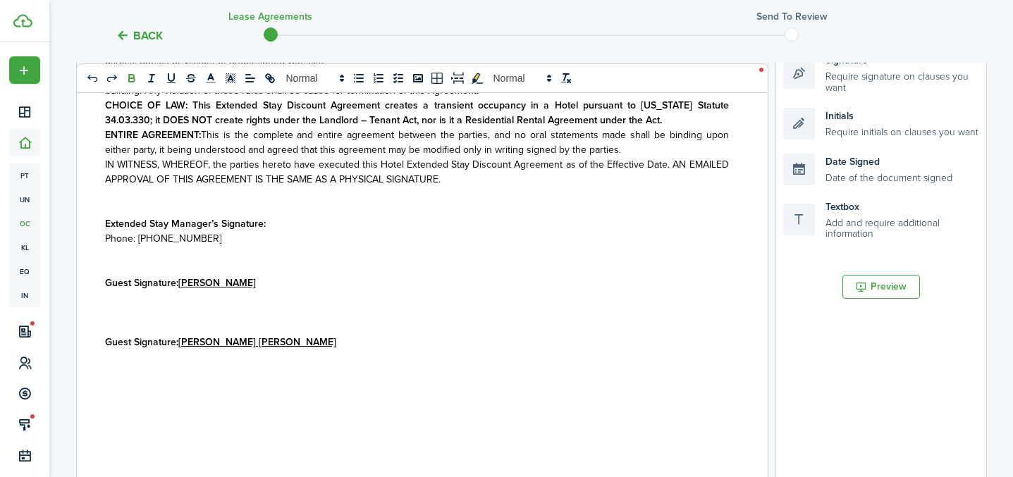
scroll to position [276, 0]
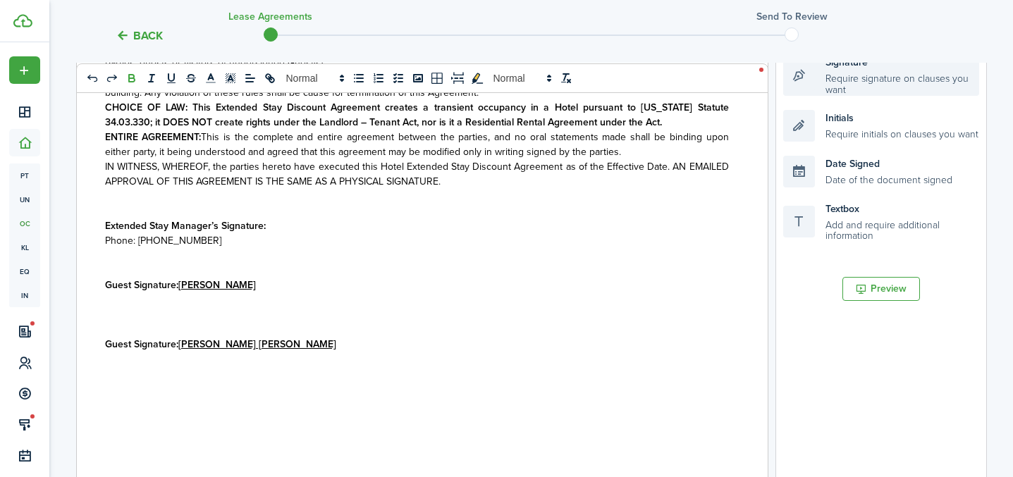
click at [854, 81] on div "Signature Require signature on clauses you want" at bounding box center [881, 75] width 196 height 41
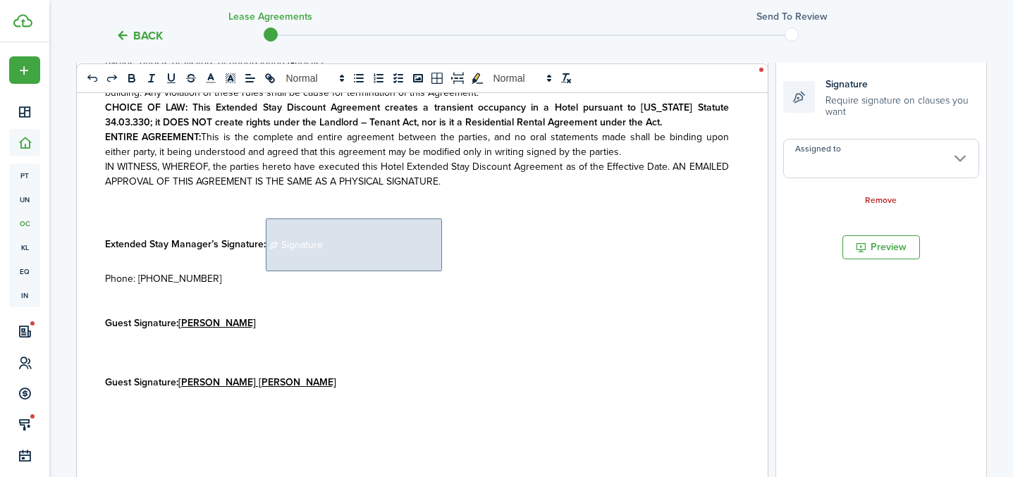
click at [448, 246] on p "Extended Stay Manager’s Signature: ﻿ Signature ﻿" at bounding box center [417, 245] width 624 height 53
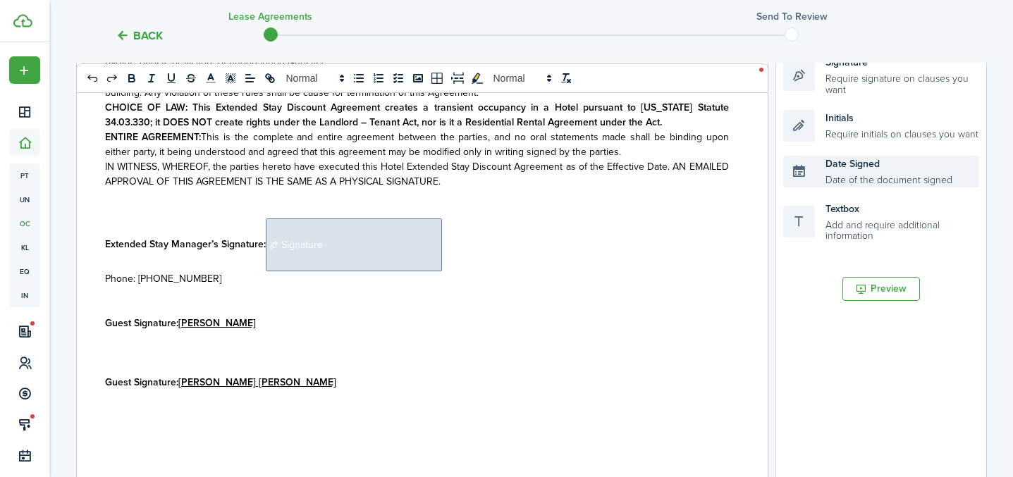
click at [847, 169] on div "Date Signed Date of the document signed" at bounding box center [881, 172] width 196 height 32
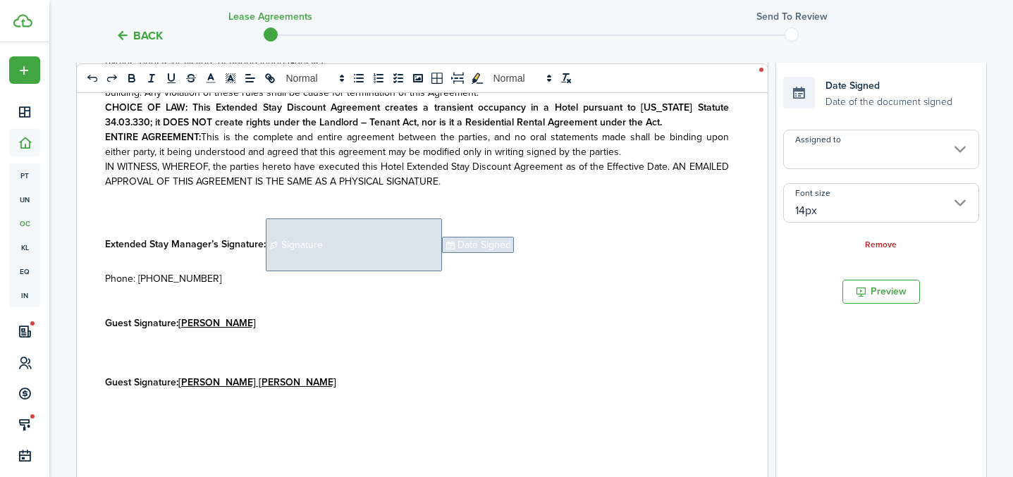
click at [291, 325] on p "Guest Signature: [PERSON_NAME]" at bounding box center [417, 323] width 624 height 15
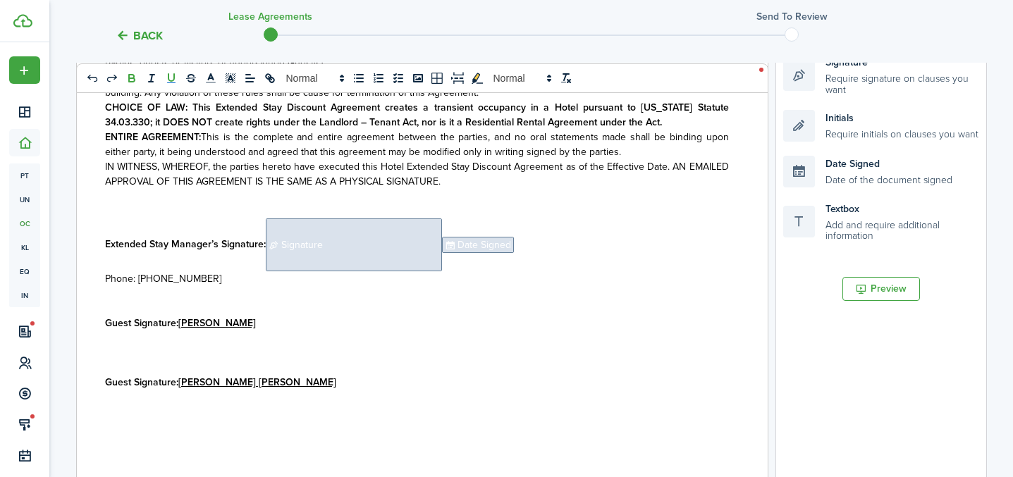
click at [837, 95] on li "Signature Require signature on clauses you want" at bounding box center [881, 75] width 196 height 55
click at [849, 80] on div "Signature Require signature on clauses you want" at bounding box center [881, 75] width 196 height 41
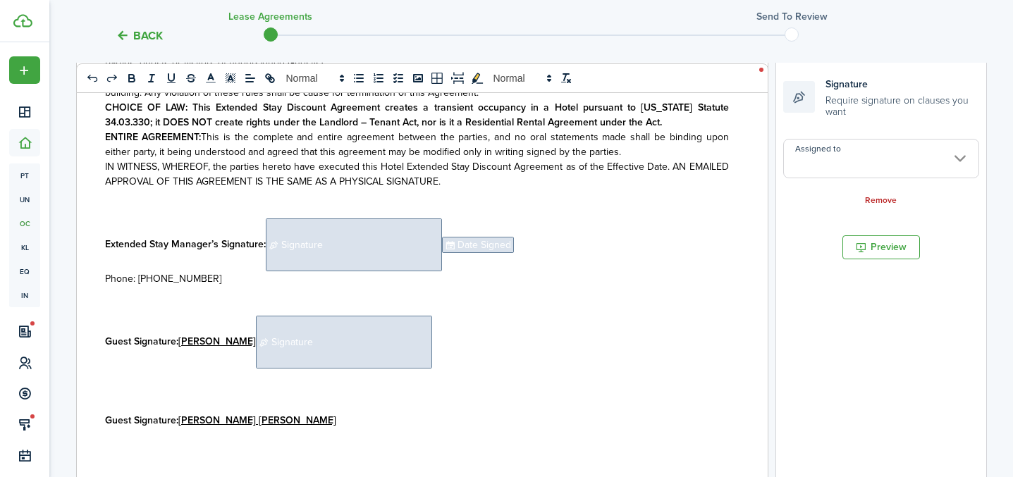
click at [461, 341] on p "Guest Signature: [PERSON_NAME] ﻿ Signature ﻿" at bounding box center [417, 342] width 624 height 53
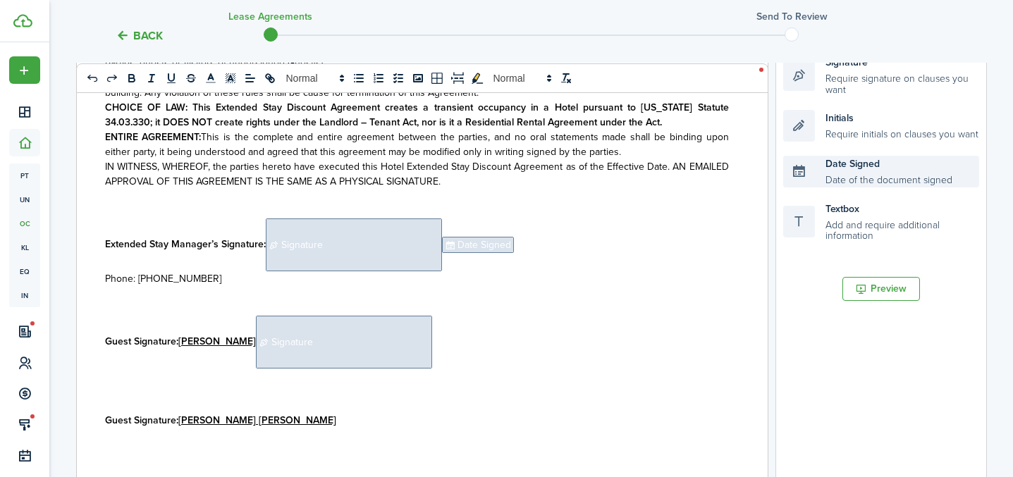
click at [840, 164] on div "Date Signed Date of the document signed" at bounding box center [881, 172] width 196 height 32
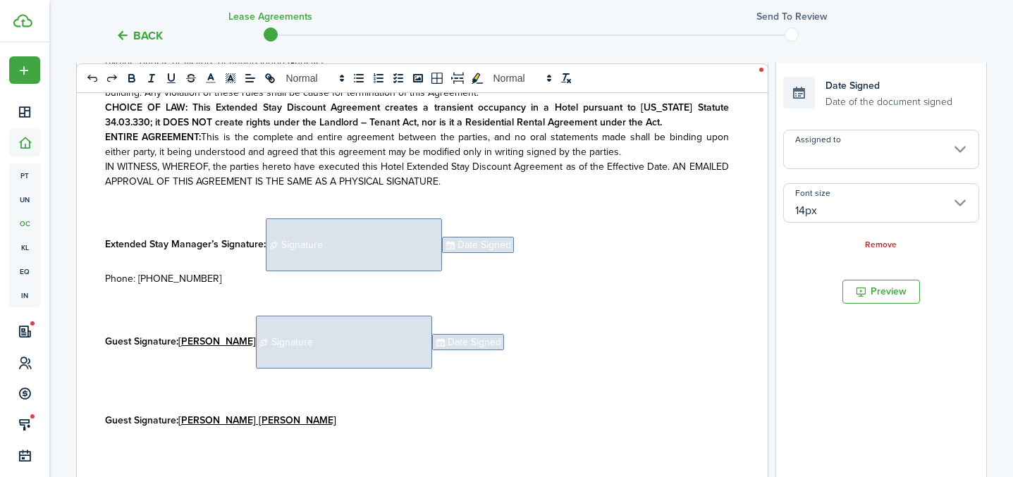
click at [300, 421] on p "Guest Signature: [PERSON_NAME] [PERSON_NAME]" at bounding box center [417, 420] width 624 height 15
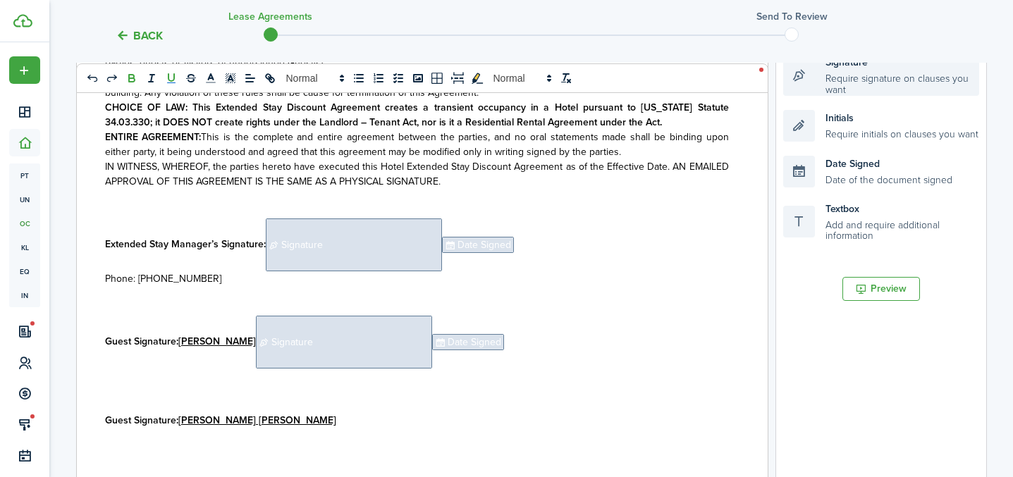
click at [855, 66] on div "Signature Require signature on clauses you want" at bounding box center [881, 75] width 196 height 41
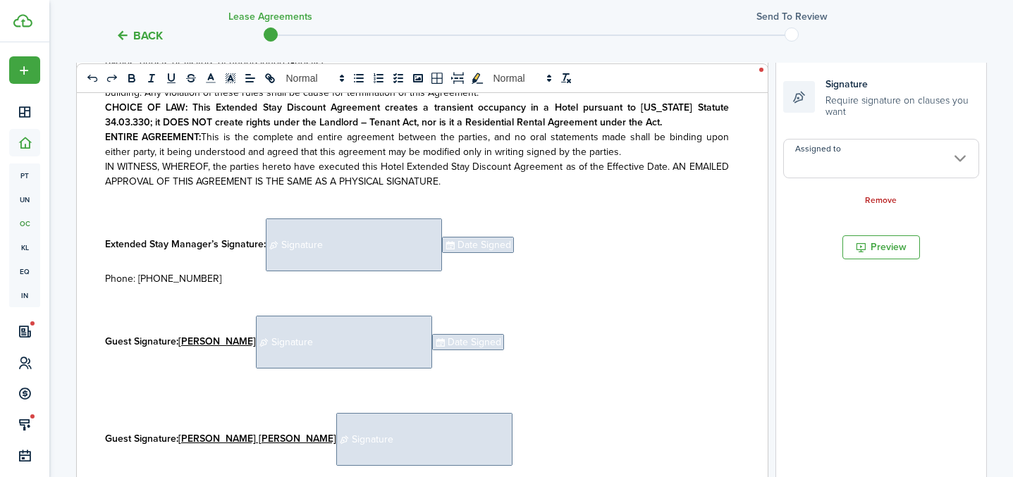
click at [458, 427] on p "Guest Signature: [PERSON_NAME] [PERSON_NAME] ﻿ Signature ﻿" at bounding box center [417, 439] width 624 height 53
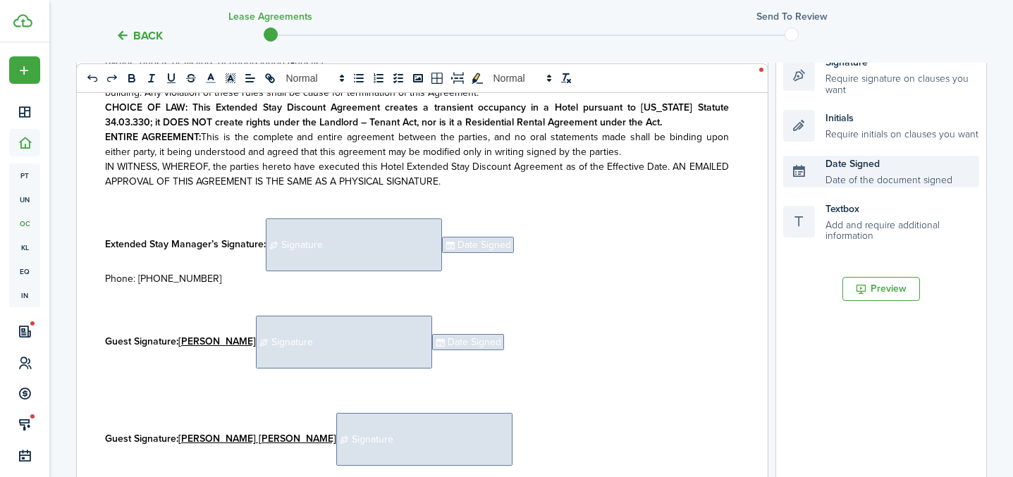
click at [846, 176] on div "Date Signed Date of the document signed" at bounding box center [881, 172] width 196 height 32
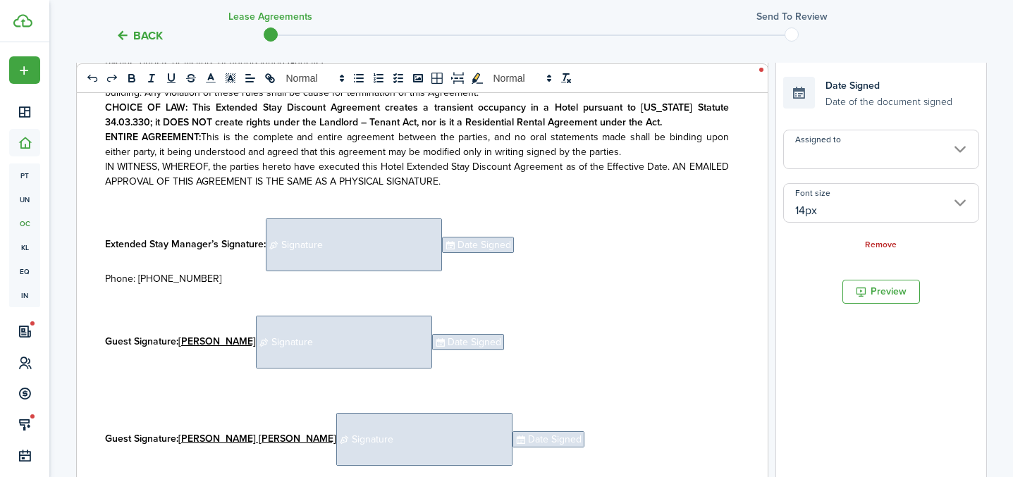
click at [410, 259] on span "Signature" at bounding box center [354, 245] width 176 height 53
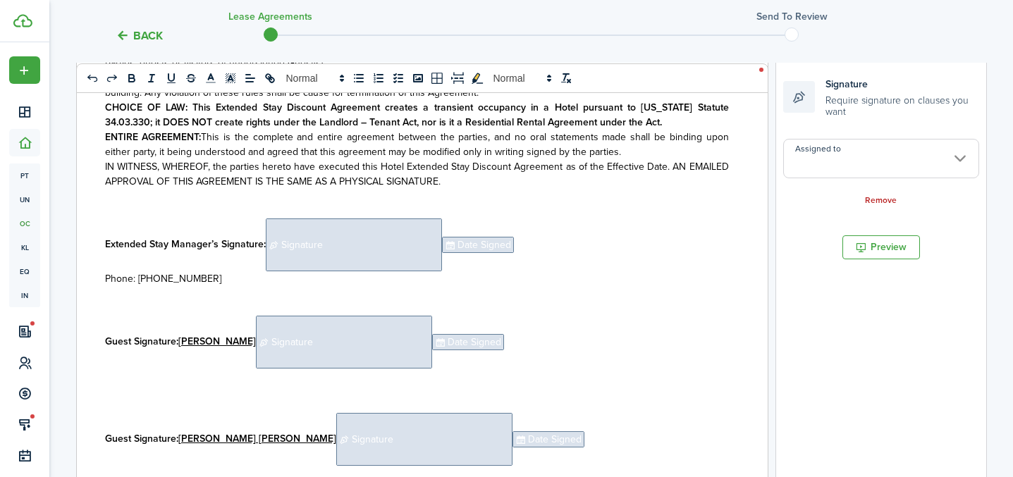
click at [832, 166] on input "Assigned to" at bounding box center [881, 158] width 196 height 39
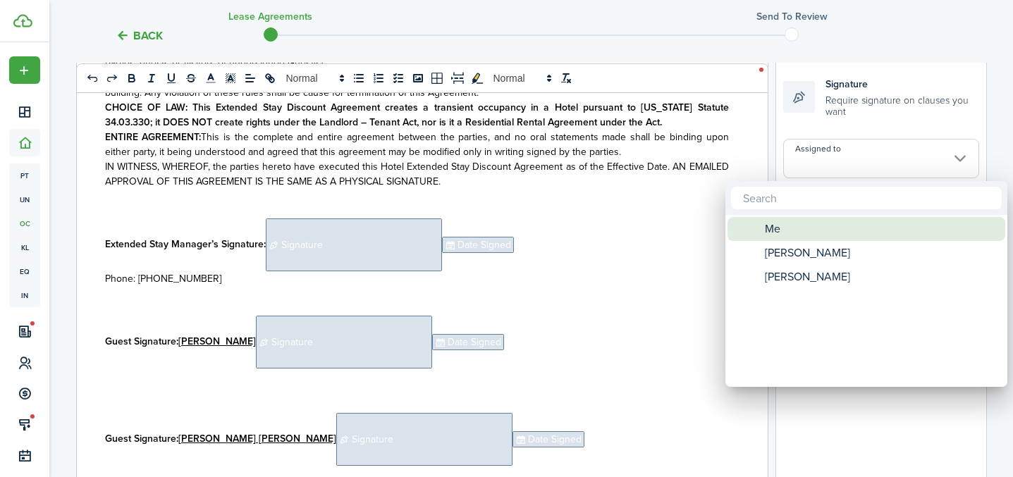
click at [785, 238] on div "Me" at bounding box center [872, 229] width 250 height 24
type input "Me"
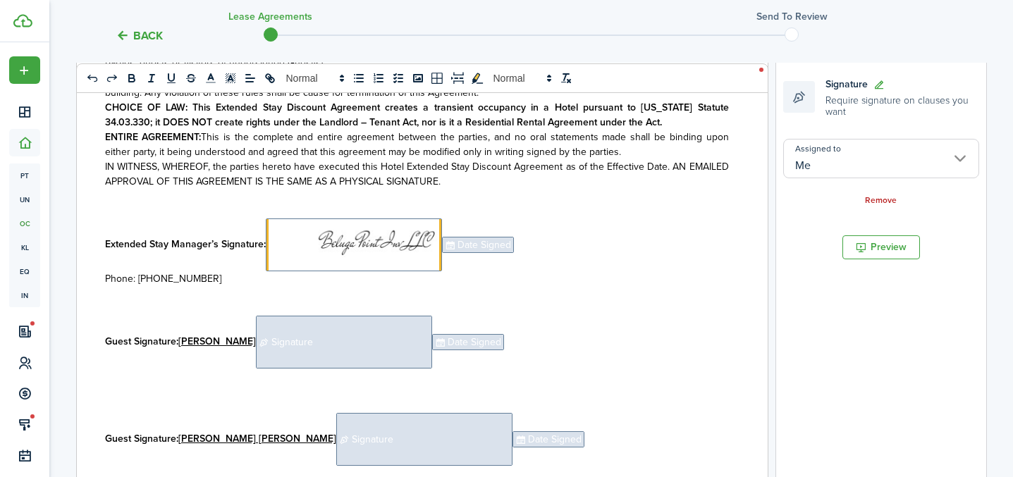
click at [477, 245] on span "Date Signed" at bounding box center [478, 245] width 72 height 16
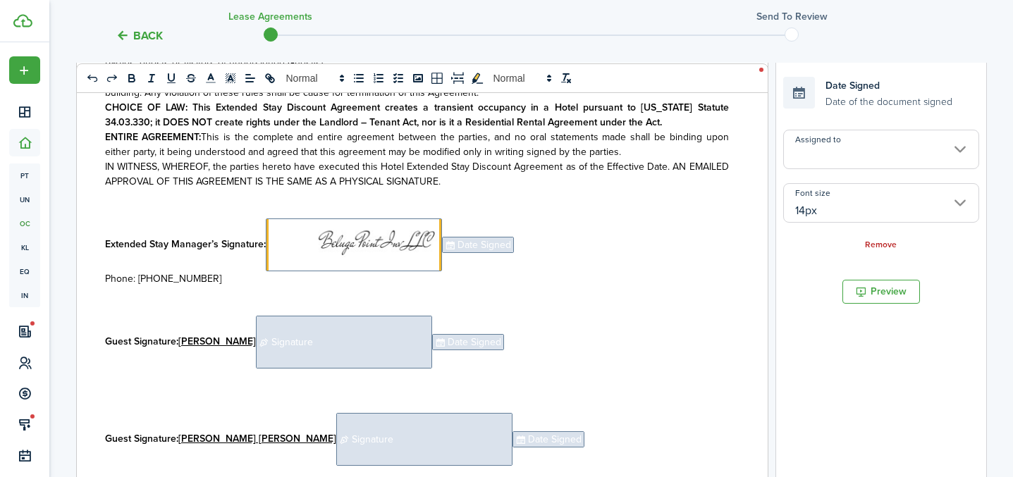
click at [852, 159] on input "Assigned to" at bounding box center [881, 149] width 196 height 39
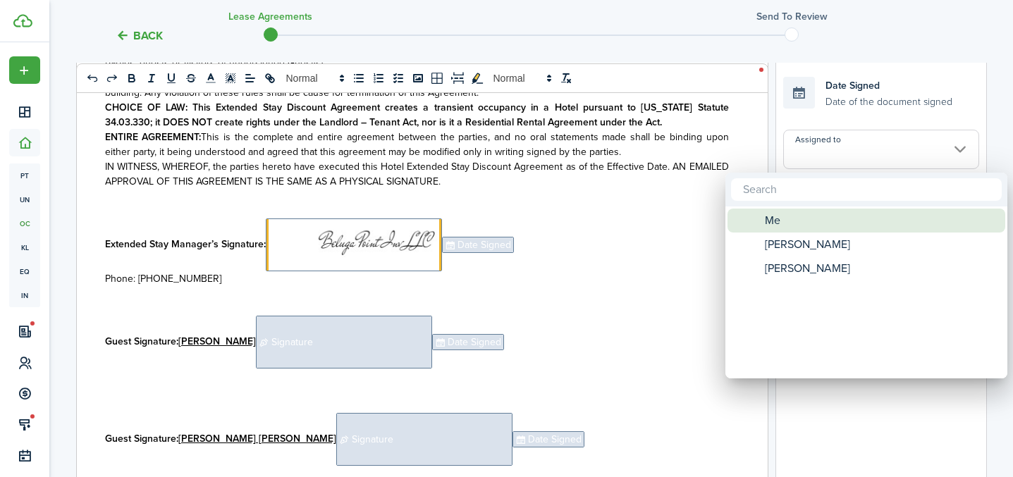
click at [797, 220] on div "Me" at bounding box center [872, 221] width 250 height 24
type input "Me"
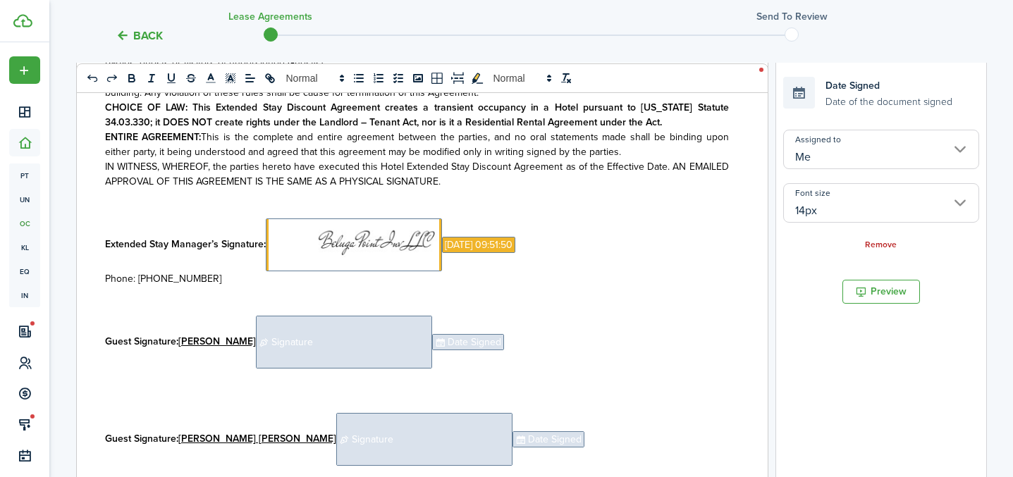
click at [417, 356] on span "Signature" at bounding box center [344, 342] width 176 height 53
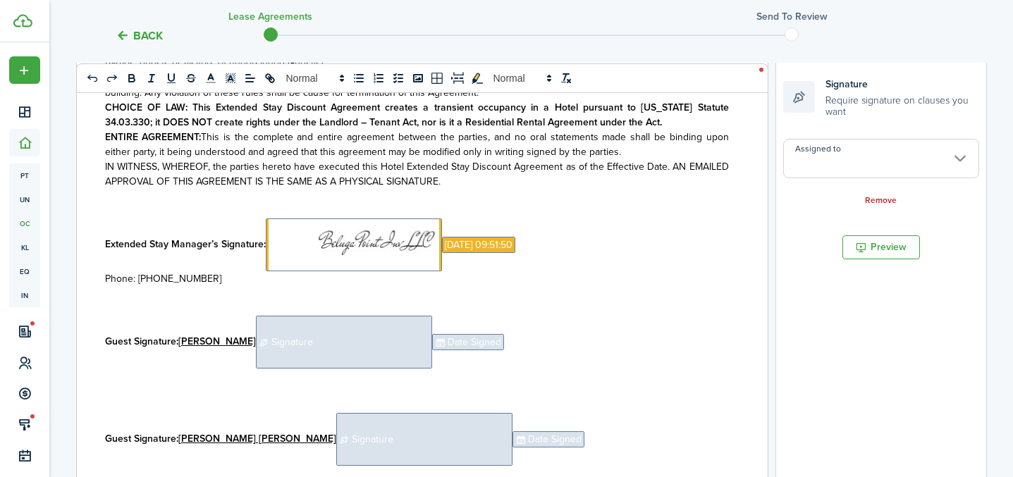
click at [866, 152] on input "Assigned to" at bounding box center [881, 158] width 196 height 39
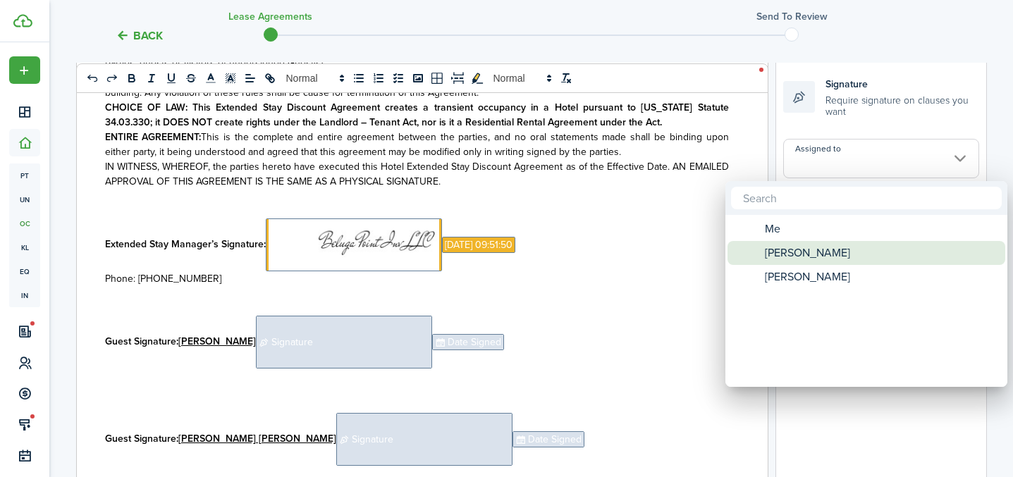
click at [786, 261] on span "[PERSON_NAME]" at bounding box center [807, 253] width 85 height 24
type input "[PERSON_NAME]"
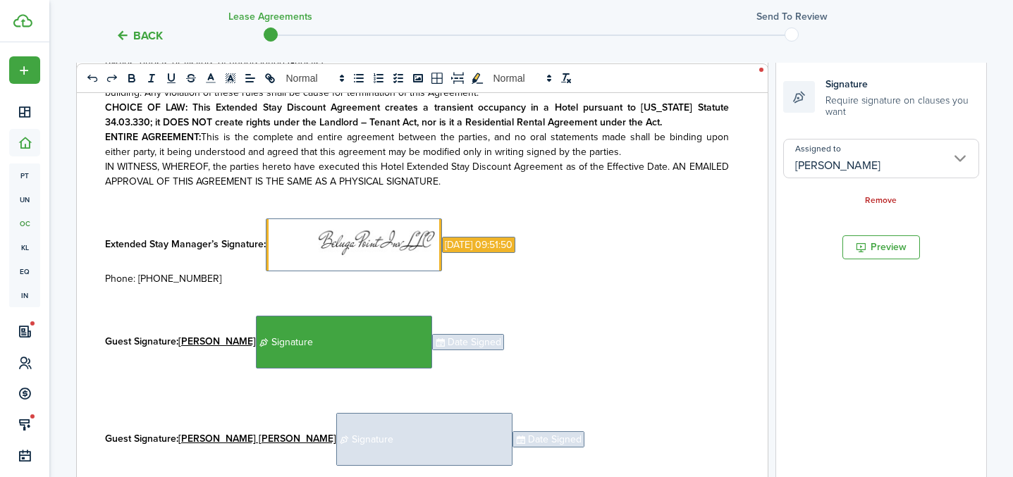
click at [498, 339] on span "Date Signed" at bounding box center [468, 342] width 72 height 16
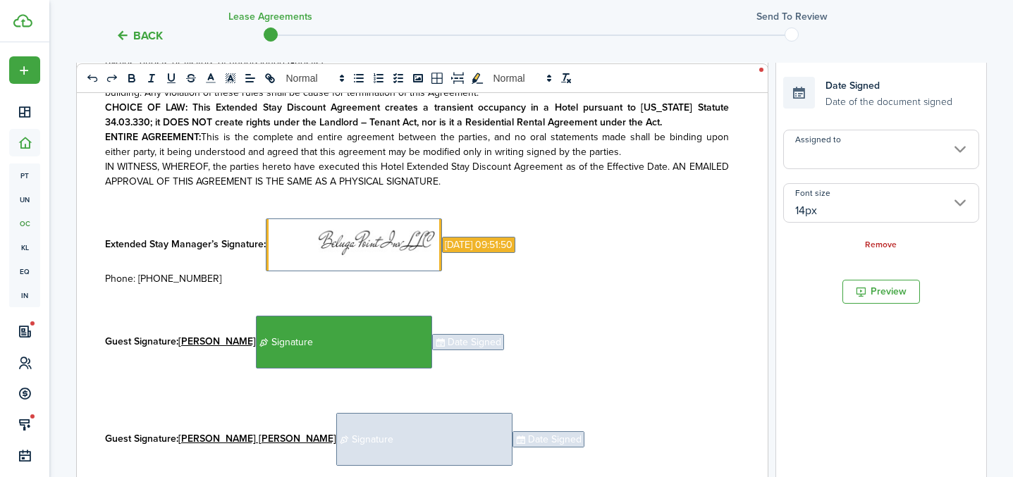
click at [866, 151] on input "Assigned to" at bounding box center [881, 149] width 196 height 39
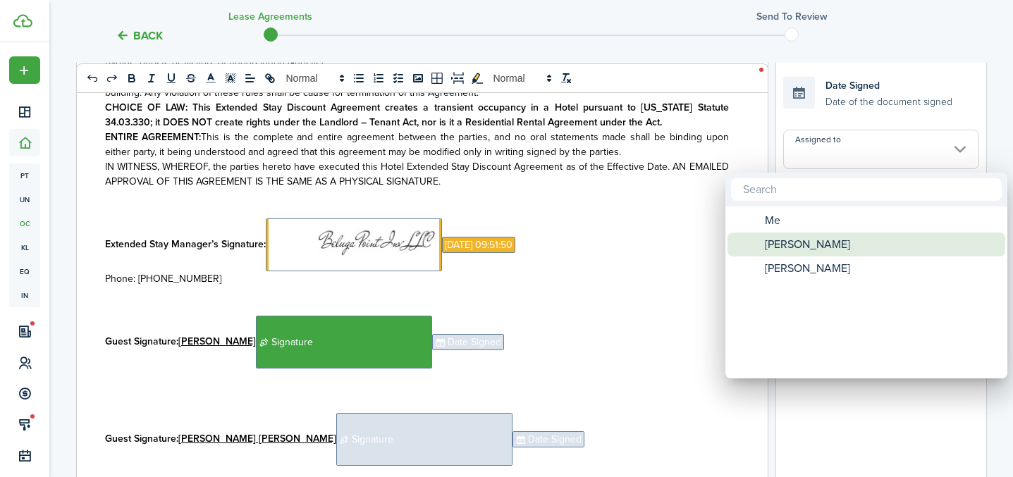
click at [820, 241] on span "[PERSON_NAME]" at bounding box center [807, 245] width 85 height 24
type input "[PERSON_NAME]"
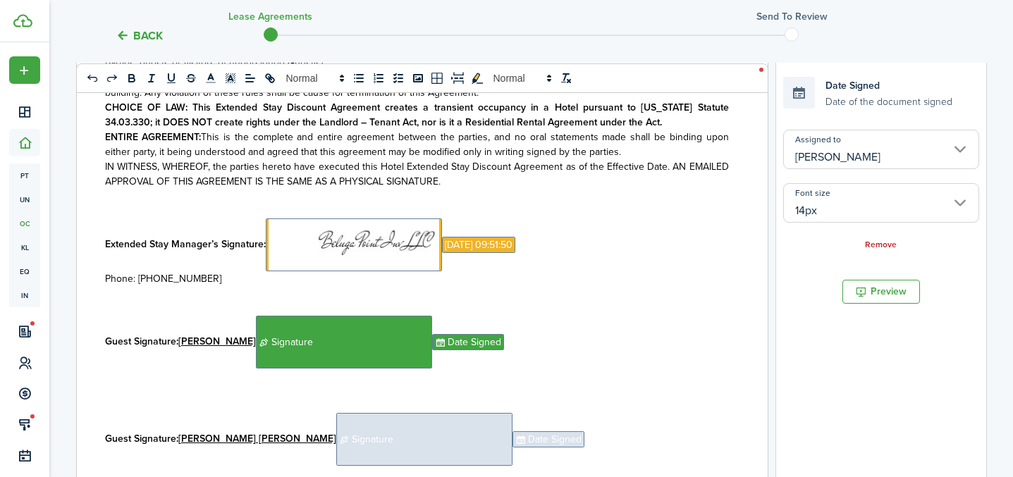
click at [423, 448] on span "Signature" at bounding box center [424, 439] width 176 height 53
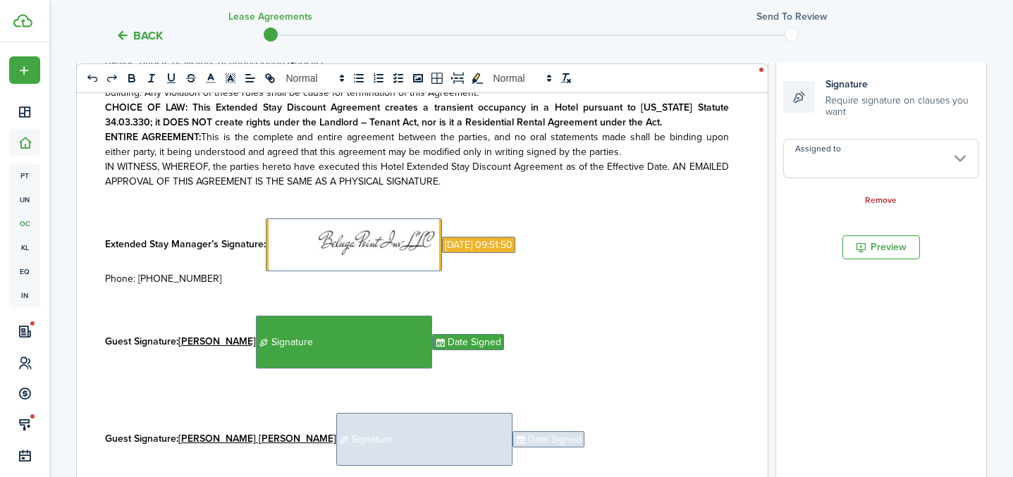
click at [848, 174] on input "Assigned to" at bounding box center [881, 158] width 196 height 39
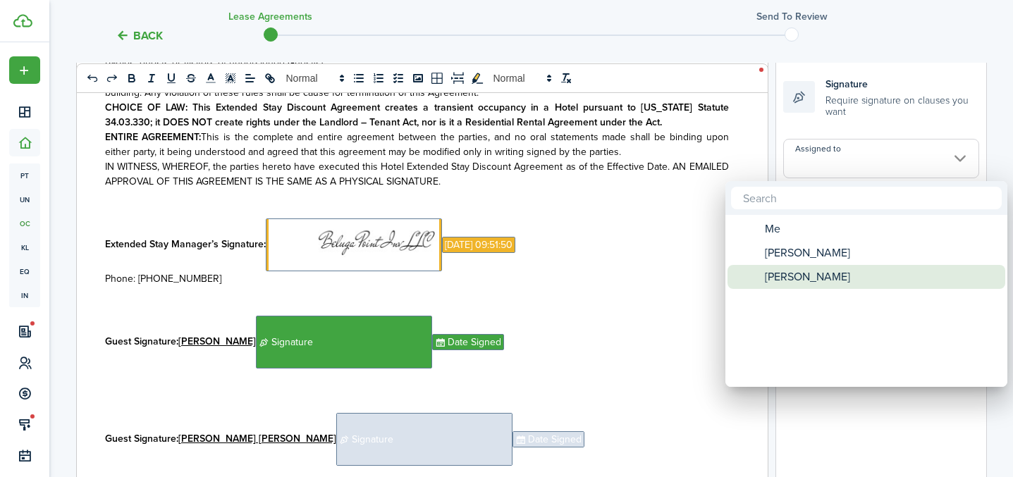
drag, startPoint x: 785, startPoint y: 276, endPoint x: 667, endPoint y: 355, distance: 142.1
click at [785, 276] on span "[PERSON_NAME]" at bounding box center [807, 277] width 85 height 24
type input "[PERSON_NAME]"
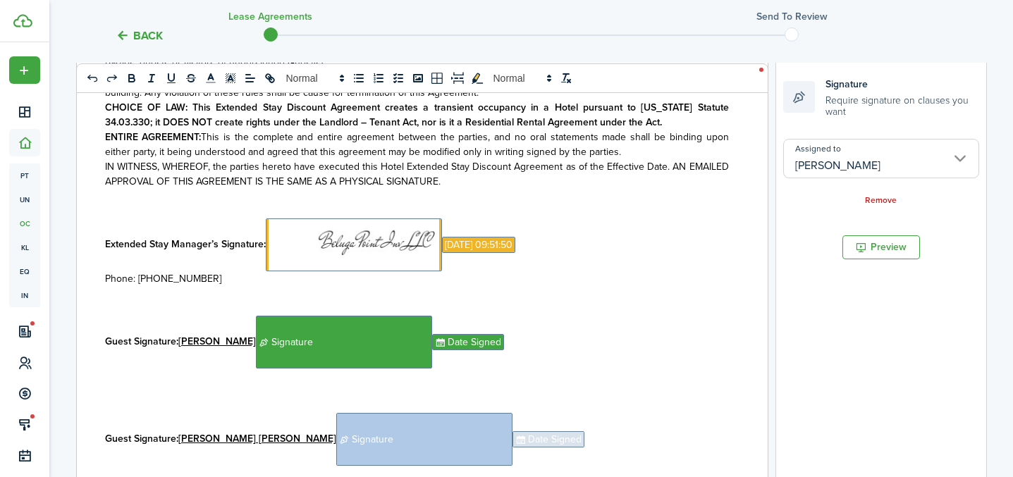
click at [512, 441] on span "Date Signed" at bounding box center [548, 439] width 72 height 16
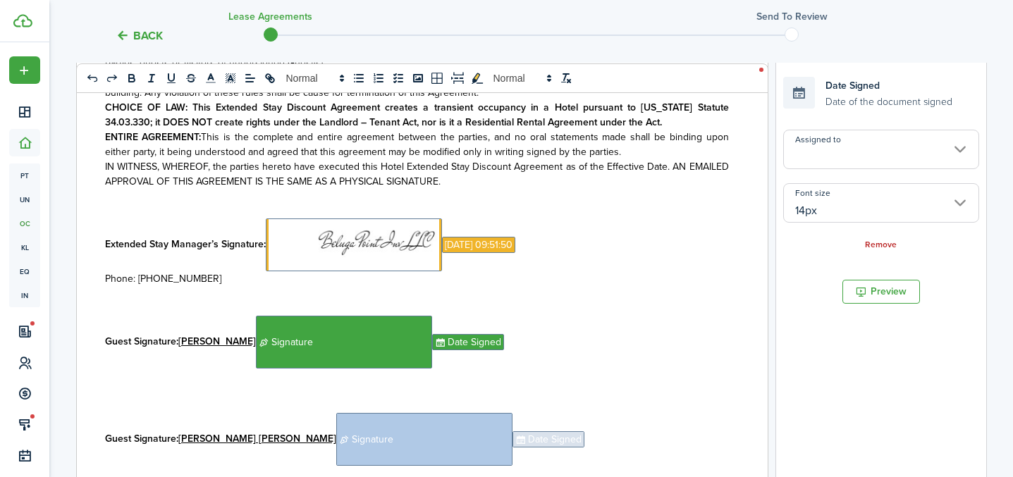
click at [858, 151] on input "Assigned to" at bounding box center [881, 149] width 196 height 39
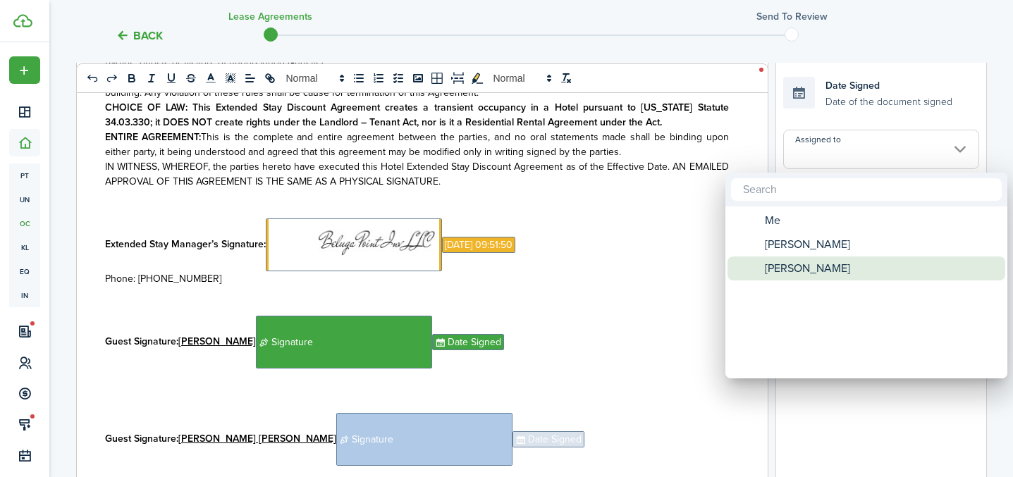
click at [792, 266] on span "[PERSON_NAME]" at bounding box center [807, 269] width 85 height 24
type input "[PERSON_NAME]"
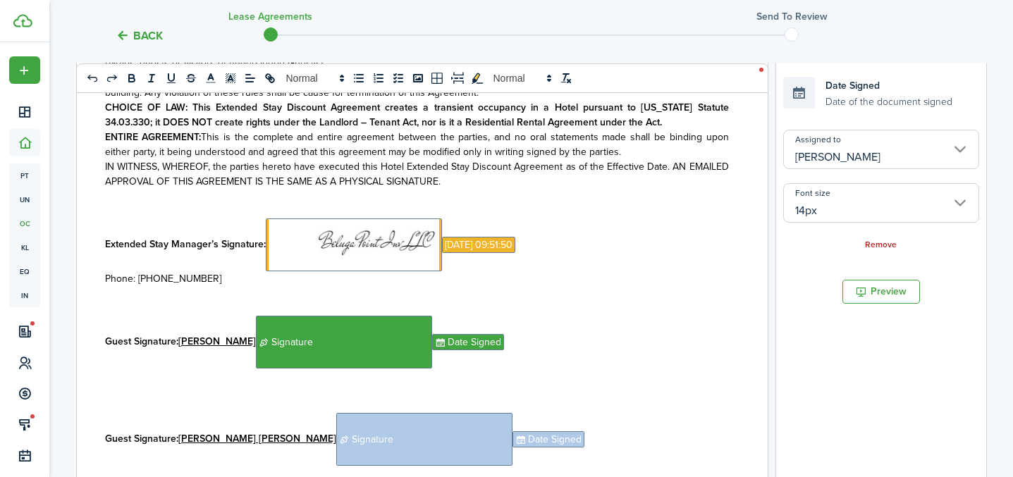
click at [670, 266] on p "Extended Stay Manager’s Signature: ﻿ ﻿ [DATE] 09:51:50 ﻿" at bounding box center [417, 245] width 624 height 53
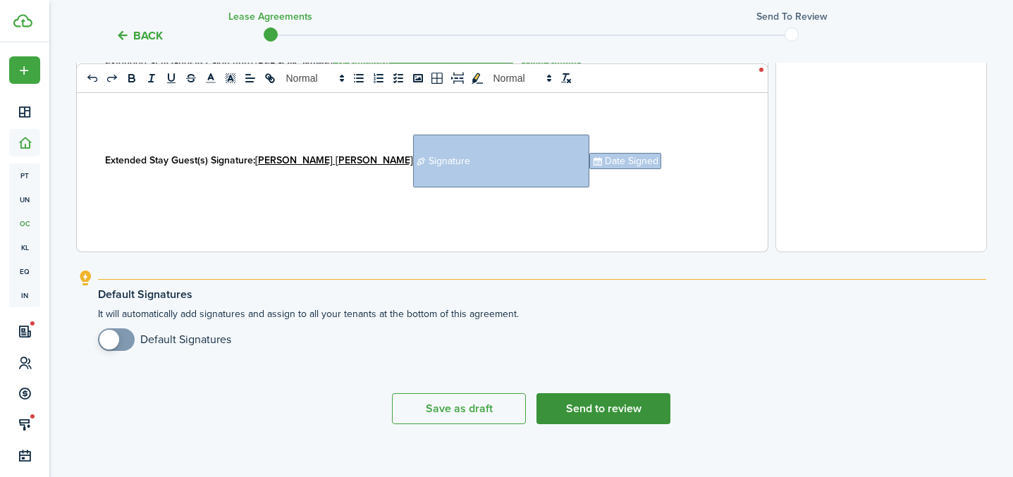
scroll to position [619, 0]
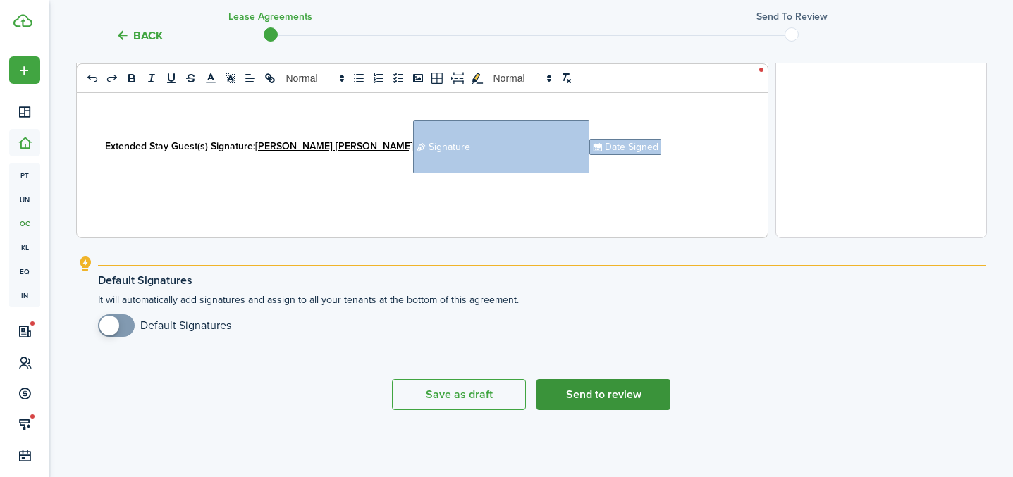
click at [583, 401] on button "Send to review" at bounding box center [603, 394] width 134 height 31
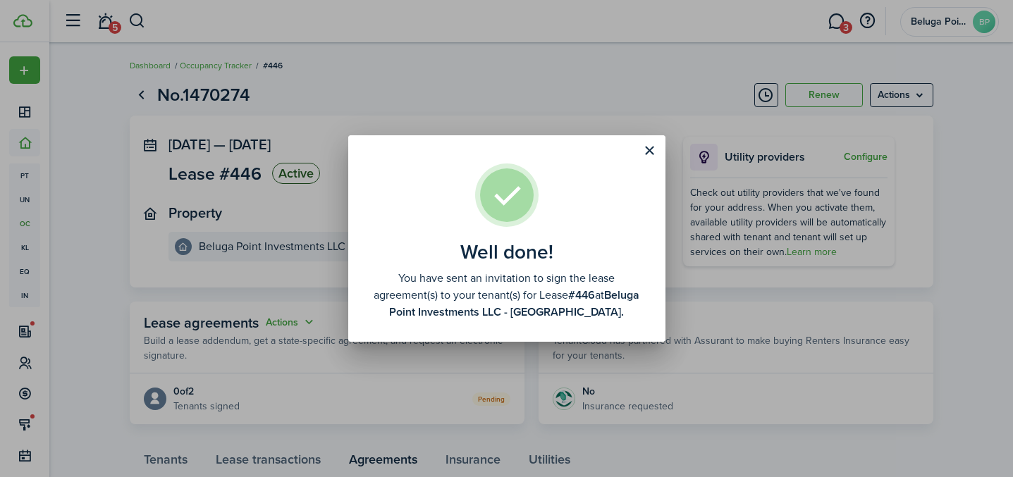
click at [602, 93] on div "Well done! You have sent an invitation to sign the lease agreement(s) to your t…" at bounding box center [506, 238] width 1013 height 477
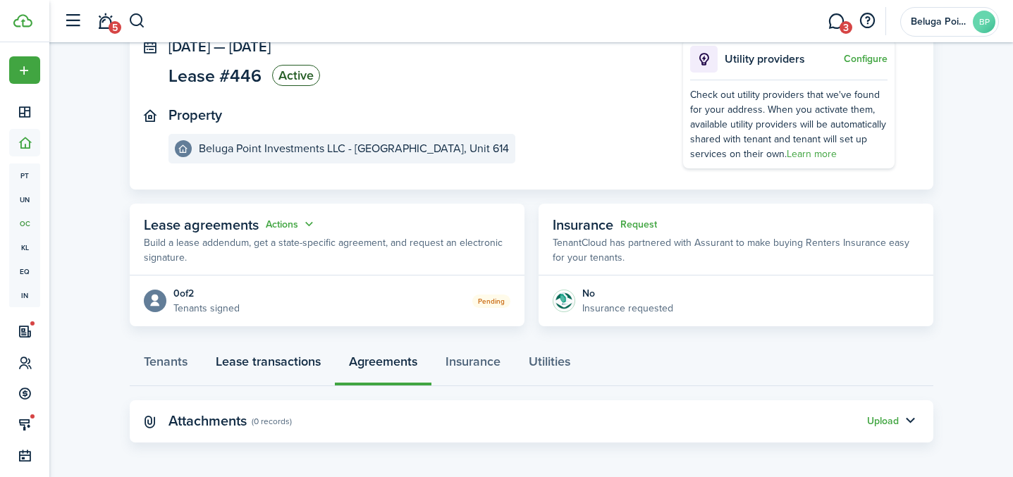
scroll to position [102, 0]
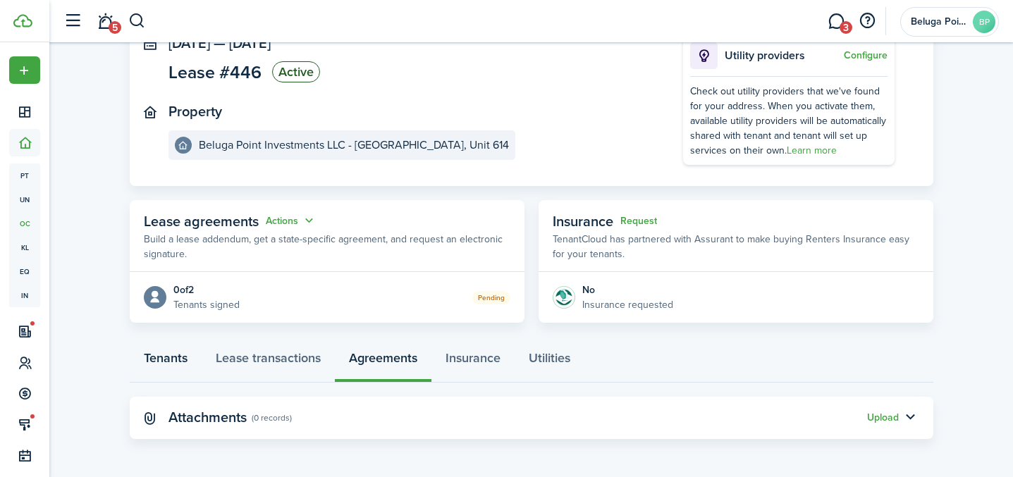
click at [165, 361] on link "Tenants" at bounding box center [166, 361] width 72 height 42
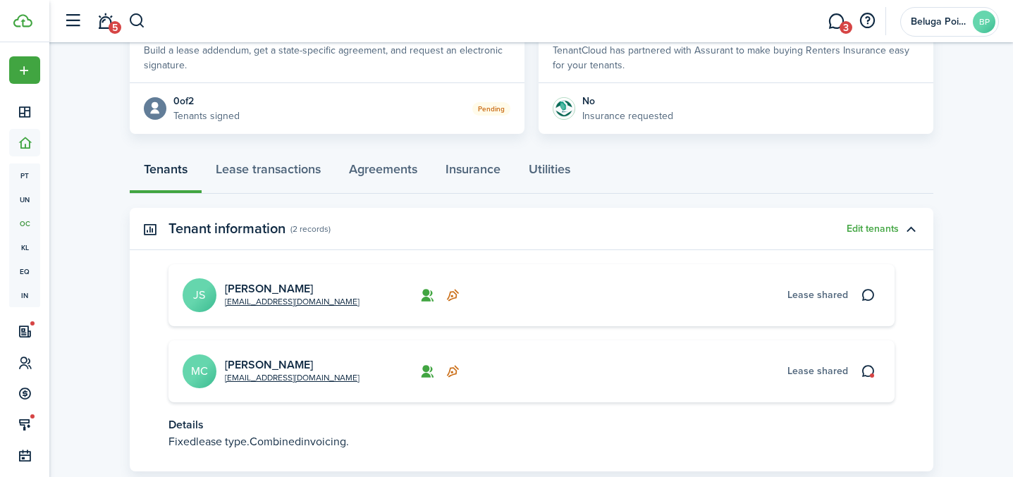
scroll to position [379, 0]
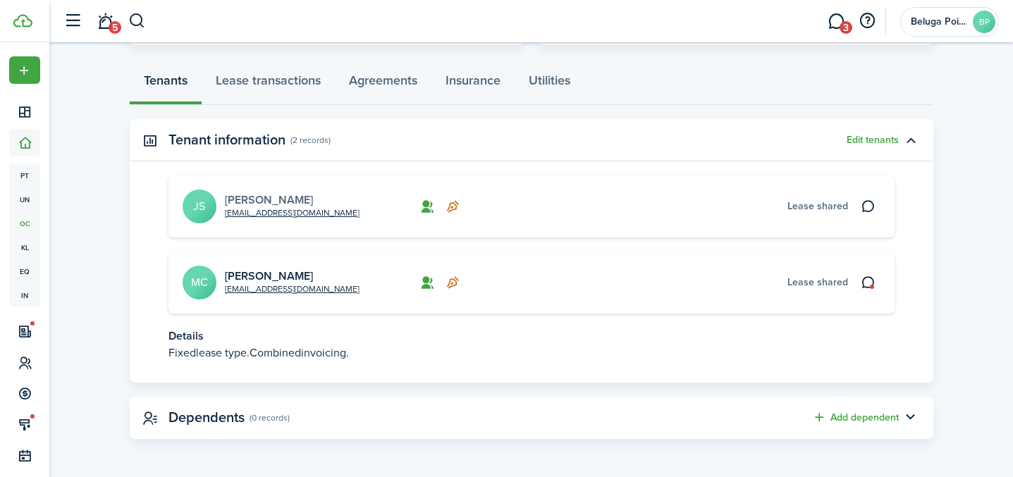
click at [275, 200] on link "[PERSON_NAME]" at bounding box center [269, 200] width 88 height 16
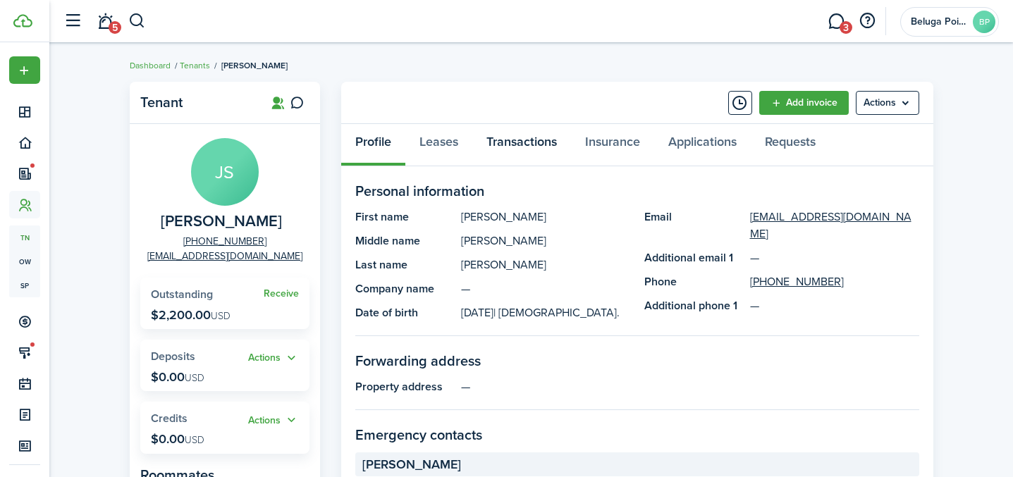
click at [516, 142] on link "Transactions" at bounding box center [521, 145] width 99 height 42
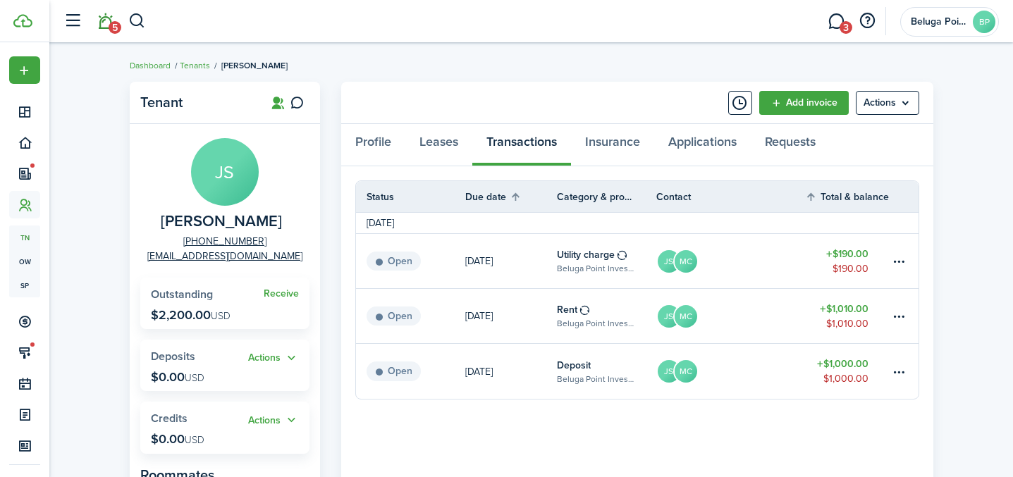
click at [103, 29] on link "5" at bounding box center [105, 22] width 27 height 36
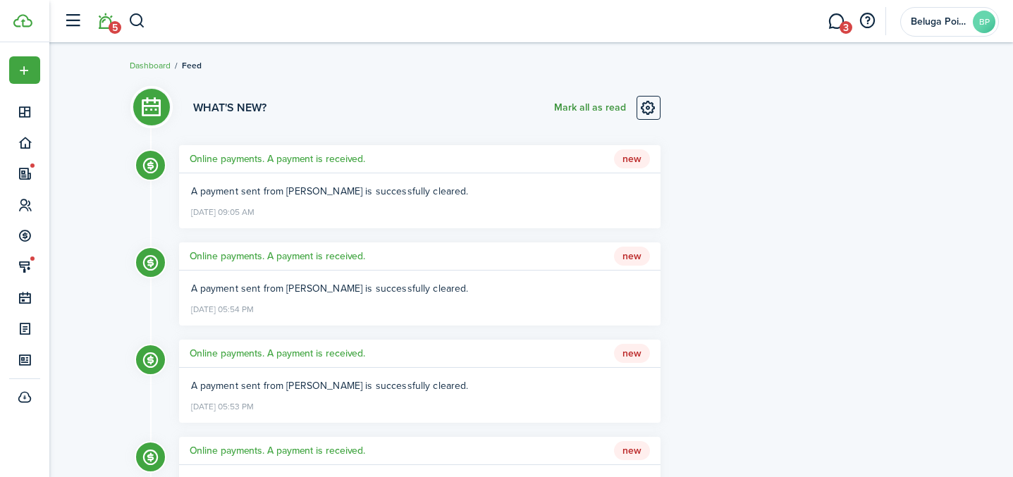
click at [584, 113] on button "Mark all as read" at bounding box center [590, 108] width 72 height 24
click at [835, 27] on link "3" at bounding box center [836, 22] width 27 height 36
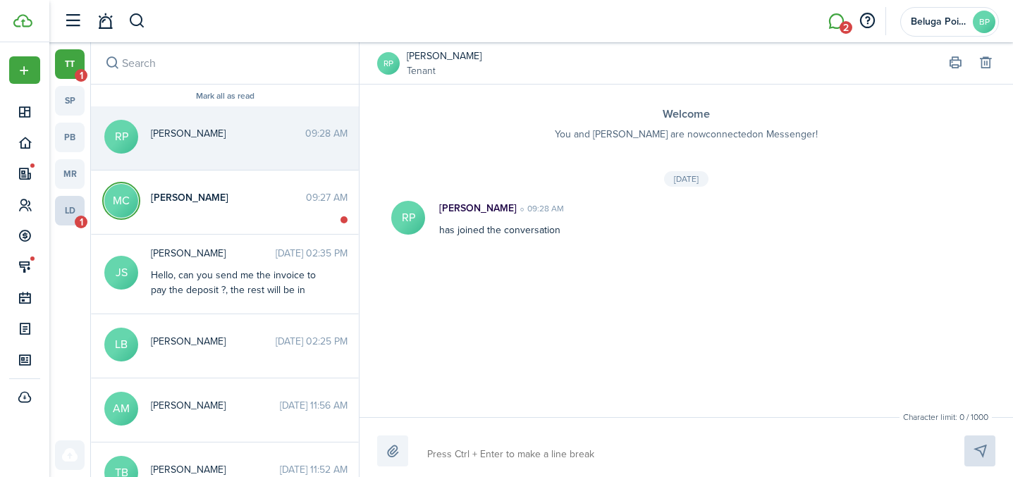
click at [70, 212] on link "ld 1" at bounding box center [70, 211] width 30 height 30
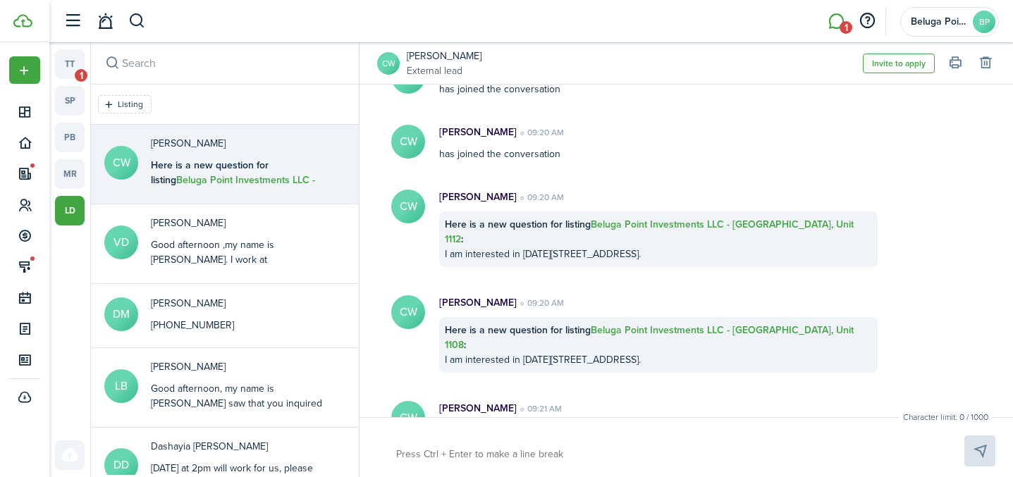
scroll to position [186, 0]
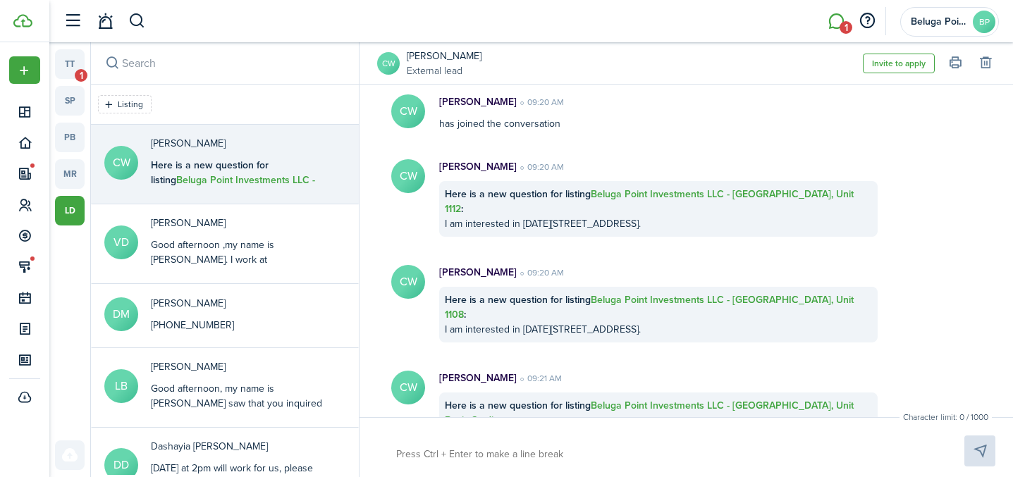
click at [474, 451] on textarea at bounding box center [663, 455] width 545 height 24
click at [474, 454] on textarea at bounding box center [663, 455] width 545 height 24
paste textarea "Good afternoon [PERSON_NAME], my name is [PERSON_NAME]. I work at [STREET_ADDRE…"
type textarea "Good afternoon [PERSON_NAME], my name is [PERSON_NAME]. I work at [STREET_ADDRE…"
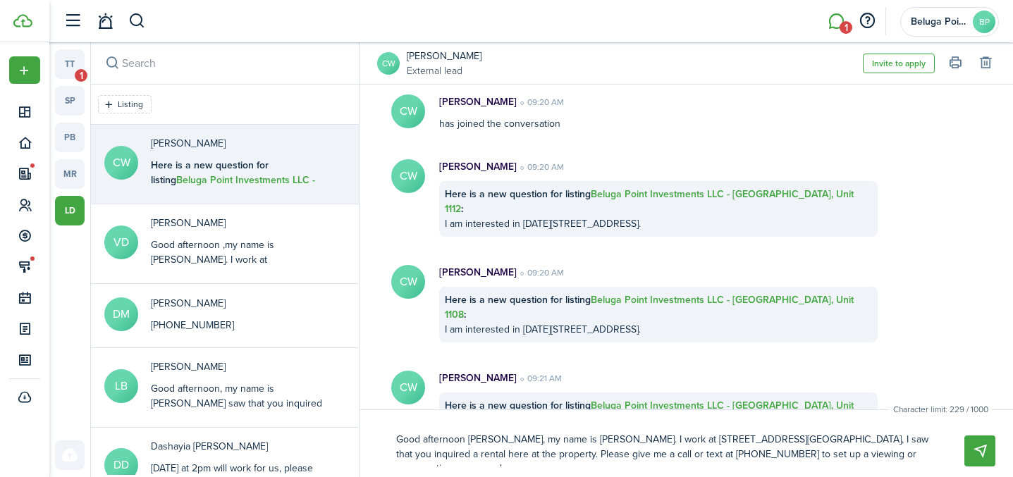
scroll to position [0, 0]
click at [500, 442] on textarea "Good afternoon [PERSON_NAME], my name is [PERSON_NAME]. I work at [STREET_ADDRE…" at bounding box center [663, 447] width 545 height 39
type textarea "Good afternoon [PERSON_NAME], my name is [PERSON_NAME]. I work at [STREET_ADDRE…"
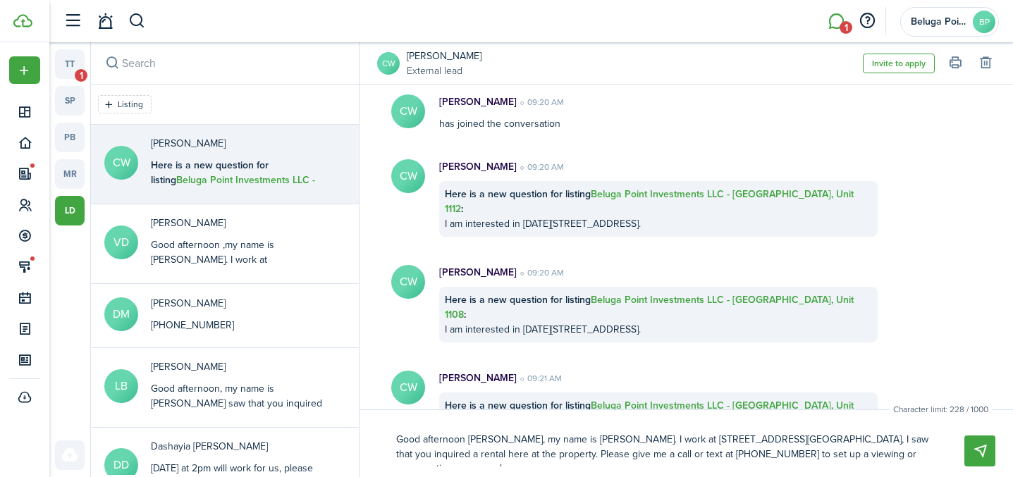
type textarea "Good afternoon [PERSON_NAME], my name is [PERSON_NAME]. I work at [STREET_ADDRE…"
type textarea "Good afternoon Jes, my name is [PERSON_NAME]. I work at [STREET_ADDRESS][GEOGRA…"
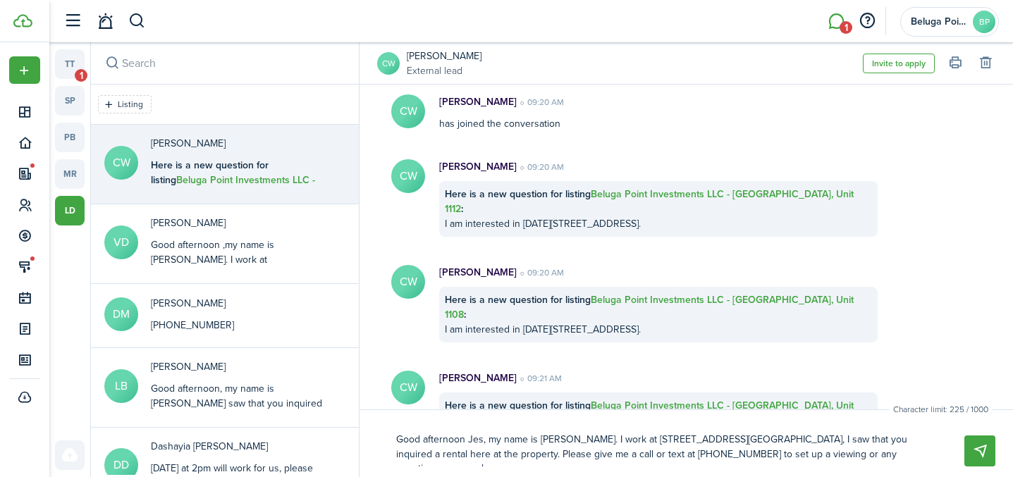
type textarea "Good afternoon Je, my name is [PERSON_NAME]. I work at [STREET_ADDRESS][GEOGRAP…"
type textarea "Good afternoon J, my name is [PERSON_NAME]. I work at [STREET_ADDRESS][GEOGRAPH…"
type textarea "Good afternoon , my name is [PERSON_NAME]. I work at [STREET_ADDRESS][GEOGRAPHI…"
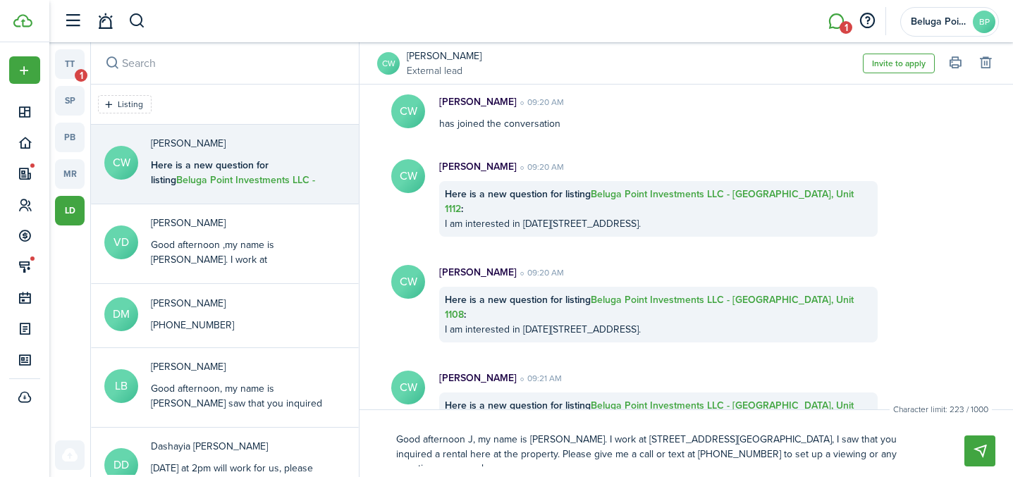
type textarea "Good afternoon , my name is [PERSON_NAME]. I work at [STREET_ADDRESS][GEOGRAPHI…"
type textarea "Good afternoon, my name is [PERSON_NAME]. I work at [STREET_ADDRESS][GEOGRAPHIC…"
click at [983, 456] on button "Send" at bounding box center [979, 451] width 31 height 31
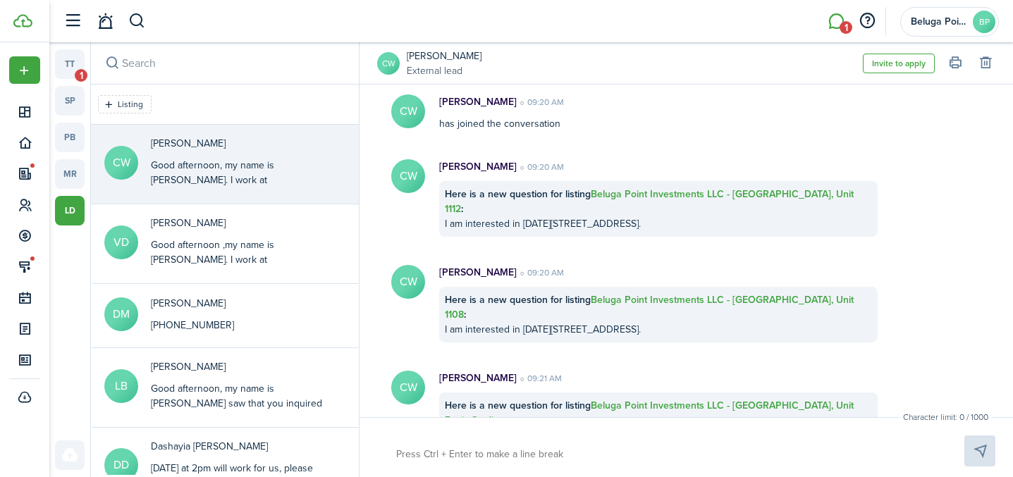
scroll to position [292, 0]
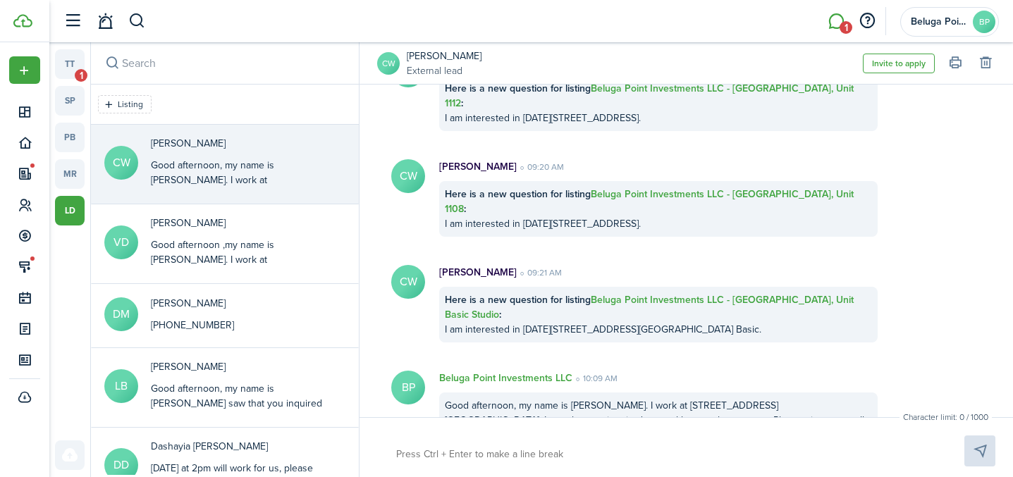
click at [598, 393] on div "Good afternoon, my name is [PERSON_NAME]. I work at [STREET_ADDRESS][GEOGRAPHIC…" at bounding box center [658, 421] width 438 height 56
drag, startPoint x: 569, startPoint y: 389, endPoint x: 488, endPoint y: 390, distance: 80.4
click at [488, 393] on div "Good afternoon, my name is [PERSON_NAME]. I work at [STREET_ADDRESS][GEOGRAPHIC…" at bounding box center [658, 421] width 438 height 56
drag, startPoint x: 450, startPoint y: 388, endPoint x: 475, endPoint y: 372, distance: 30.1
click at [455, 393] on div "Good afternoon, my name is [PERSON_NAME]. I work at [STREET_ADDRESS][GEOGRAPHIC…" at bounding box center [658, 421] width 438 height 56
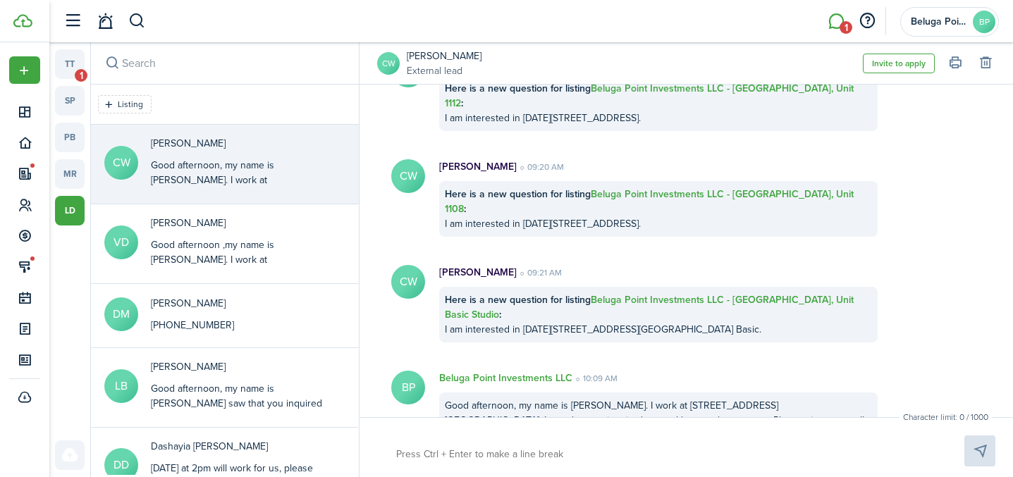
click at [492, 460] on textarea at bounding box center [663, 455] width 545 height 24
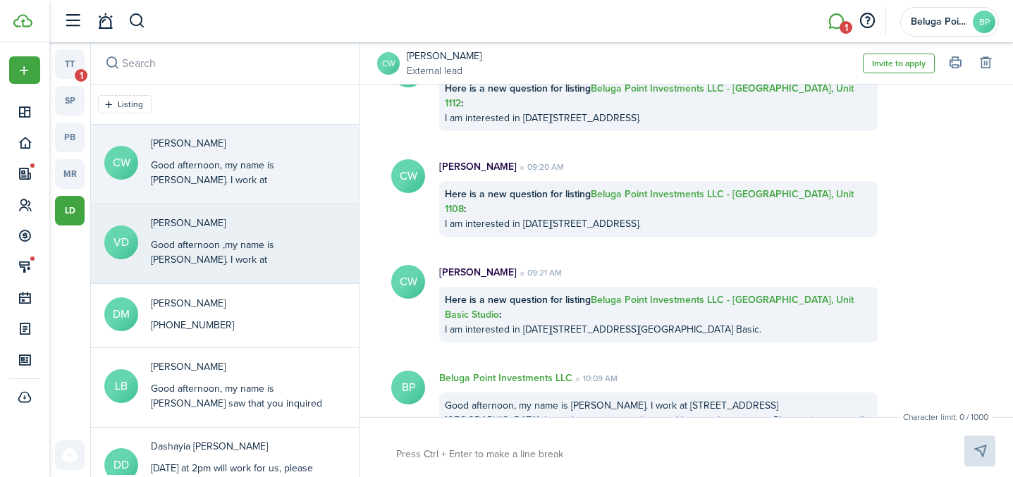
click at [296, 259] on div "Good afternoon ,my name is [PERSON_NAME]. I work at [GEOGRAPHIC_DATA] at [STREE…" at bounding box center [239, 297] width 176 height 118
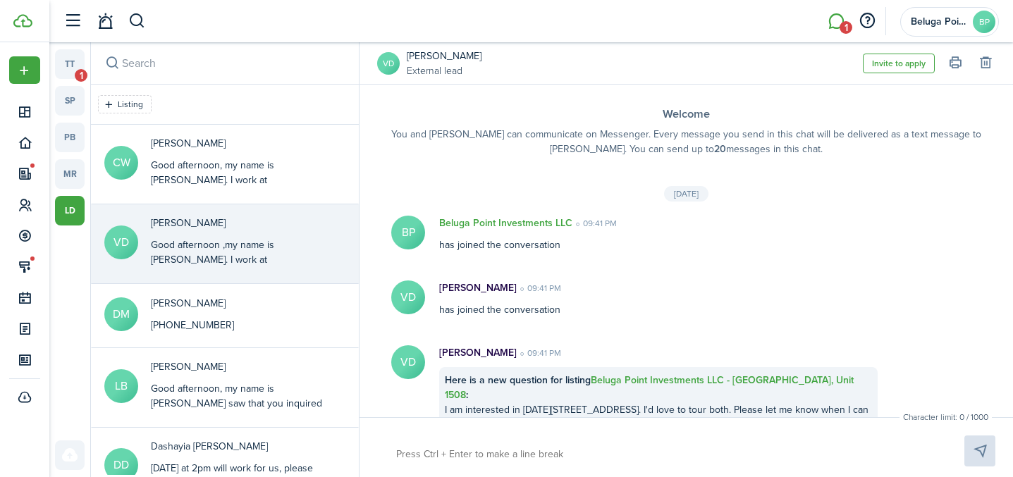
scroll to position [498, 0]
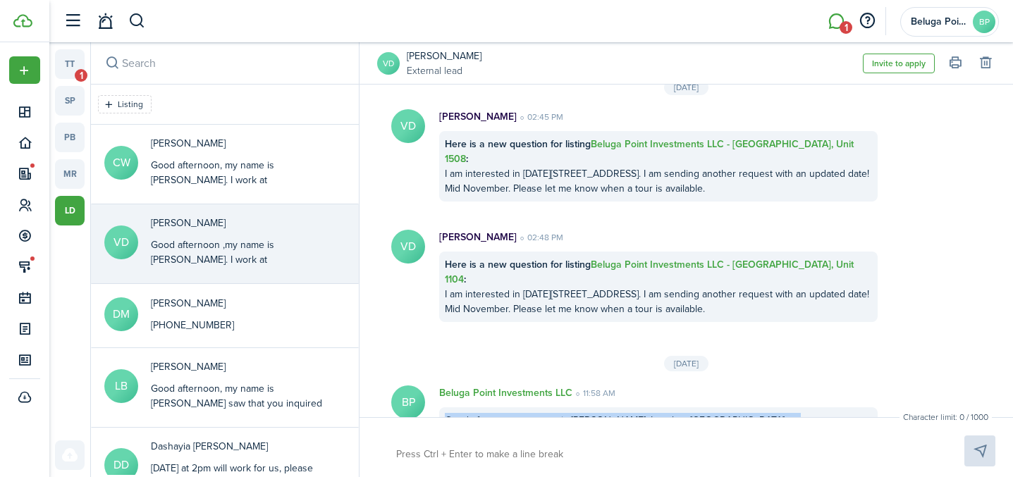
drag, startPoint x: 577, startPoint y: 389, endPoint x: 437, endPoint y: 362, distance: 142.9
click at [437, 386] on div "Beluga Point Investments LLC 11:58 AM Good afternoon ,my name is [PERSON_NAME].…" at bounding box center [658, 425] width 467 height 78
copy div "Good afternoon ,my name is [PERSON_NAME]. I work at [GEOGRAPHIC_DATA] at [STREE…"
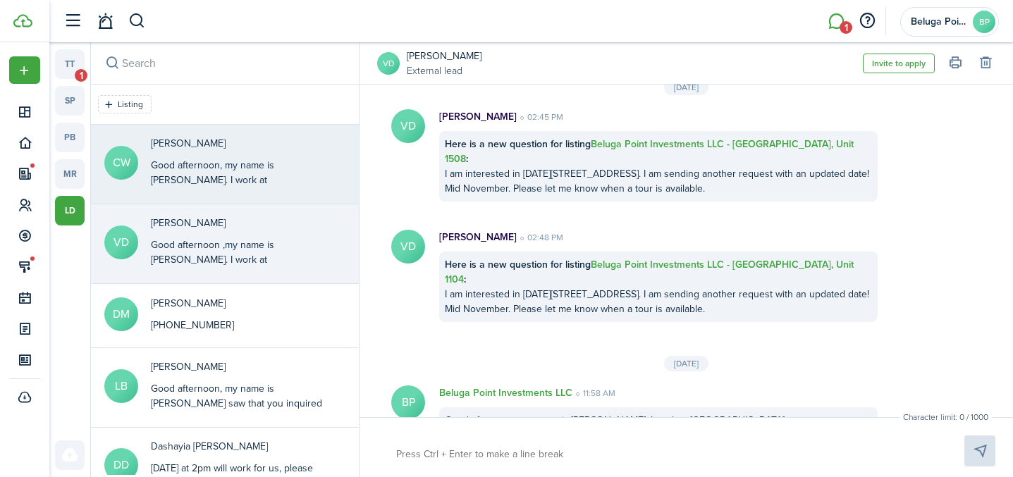
click at [208, 171] on div "Good afternoon, my name is [PERSON_NAME]. I work at [STREET_ADDRESS][GEOGRAPHIC…" at bounding box center [239, 217] width 176 height 118
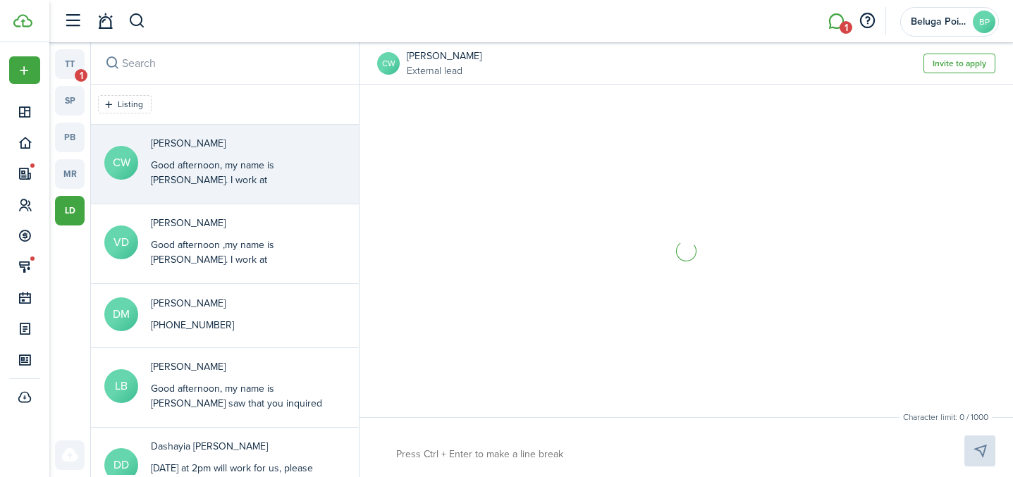
scroll to position [292, 0]
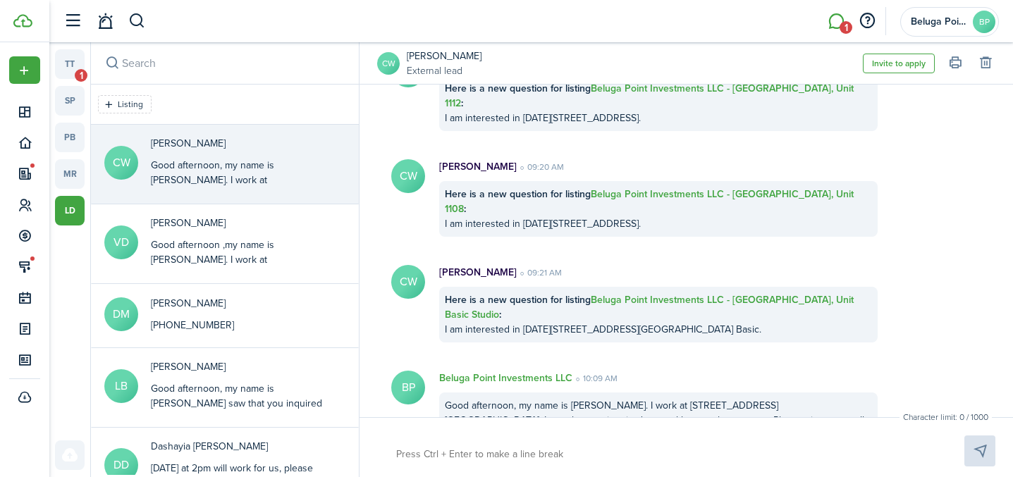
click at [484, 439] on div at bounding box center [686, 451] width 618 height 31
click at [467, 455] on textarea at bounding box center [663, 455] width 545 height 24
paste textarea "Good afternoon ,my name is [PERSON_NAME]. I work at [GEOGRAPHIC_DATA] at [STREE…"
type textarea "Good afternoon ,my name is [PERSON_NAME]. I work at [GEOGRAPHIC_DATA] at [STREE…"
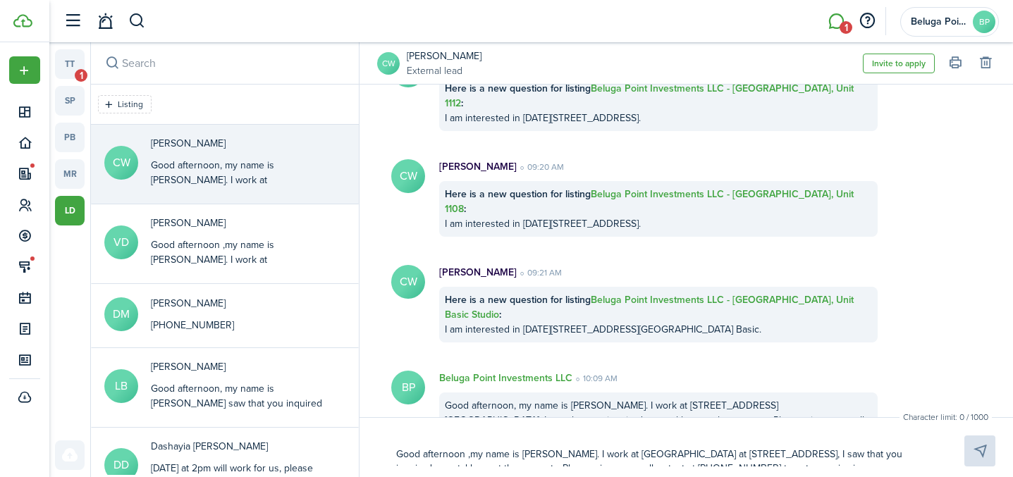
scroll to position [0, 0]
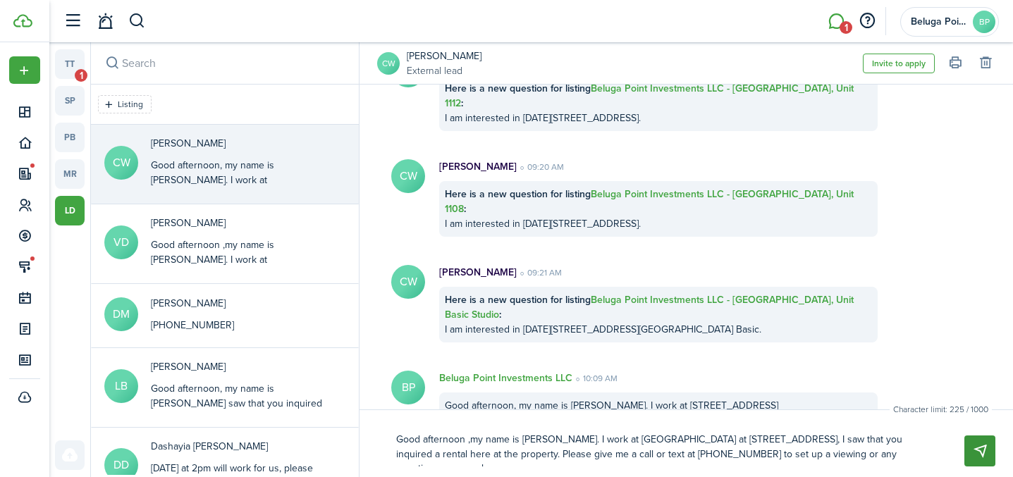
type textarea "Good afternoon ,my name is [PERSON_NAME]. I work at [GEOGRAPHIC_DATA] at [STREE…"
click at [985, 448] on button "Send" at bounding box center [979, 451] width 31 height 31
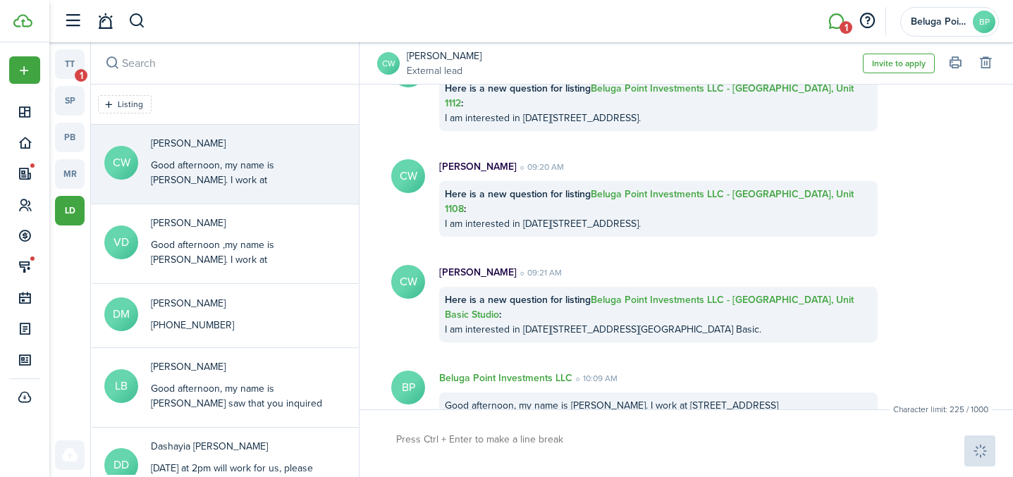
scroll to position [398, 0]
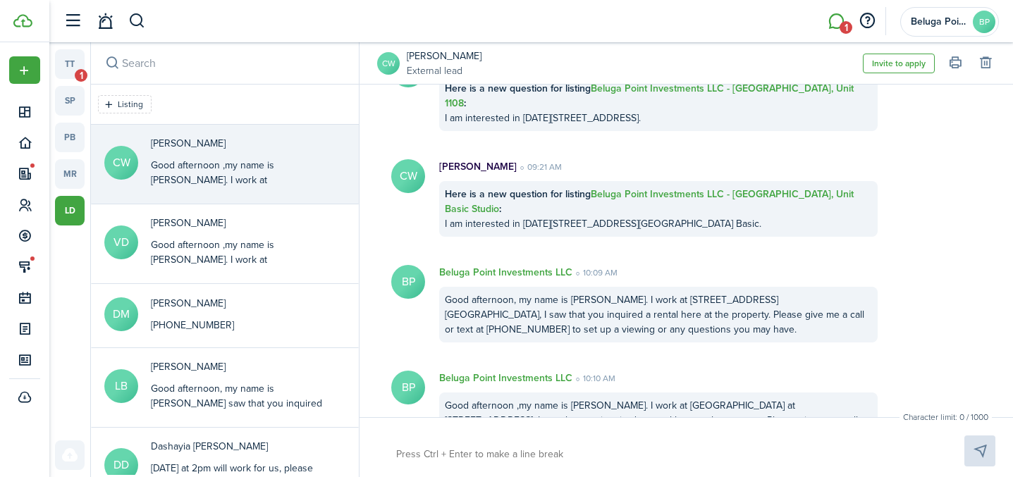
click at [402, 61] on div "CW [PERSON_NAME] External lead Invite to apply" at bounding box center [686, 63] width 618 height 42
click at [385, 56] on avatar-text "CW" at bounding box center [388, 63] width 23 height 23
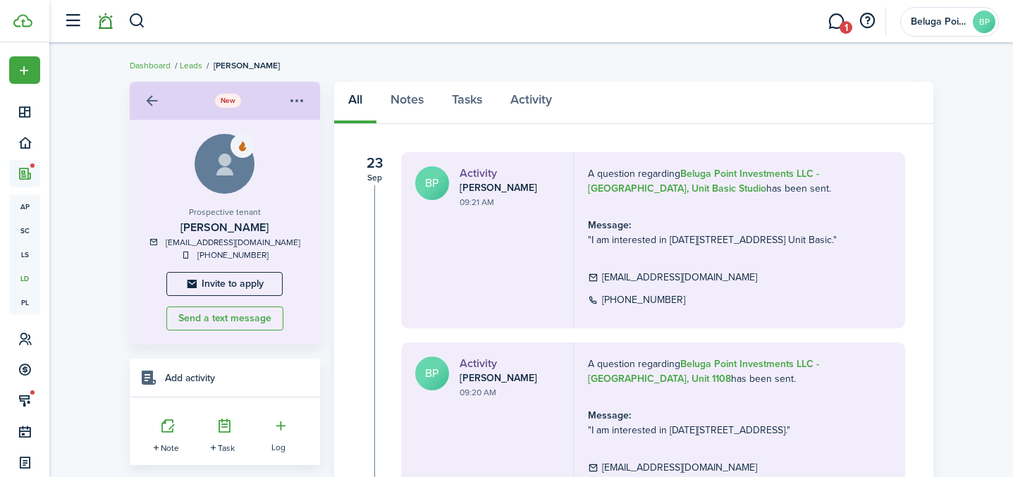
click at [105, 21] on link at bounding box center [105, 22] width 27 height 36
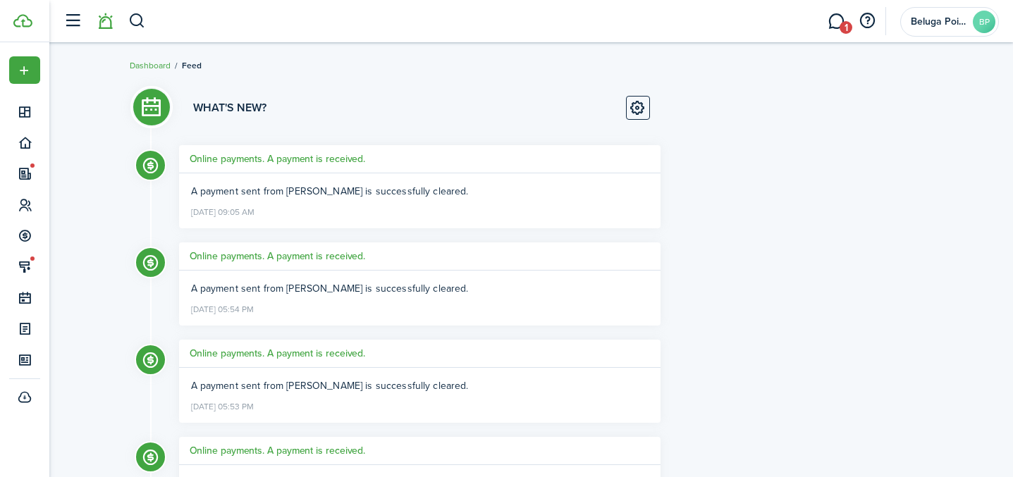
click at [99, 24] on li at bounding box center [105, 22] width 32 height 36
click at [107, 25] on li at bounding box center [105, 22] width 32 height 36
click at [137, 23] on button "button" at bounding box center [137, 21] width 18 height 24
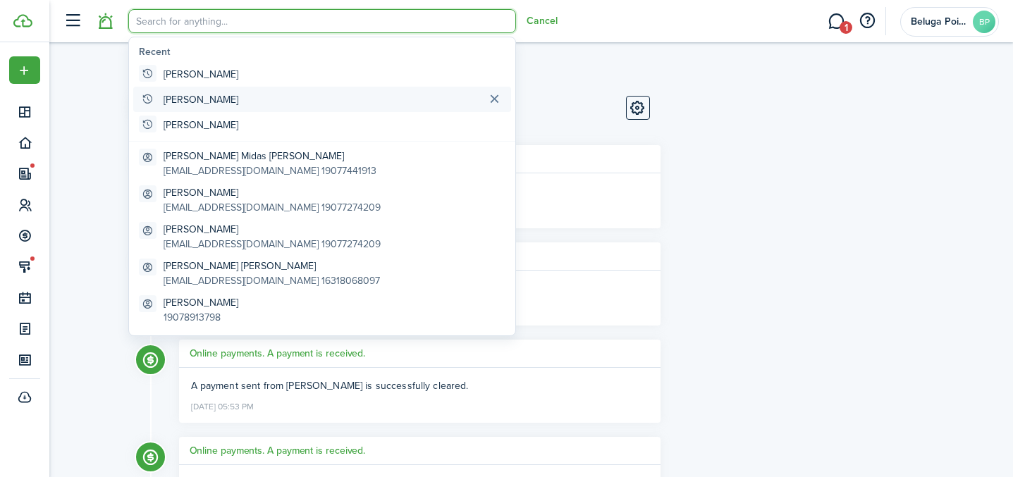
click at [195, 103] on global-search-item-title "[PERSON_NAME]" at bounding box center [201, 99] width 75 height 15
type input "[PERSON_NAME]"
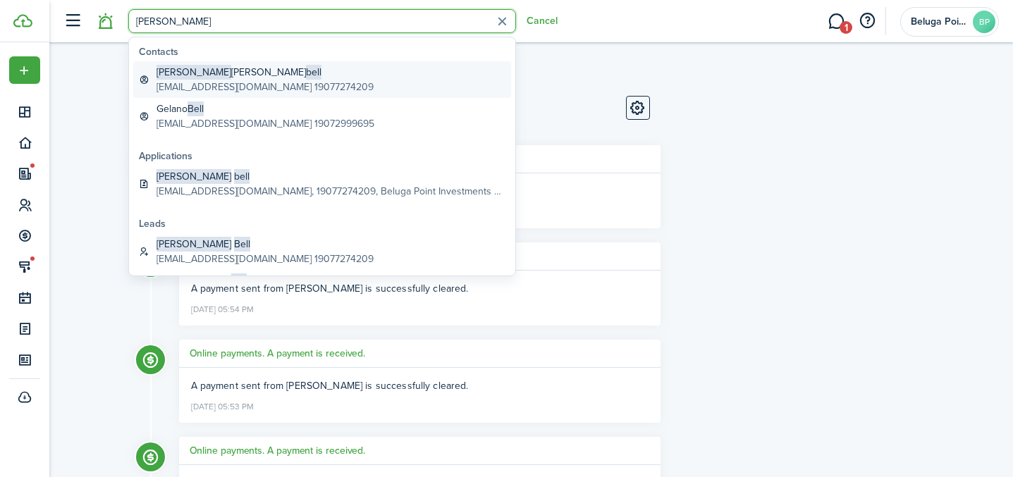
click at [231, 75] on global-search-item-title "[PERSON_NAME]" at bounding box center [264, 72] width 217 height 15
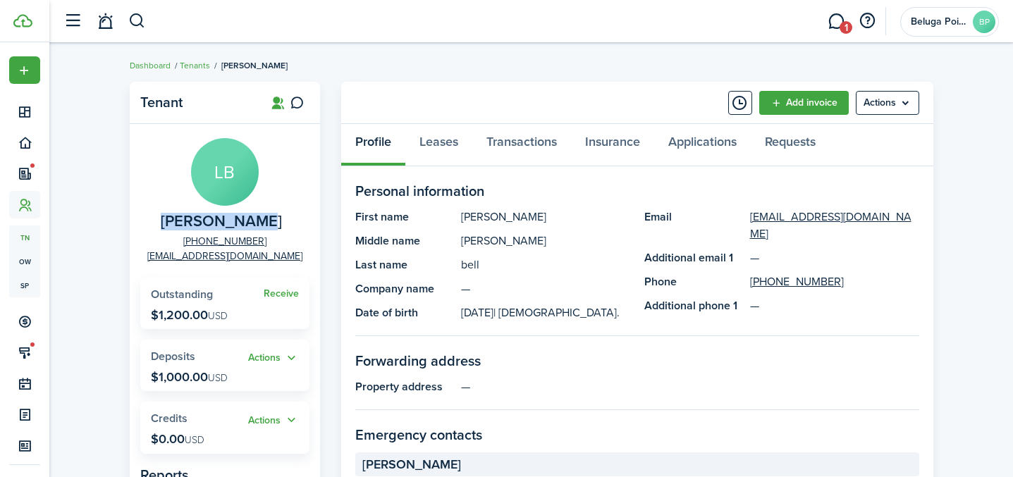
drag, startPoint x: 266, startPoint y: 221, endPoint x: 180, endPoint y: 216, distance: 86.2
click at [180, 216] on panel-main-description "[PERSON_NAME]" at bounding box center [225, 222] width 128 height 18
copy span "[PERSON_NAME]"
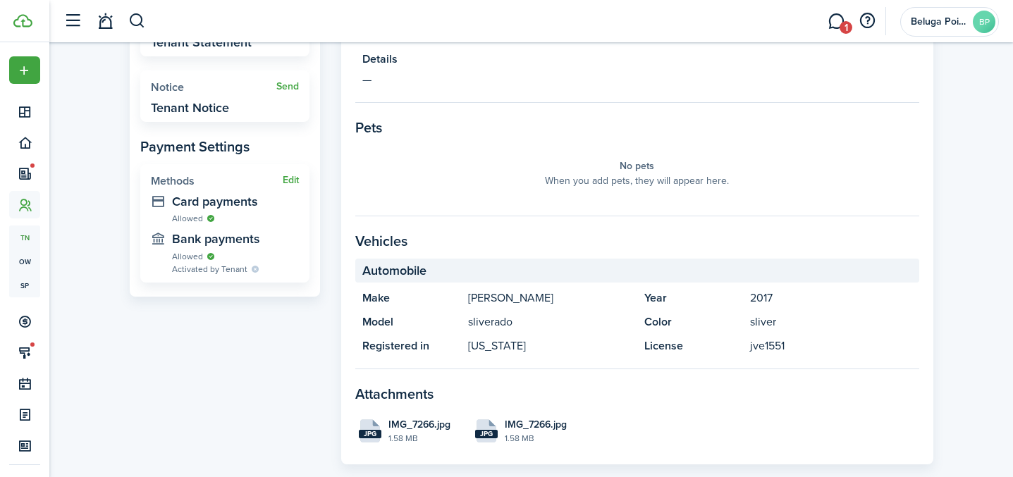
scroll to position [543, 0]
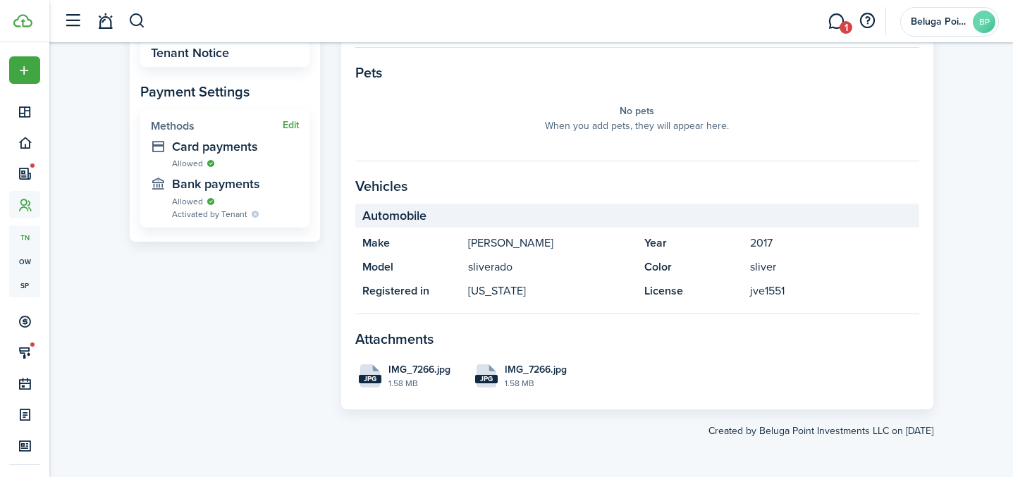
drag, startPoint x: 469, startPoint y: 268, endPoint x: 523, endPoint y: 269, distance: 53.6
click at [523, 269] on panel-main-description "sliverado" at bounding box center [549, 267] width 162 height 17
copy panel-main-description "sliverado"
drag, startPoint x: 792, startPoint y: 292, endPoint x: 739, endPoint y: 291, distance: 52.9
click at [739, 291] on panel-main-item "License jve1551" at bounding box center [778, 291] width 268 height 17
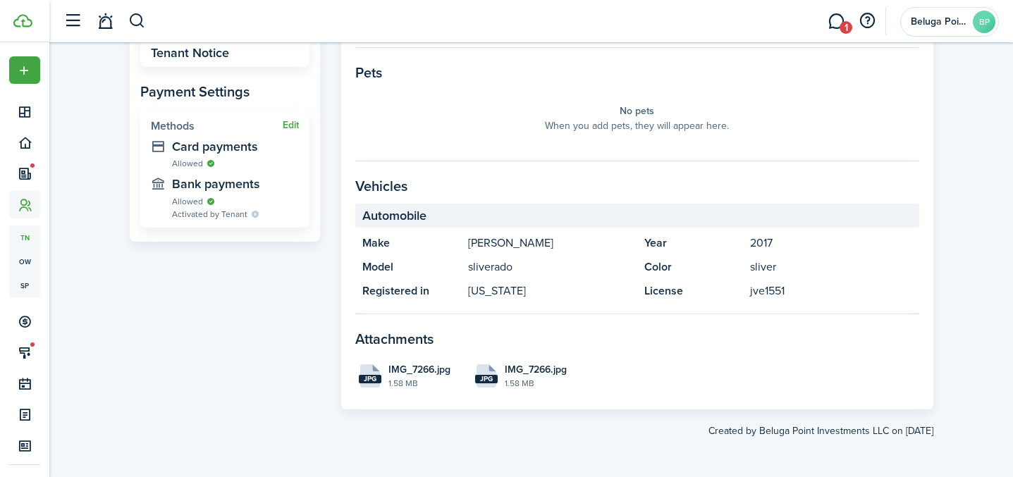
copy panel-main-item "jve1551"
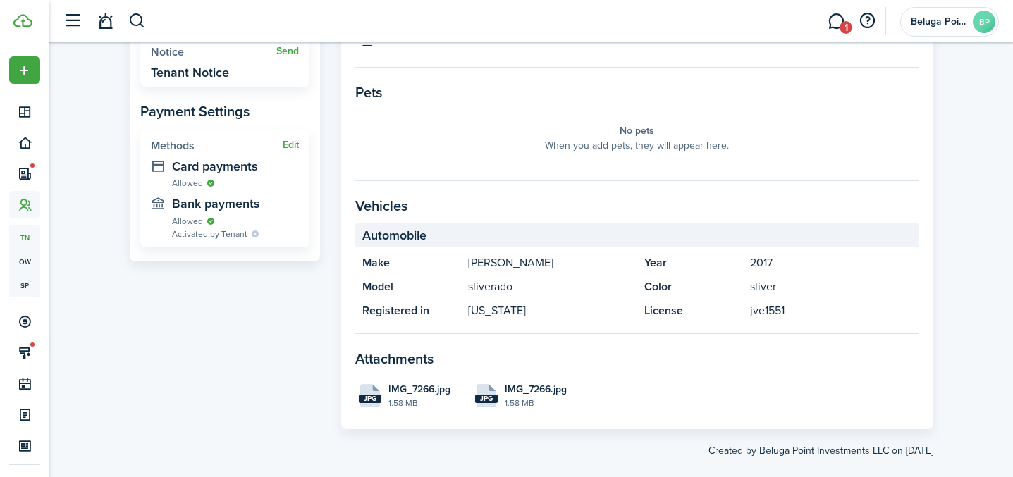
scroll to position [0, 0]
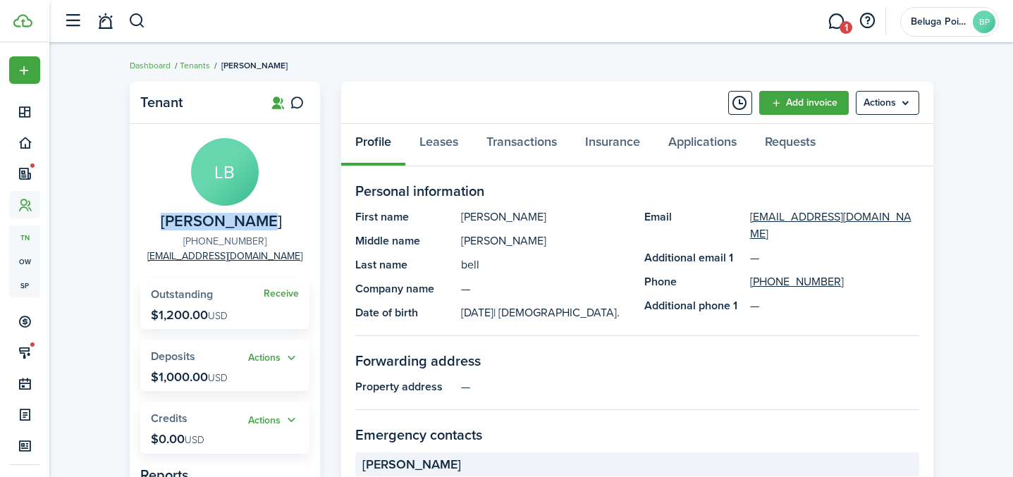
drag, startPoint x: 265, startPoint y: 240, endPoint x: 198, endPoint y: 240, distance: 67.0
click at [198, 240] on panel-main-group "LB [PERSON_NAME] [PHONE_NUMBER] [EMAIL_ADDRESS][DOMAIN_NAME]" at bounding box center [224, 200] width 169 height 125
copy link "[PHONE_NUMBER]"
drag, startPoint x: 300, startPoint y: 255, endPoint x: 152, endPoint y: 255, distance: 148.0
click at [152, 255] on panel-main-group "LB [PERSON_NAME] [PHONE_NUMBER] [EMAIL_ADDRESS][DOMAIN_NAME]" at bounding box center [224, 200] width 169 height 125
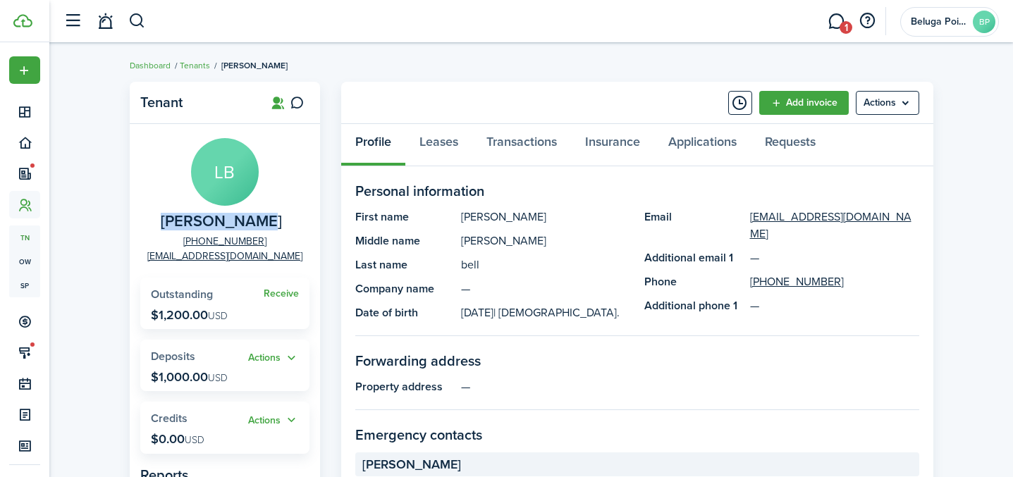
copy link "[EMAIL_ADDRESS][DOMAIN_NAME]"
click at [438, 73] on breadcrumb "Dashboard Tenants [PERSON_NAME]" at bounding box center [532, 58] width 804 height 32
click at [137, 22] on button "button" at bounding box center [137, 21] width 18 height 24
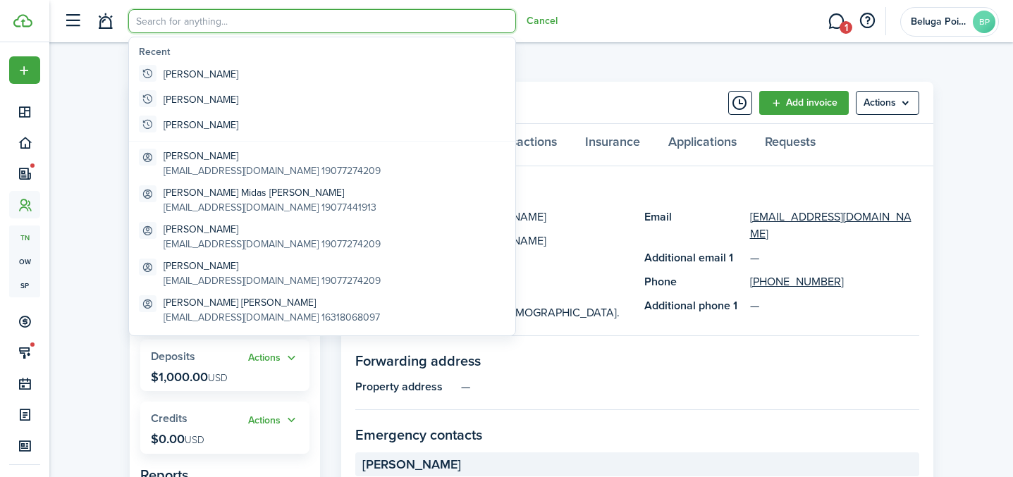
click at [171, 18] on input "search" at bounding box center [322, 21] width 388 height 24
paste input "[PERSON_NAME]"
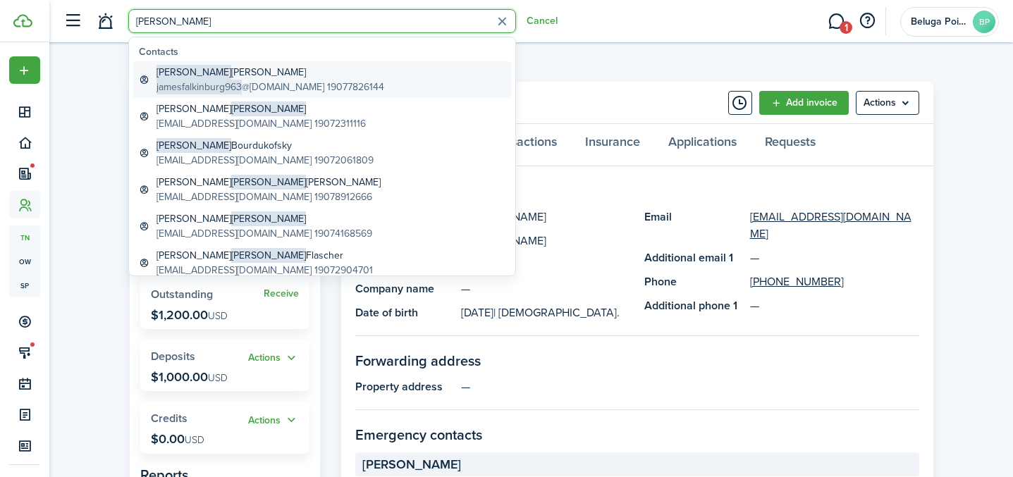
type input "[PERSON_NAME]"
click at [209, 89] on span "jamesfalkinburg963" at bounding box center [198, 87] width 85 height 15
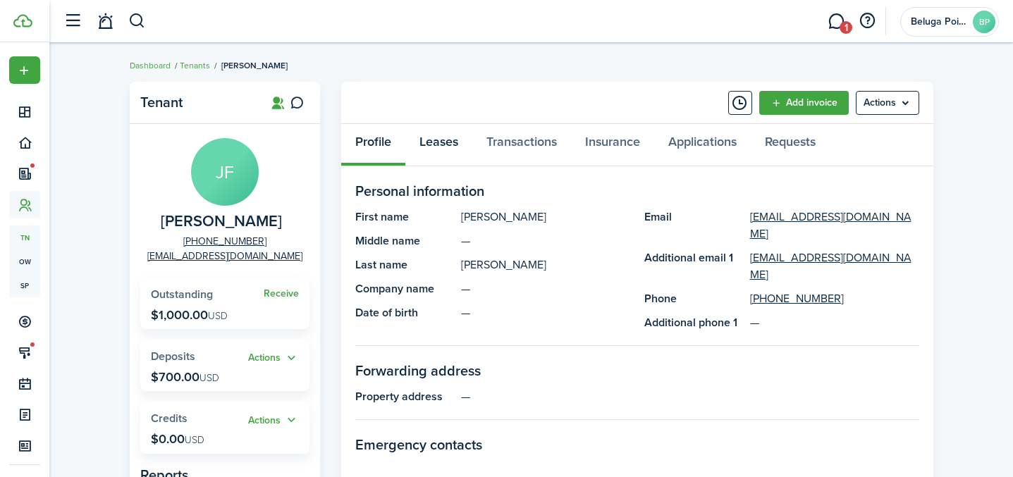
click at [432, 138] on link "Leases" at bounding box center [438, 145] width 67 height 42
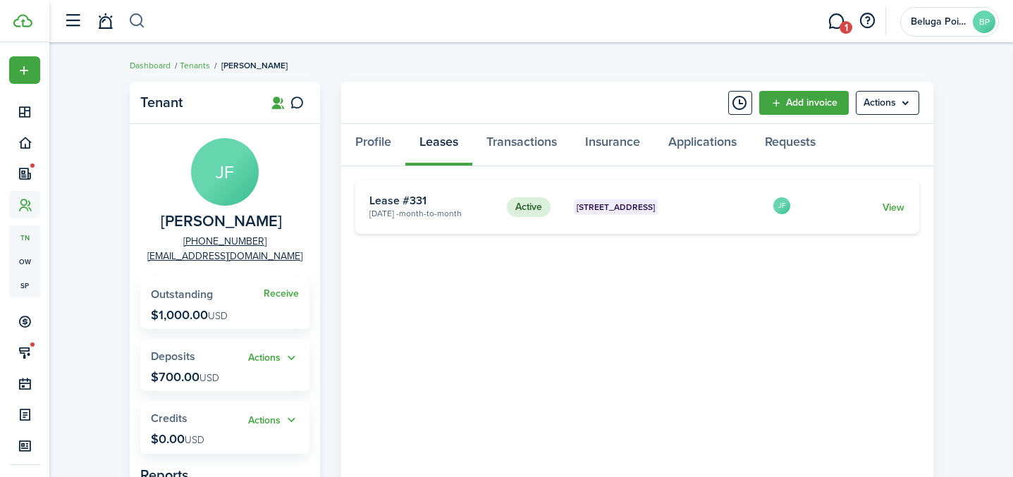
click at [135, 23] on button "button" at bounding box center [137, 21] width 18 height 24
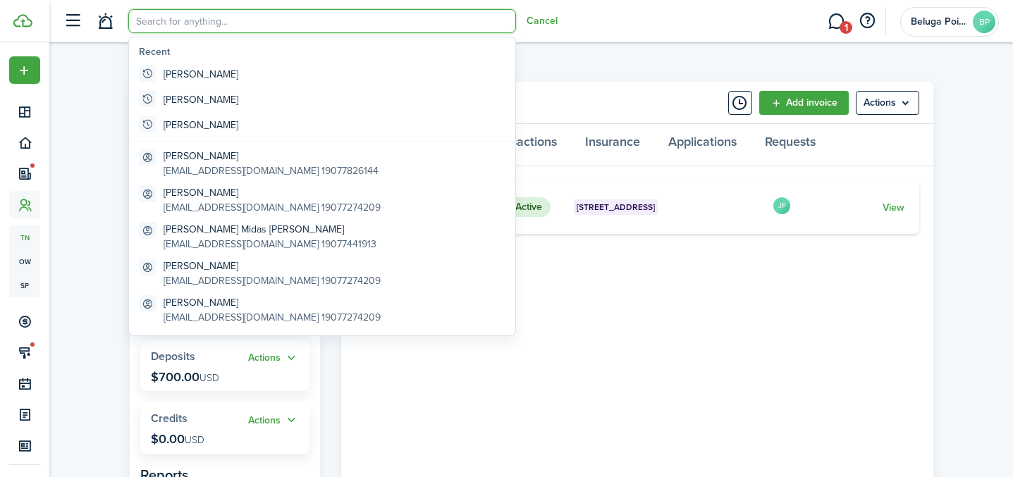
click at [226, 20] on input "search" at bounding box center [322, 21] width 388 height 24
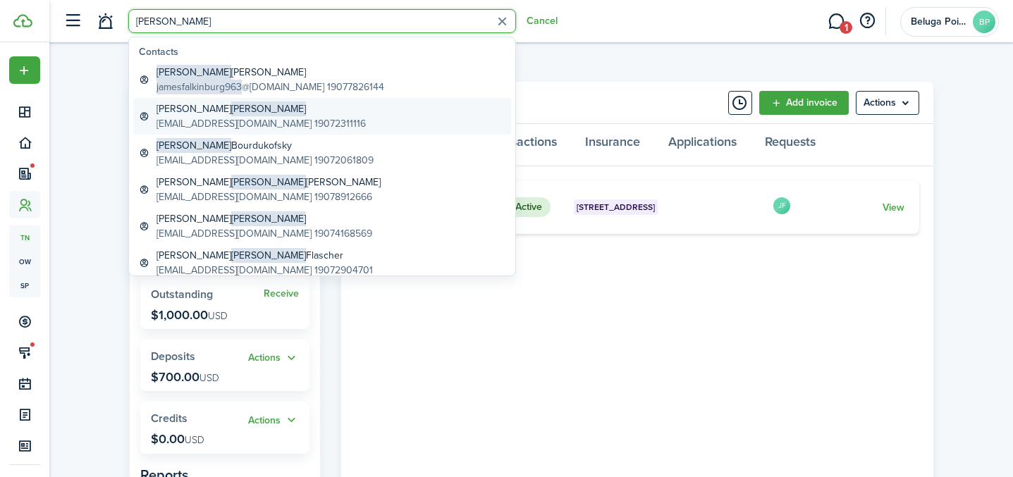
type input "[PERSON_NAME]"
click at [250, 123] on global-search-item-description "[EMAIL_ADDRESS][DOMAIN_NAME] 19072311116" at bounding box center [260, 123] width 209 height 15
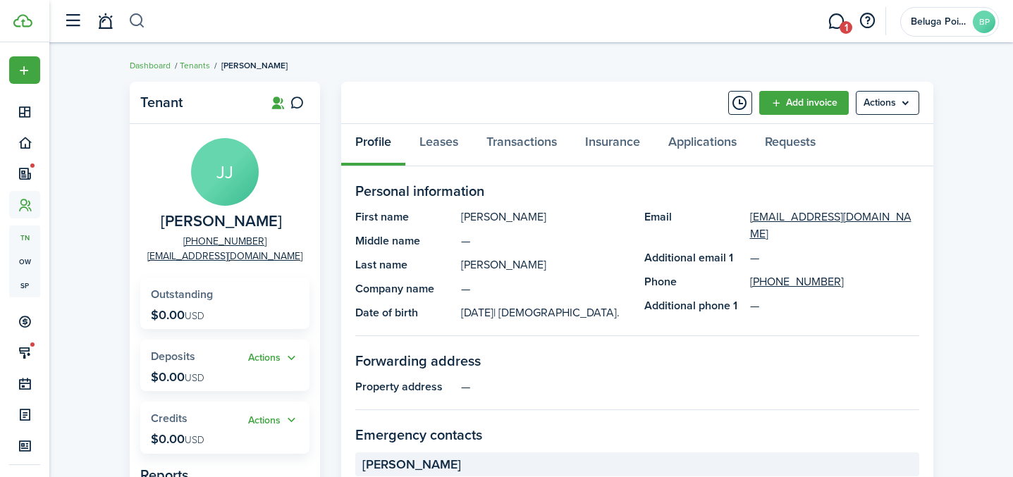
click at [132, 20] on button "button" at bounding box center [137, 21] width 18 height 24
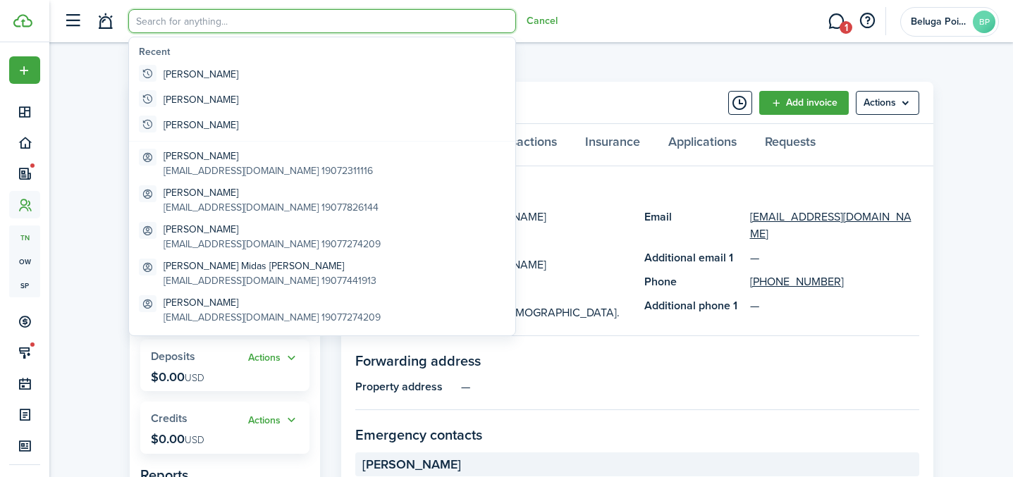
click at [627, 64] on breadcrumb "Dashboard [PERSON_NAME]" at bounding box center [532, 58] width 804 height 32
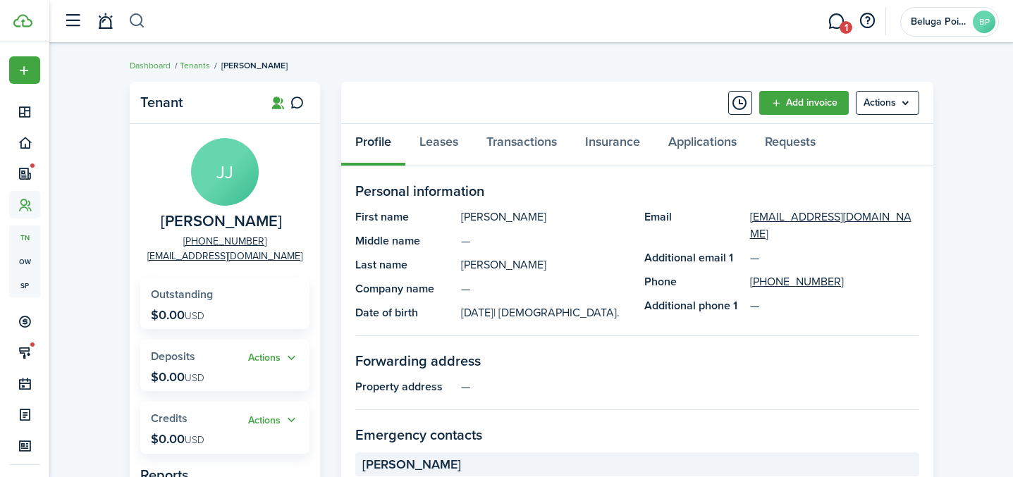
click at [144, 25] on button "button" at bounding box center [137, 21] width 18 height 24
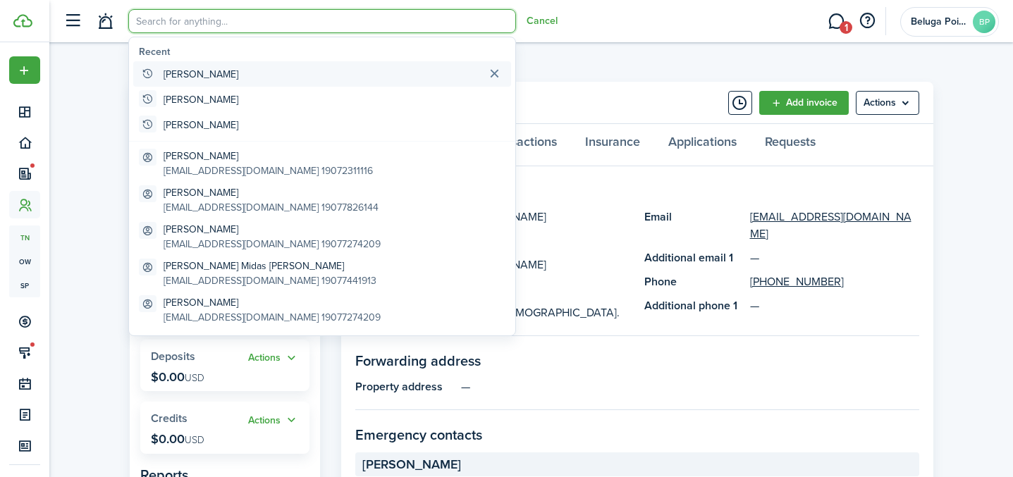
click at [195, 70] on global-search-item "[PERSON_NAME]" at bounding box center [322, 73] width 378 height 25
type input "[PERSON_NAME]"
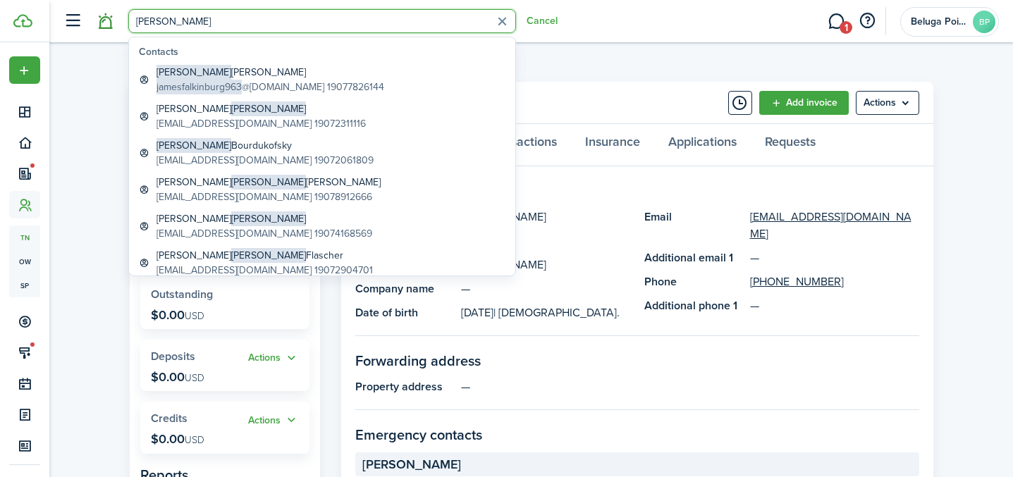
drag, startPoint x: 177, startPoint y: 19, endPoint x: 107, endPoint y: 25, distance: 70.0
click at [107, 22] on header-control-items "[PERSON_NAME]" at bounding box center [306, 22] width 501 height 36
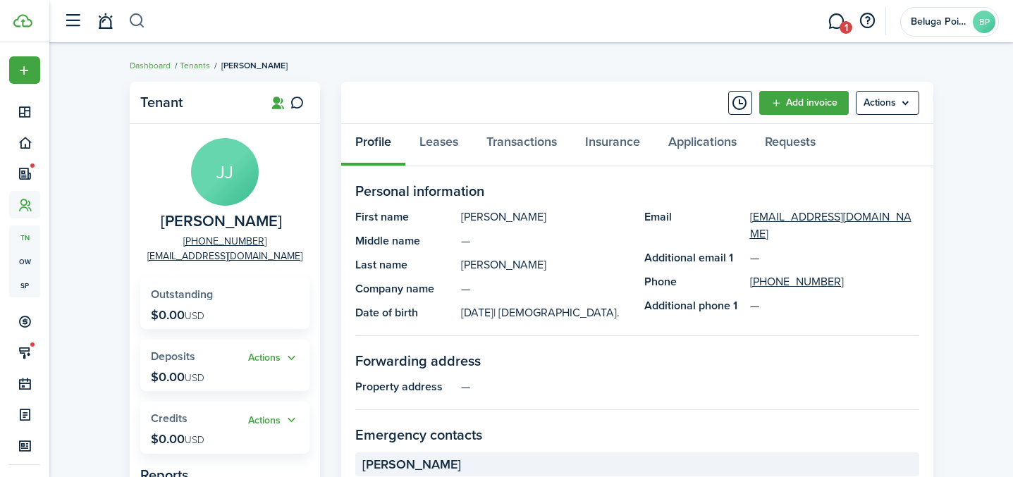
click at [145, 24] on button "button" at bounding box center [137, 21] width 18 height 24
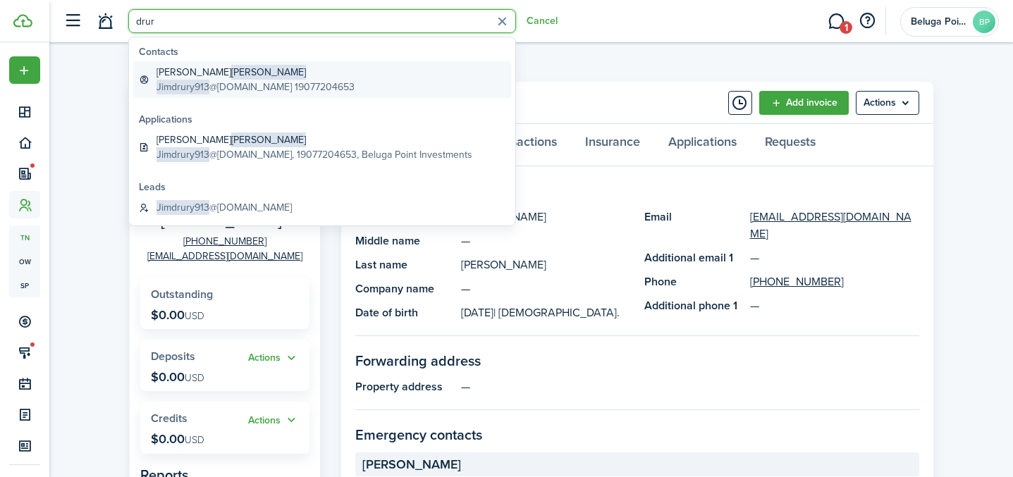
type input "drur"
click at [224, 82] on global-search-item-description "Jimdrury913 @[DOMAIN_NAME] 19077204653" at bounding box center [255, 87] width 198 height 15
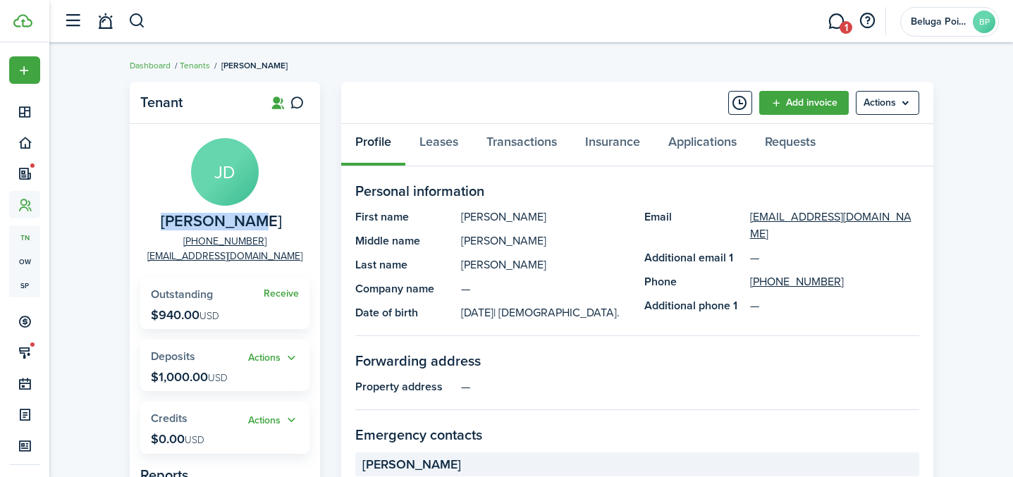
drag, startPoint x: 269, startPoint y: 223, endPoint x: 168, endPoint y: 222, distance: 100.8
click at [168, 222] on panel-main-group "[PERSON_NAME] [PERSON_NAME] [PHONE_NUMBER] [EMAIL_ADDRESS][DOMAIN_NAME]" at bounding box center [224, 200] width 169 height 125
copy span "[PERSON_NAME]"
drag, startPoint x: 265, startPoint y: 240, endPoint x: 204, endPoint y: 242, distance: 61.4
click at [200, 240] on panel-main-group "[PERSON_NAME] [PERSON_NAME] [PHONE_NUMBER] [EMAIL_ADDRESS][DOMAIN_NAME]" at bounding box center [224, 200] width 169 height 125
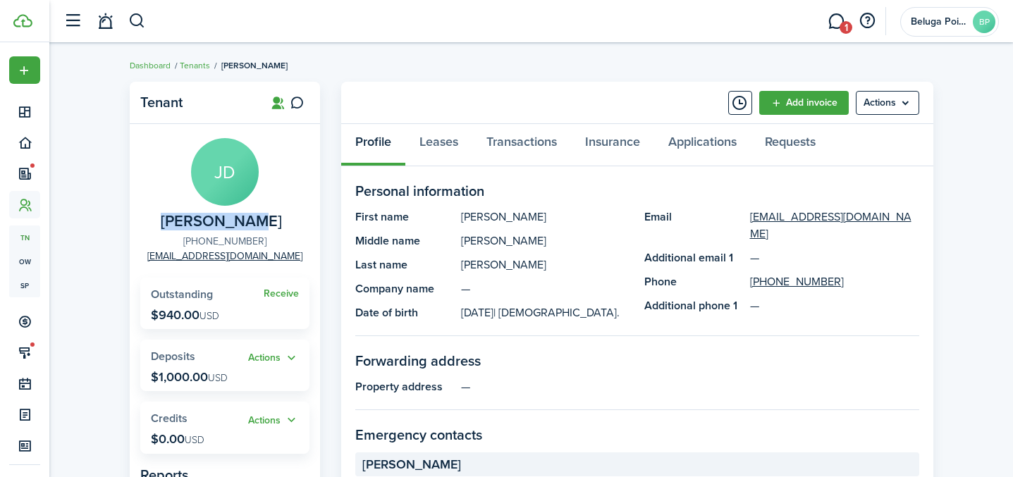
copy link "[PHONE_NUMBER]"
drag, startPoint x: 283, startPoint y: 258, endPoint x: 172, endPoint y: 257, distance: 110.7
click at [172, 257] on panel-main-group "[PERSON_NAME] [PERSON_NAME] [PHONE_NUMBER] [EMAIL_ADDRESS][DOMAIN_NAME]" at bounding box center [224, 200] width 169 height 125
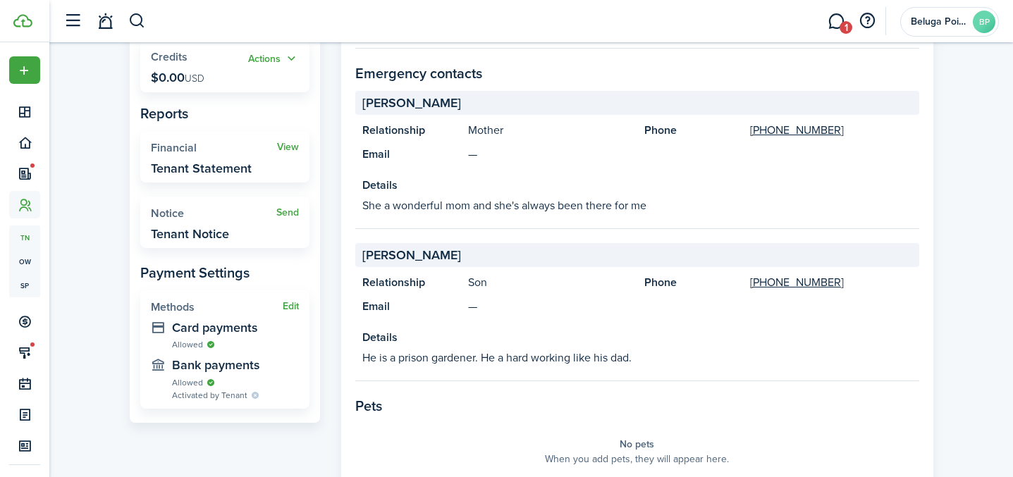
scroll to position [656, 0]
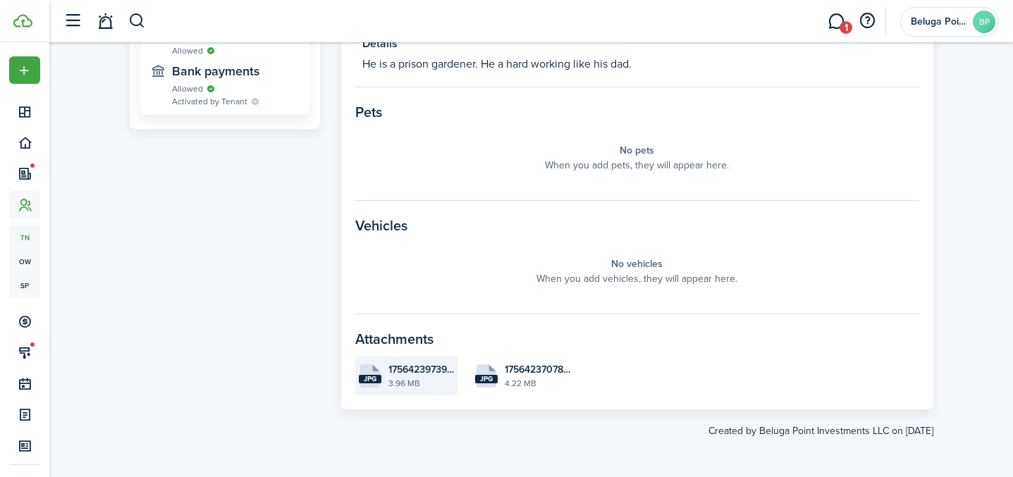
click at [400, 388] on file-size "3.96 MB" at bounding box center [421, 383] width 66 height 13
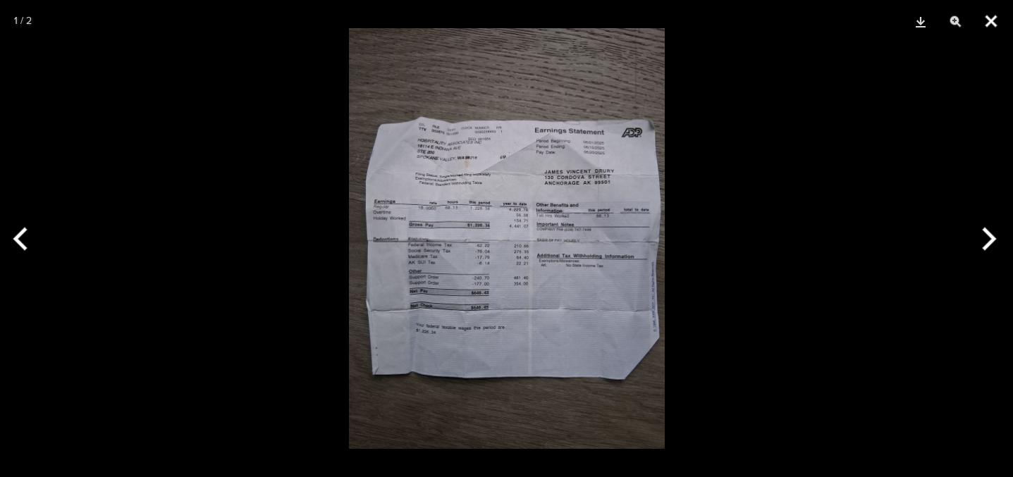
click at [997, 20] on button "Close" at bounding box center [990, 21] width 35 height 42
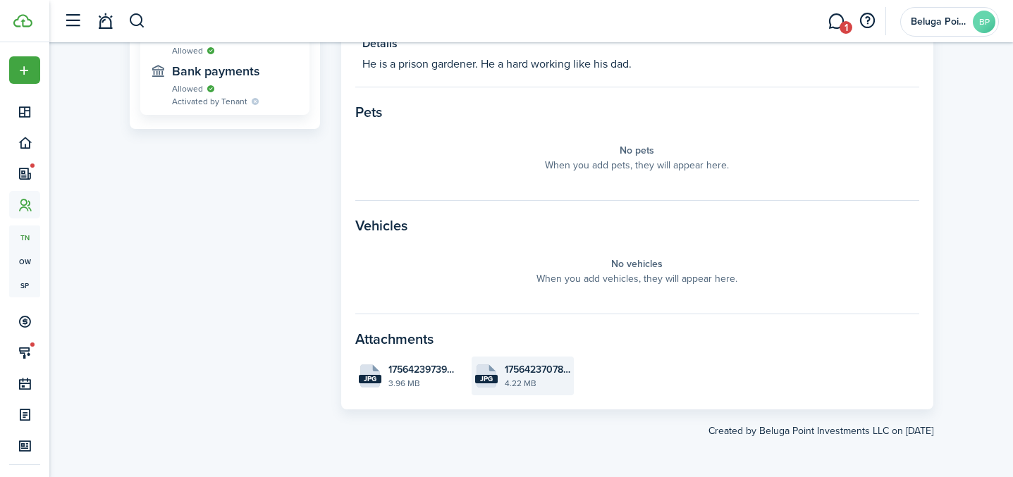
click at [518, 386] on file-size "4.22 MB" at bounding box center [538, 383] width 66 height 13
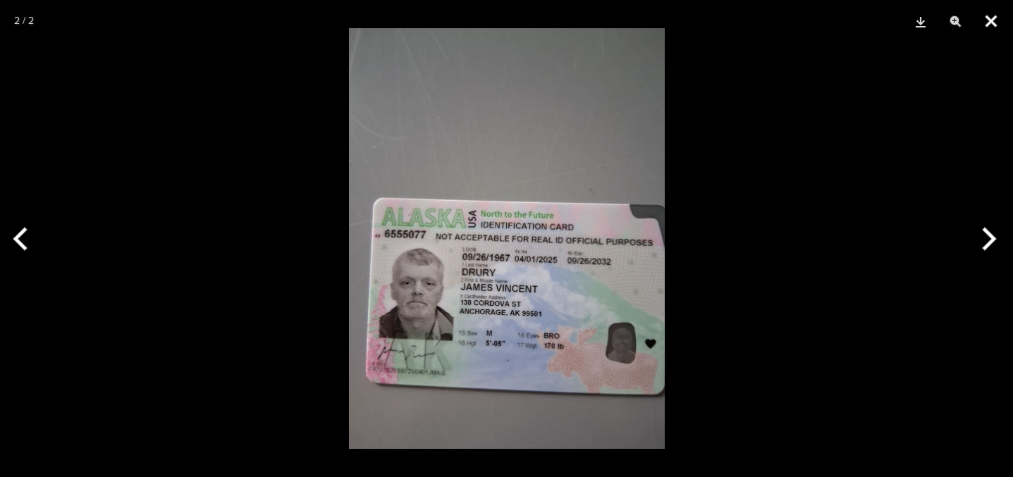
click at [987, 25] on button "Close" at bounding box center [990, 21] width 35 height 42
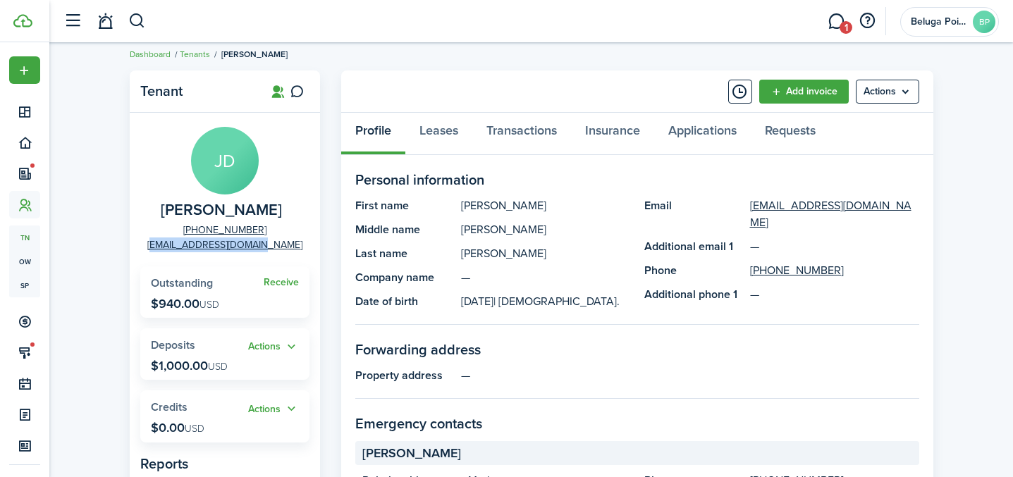
scroll to position [26, 0]
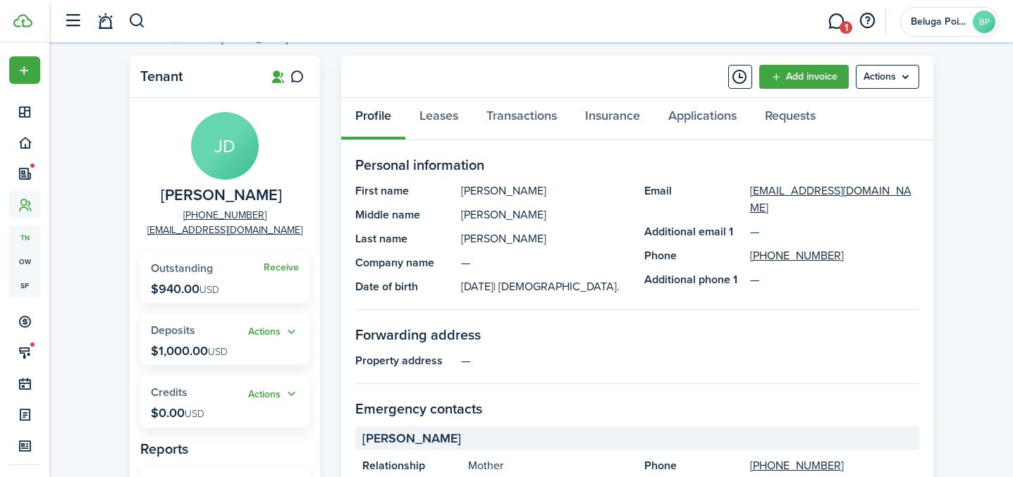
click at [544, 351] on panel-main-section "Forwarding address Property address —" at bounding box center [637, 354] width 564 height 60
click at [522, 115] on link "Transactions" at bounding box center [521, 119] width 99 height 42
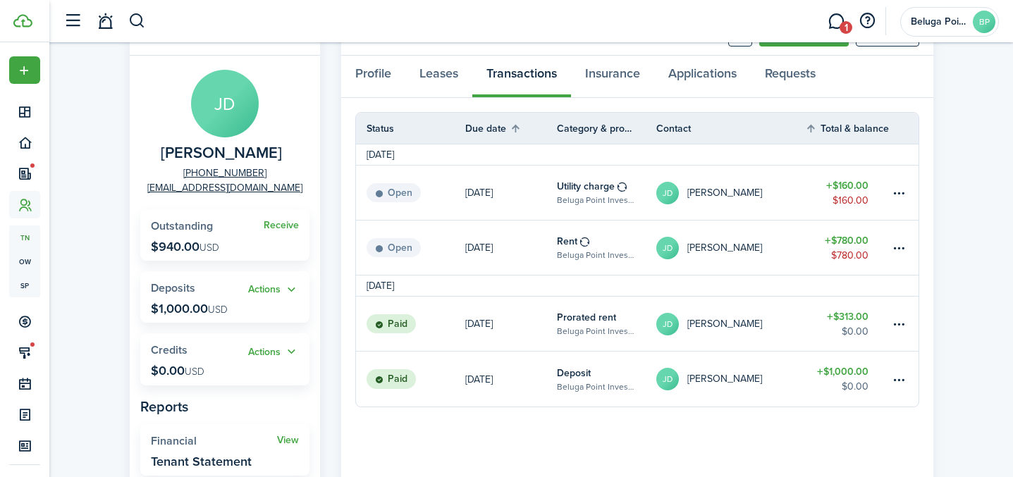
scroll to position [78, 0]
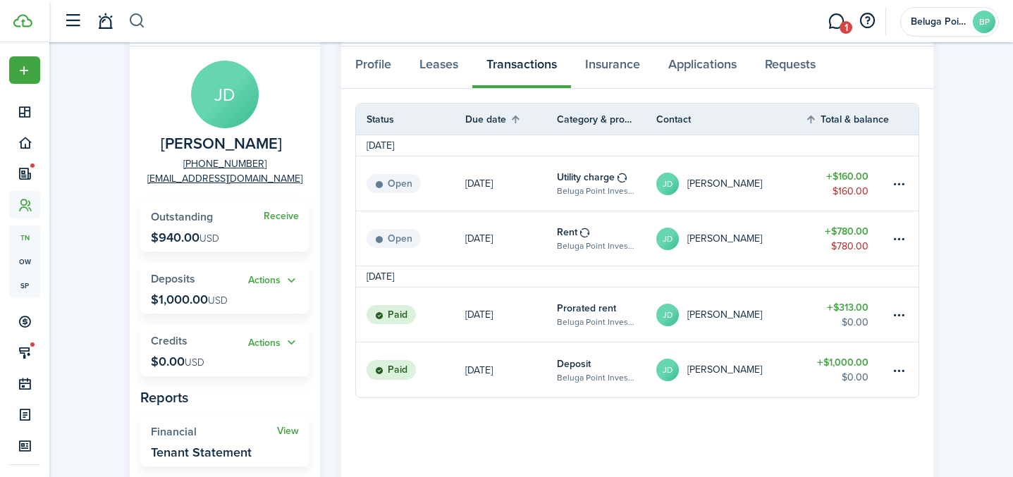
click at [140, 17] on button "button" at bounding box center [137, 21] width 18 height 24
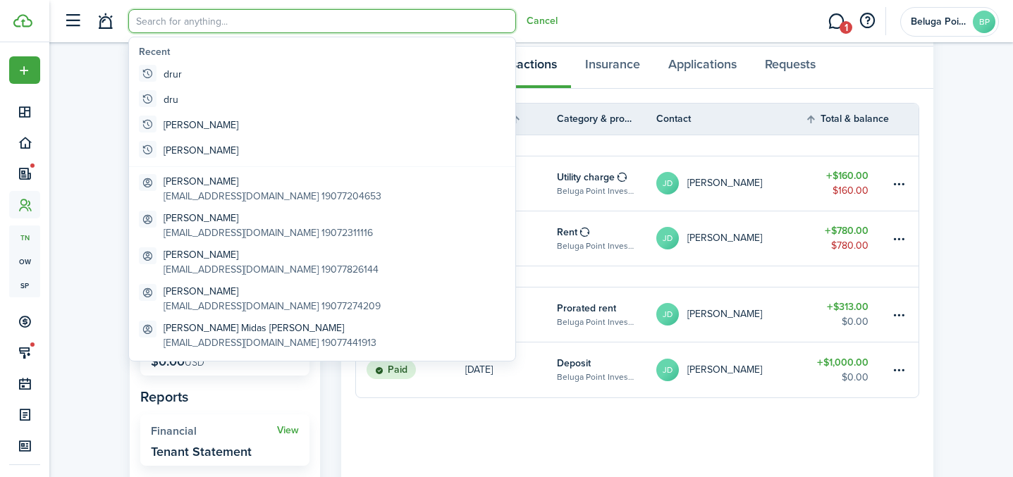
click at [208, 21] on input "search" at bounding box center [322, 21] width 388 height 24
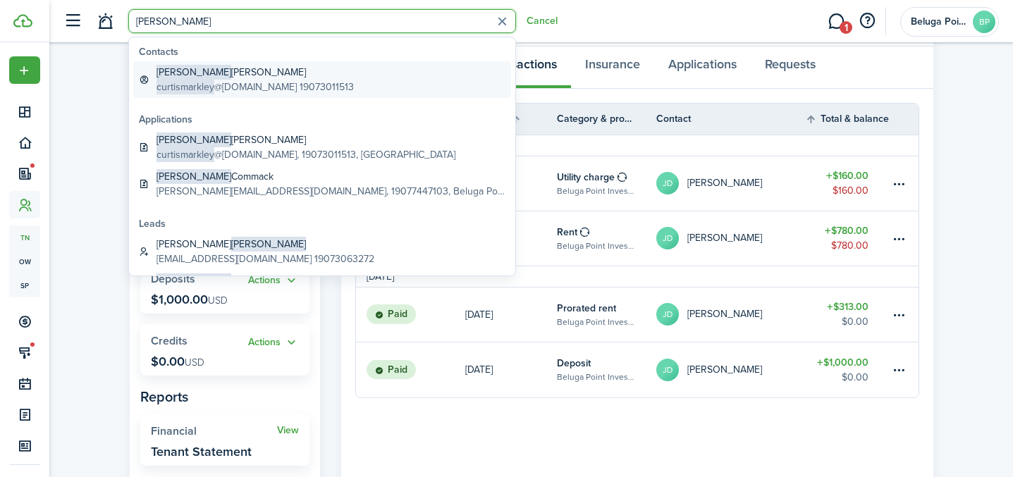
type input "[PERSON_NAME]"
click at [222, 77] on global-search-item-title "[PERSON_NAME]" at bounding box center [254, 72] width 197 height 15
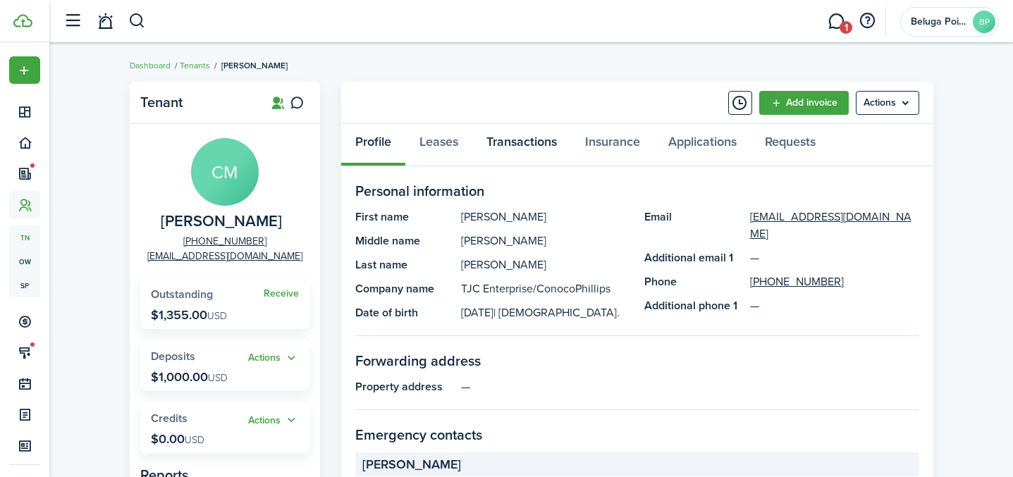
click at [522, 146] on link "Transactions" at bounding box center [521, 145] width 99 height 42
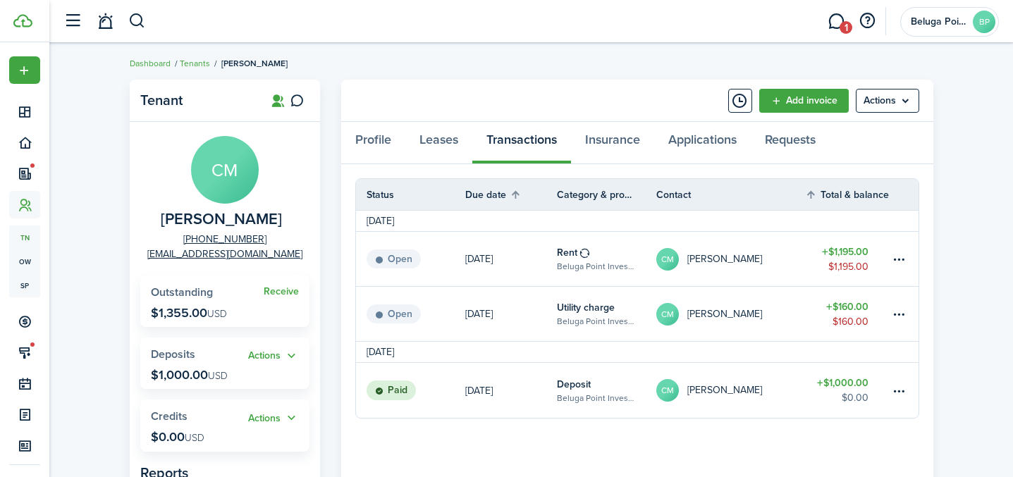
scroll to position [3, 0]
click at [378, 143] on link "Profile" at bounding box center [373, 142] width 64 height 42
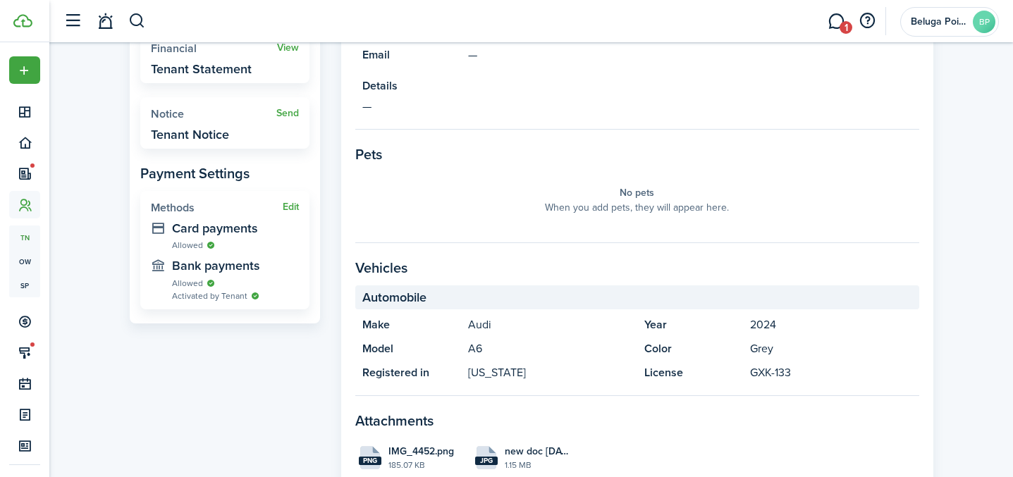
scroll to position [543, 0]
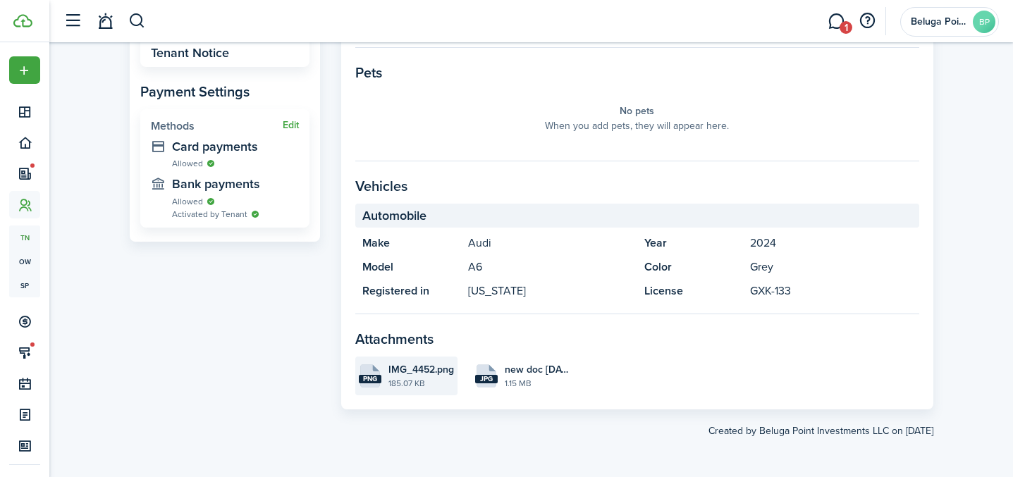
click at [405, 384] on file-size "185.07 KB" at bounding box center [421, 383] width 66 height 13
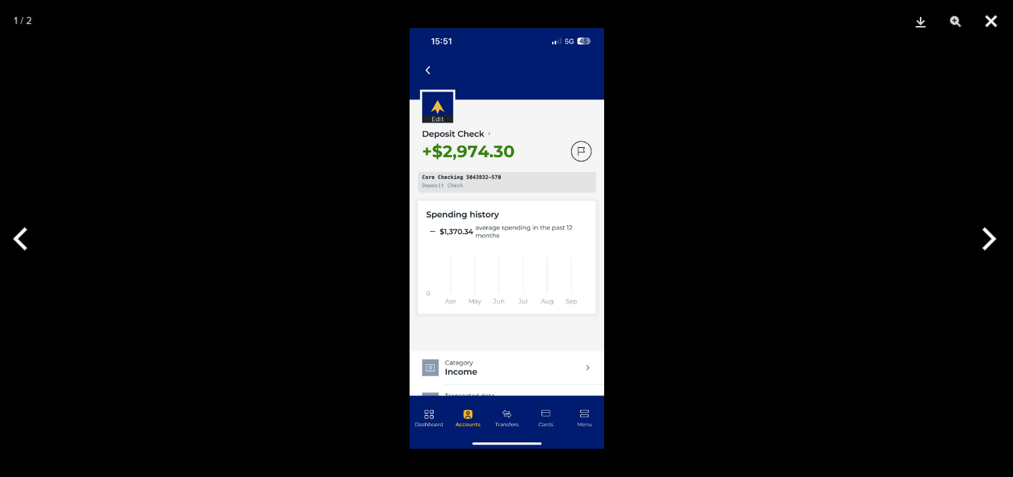
click at [995, 19] on button "Close" at bounding box center [990, 21] width 35 height 42
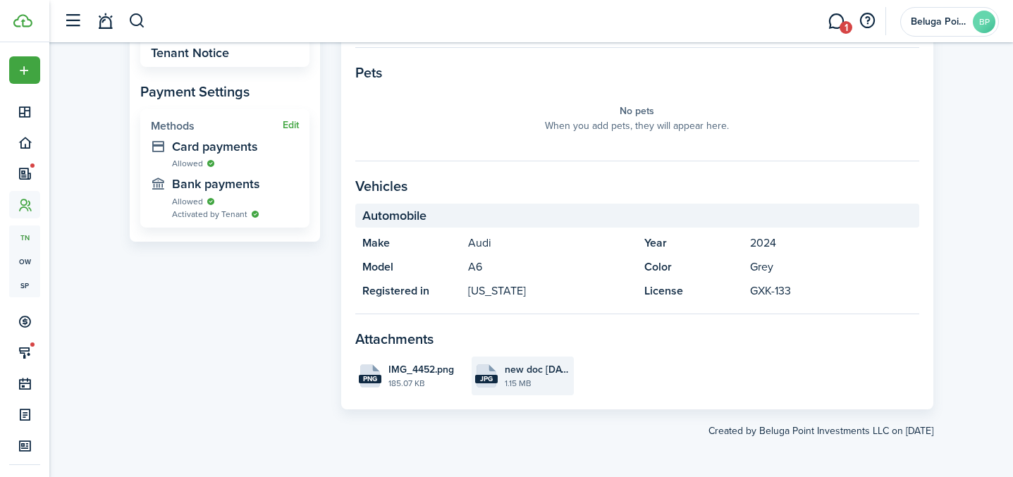
click at [489, 367] on file-icon "jpg" at bounding box center [486, 375] width 23 height 23
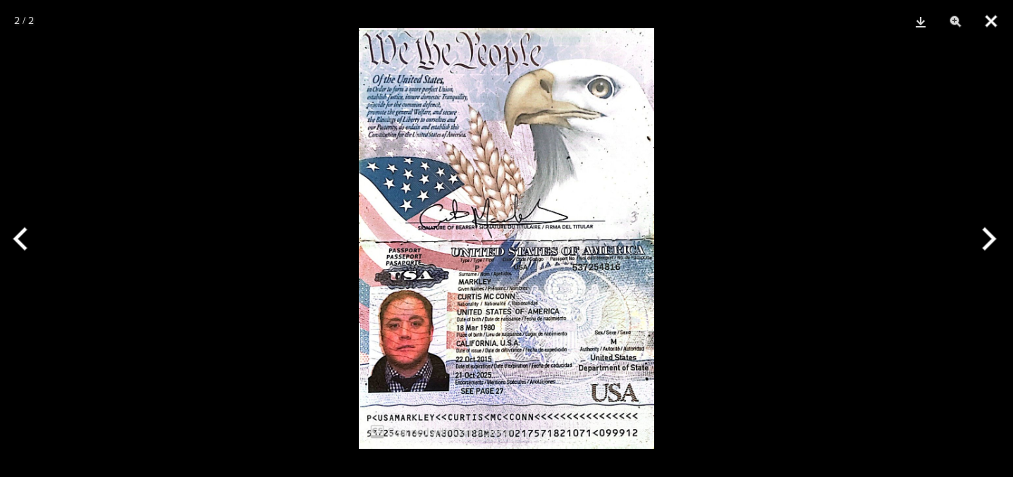
click at [993, 27] on button "Close" at bounding box center [990, 21] width 35 height 42
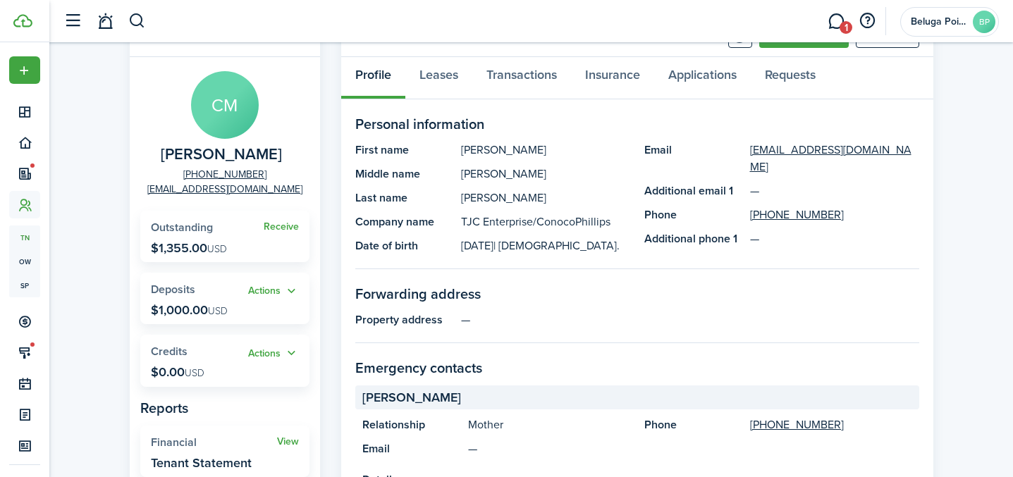
scroll to position [0, 0]
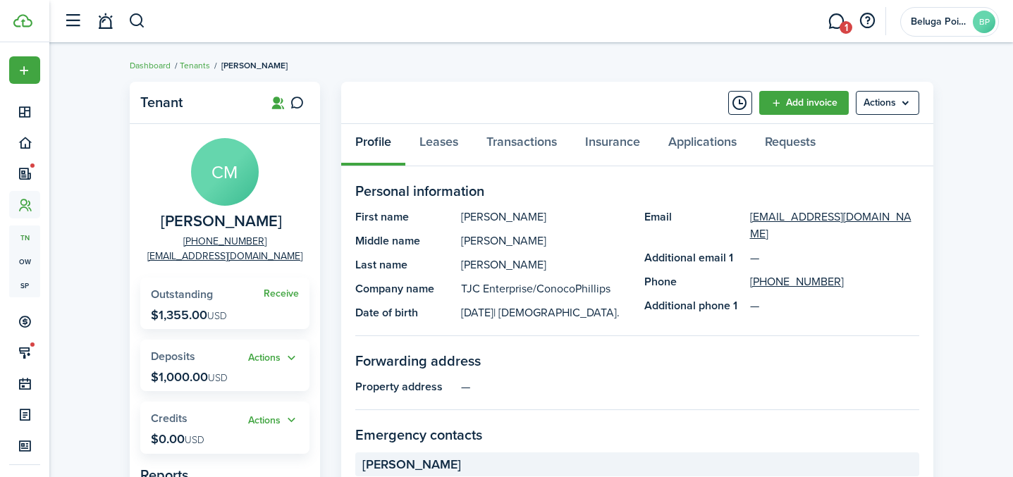
click at [474, 88] on panel-main-header "Add invoice Actions" at bounding box center [637, 103] width 592 height 42
click at [468, 87] on panel-main-header "Add invoice Actions" at bounding box center [637, 103] width 592 height 42
click at [468, 86] on panel-main-header "Add invoice Actions" at bounding box center [637, 103] width 592 height 42
click at [468, 87] on panel-main-header "Add invoice Actions" at bounding box center [637, 103] width 592 height 42
click at [535, 87] on panel-main-header "Add invoice Actions" at bounding box center [637, 103] width 592 height 42
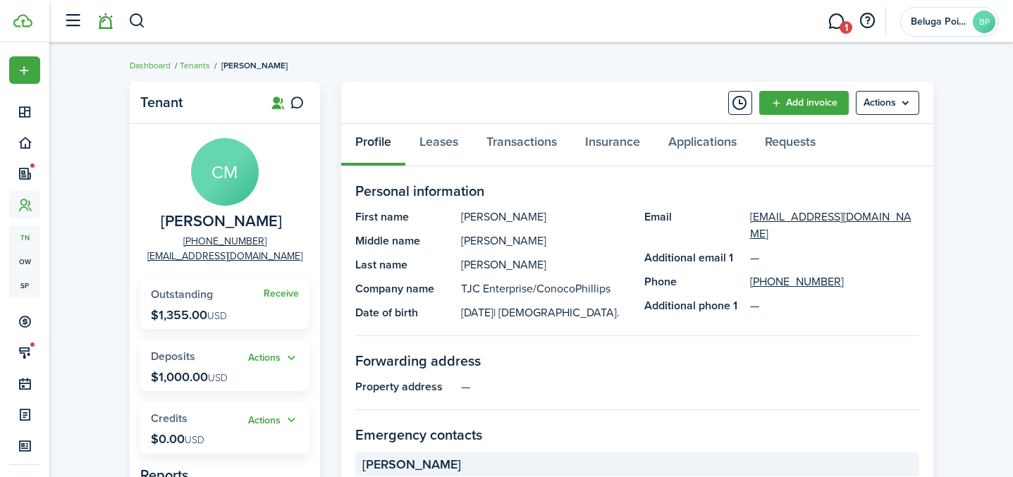
click at [104, 28] on link at bounding box center [105, 22] width 27 height 36
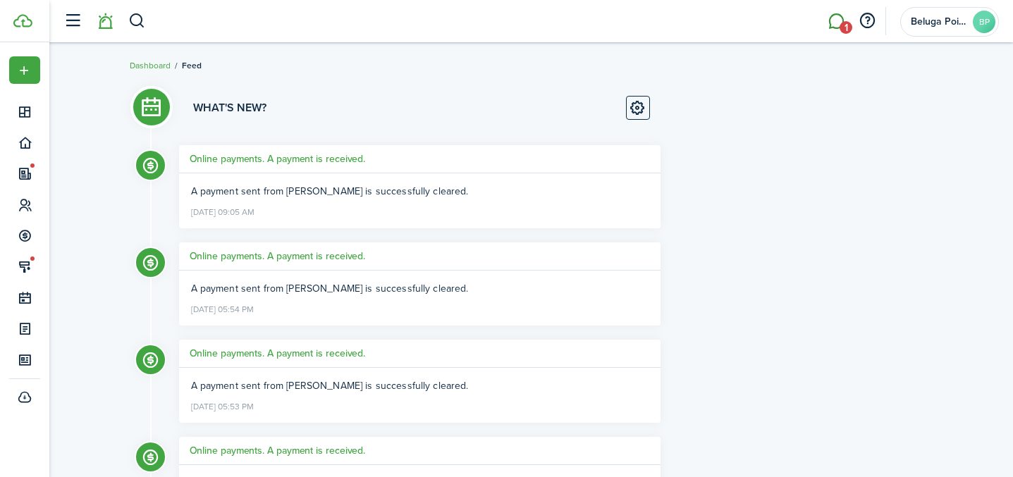
click at [839, 28] on link "1" at bounding box center [836, 22] width 27 height 36
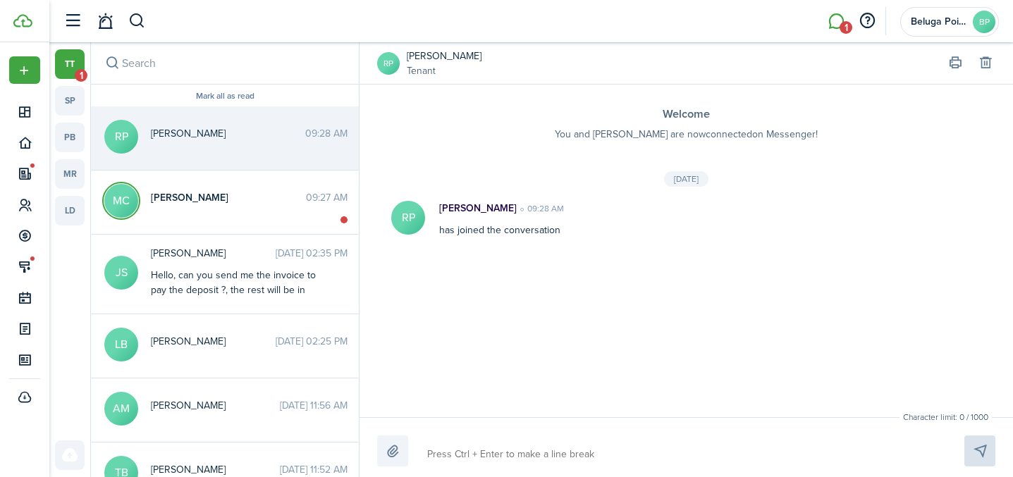
click at [63, 75] on link "tt 1" at bounding box center [70, 64] width 30 height 30
click at [72, 67] on link "tt 1" at bounding box center [70, 64] width 30 height 30
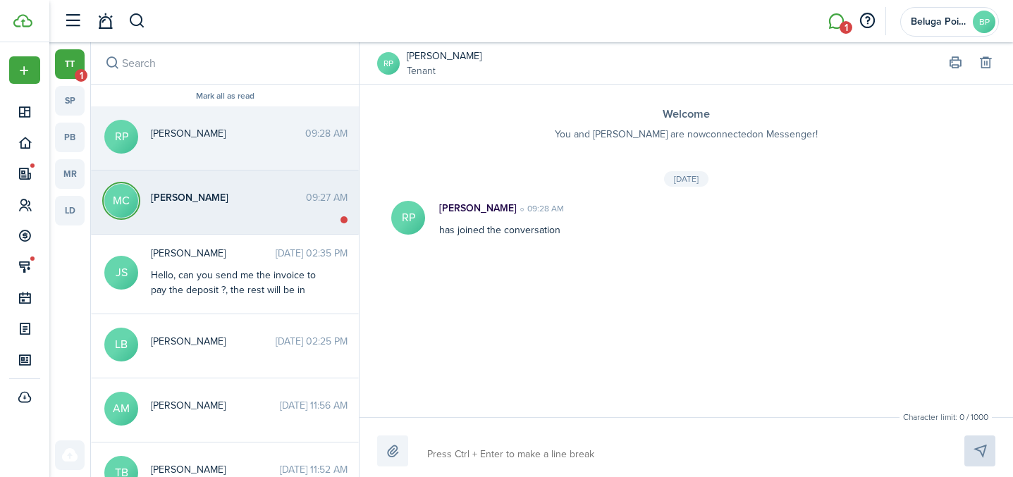
click at [214, 192] on span "[PERSON_NAME]" at bounding box center [228, 197] width 155 height 15
